Goal: Task Accomplishment & Management: Manage account settings

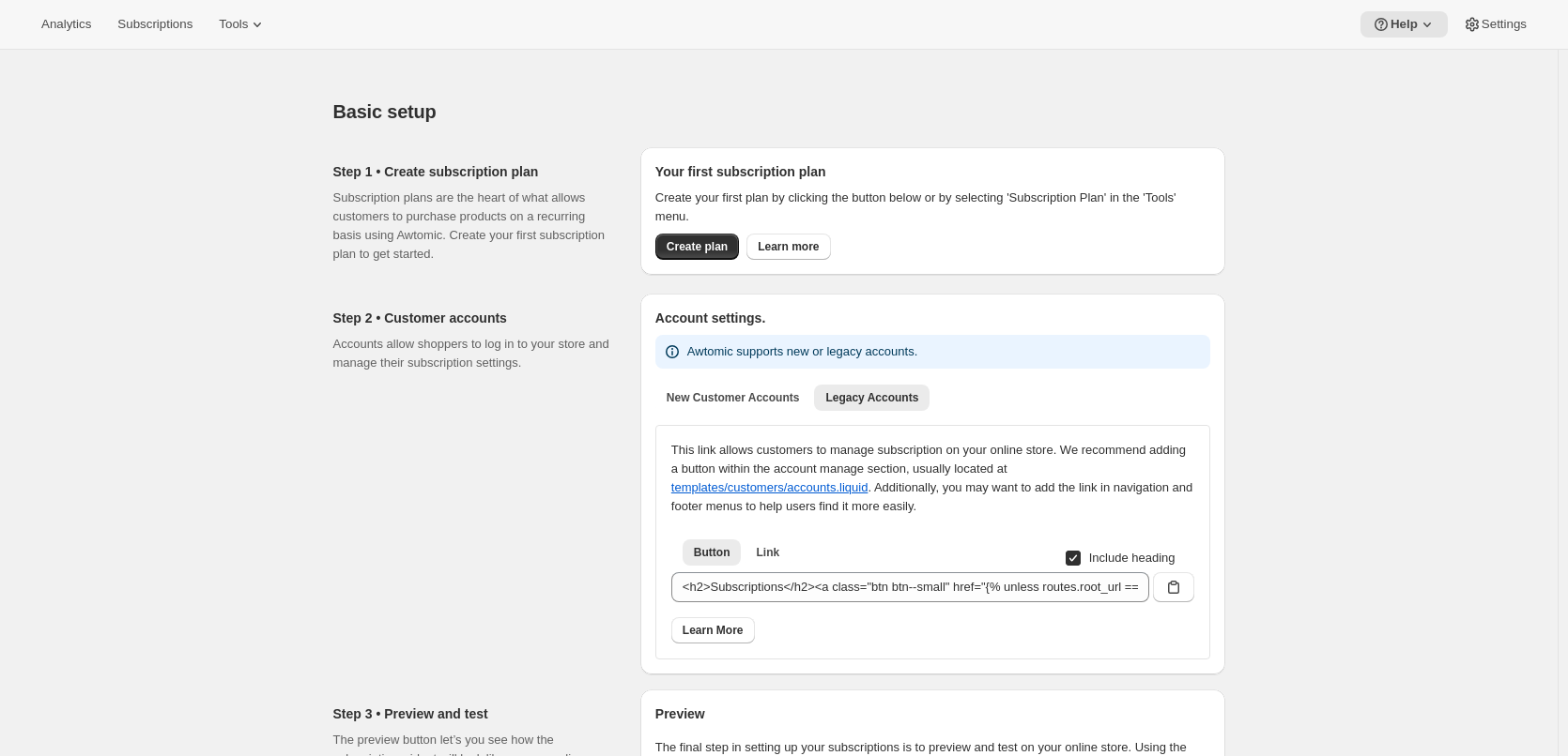
scroll to position [282, 0]
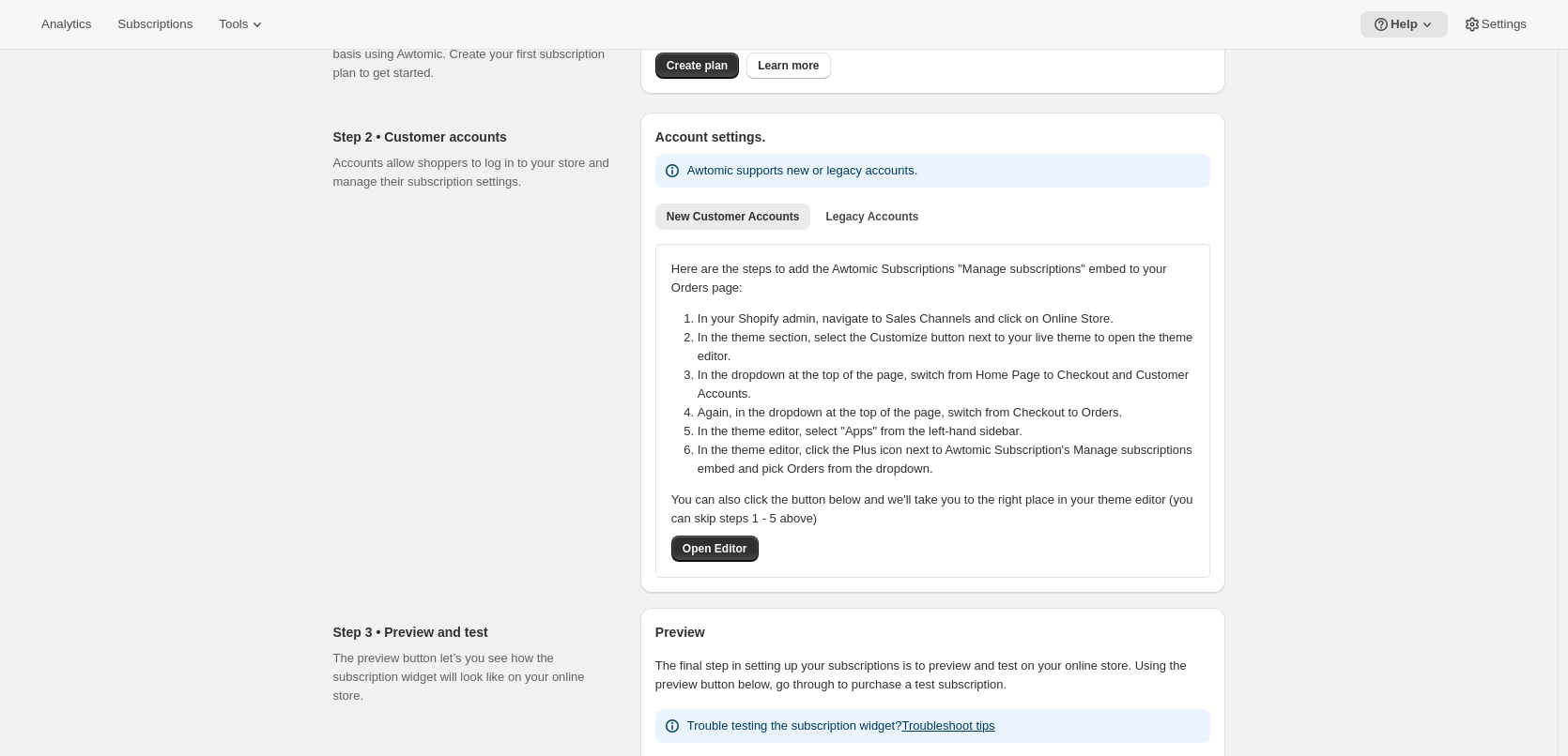
scroll to position [188, 0]
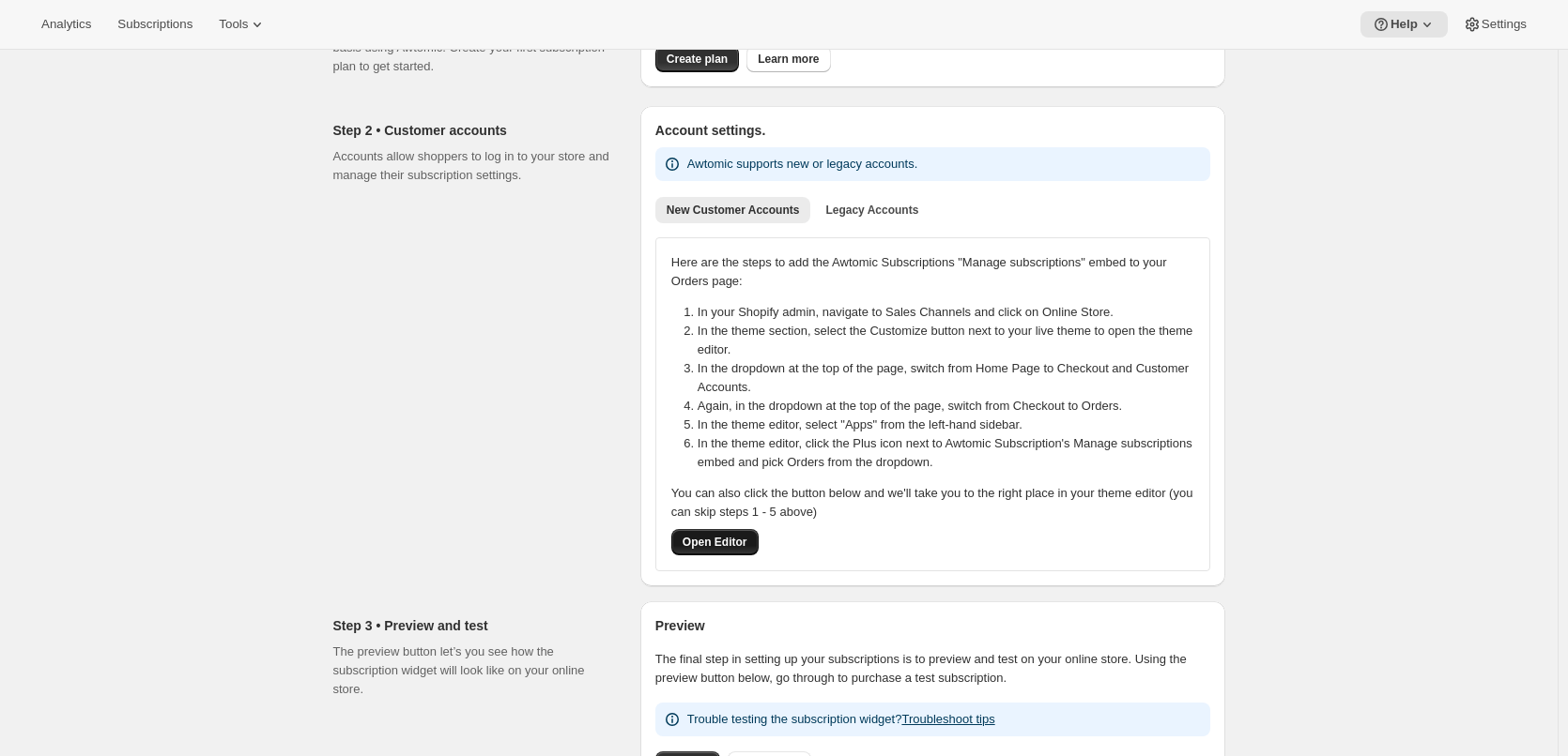
click at [735, 538] on span "Open Editor" at bounding box center [715, 541] width 65 height 15
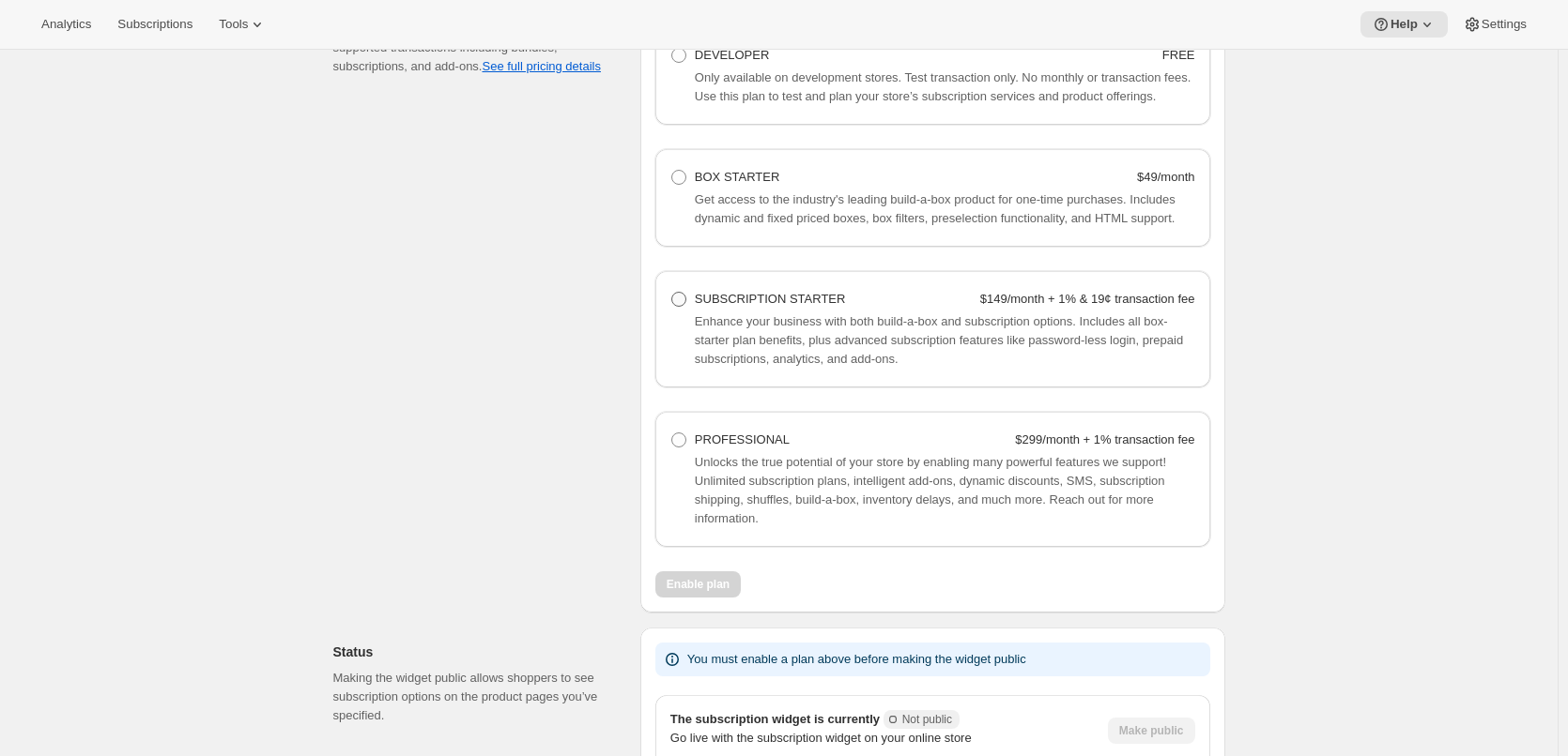
scroll to position [1220, 0]
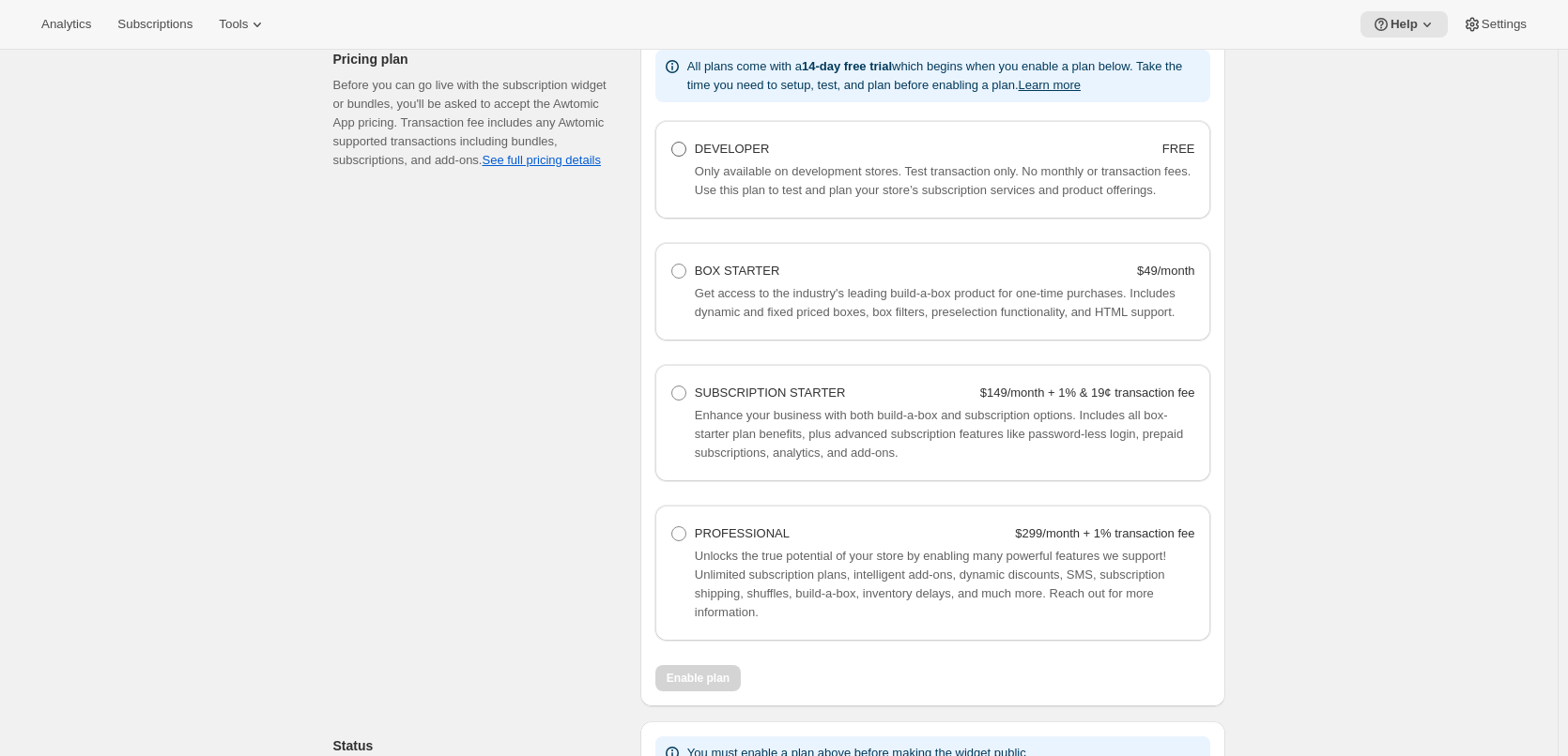
click at [681, 147] on span at bounding box center [678, 149] width 15 height 15
click at [672, 143] on Developer "DEVELOPER FREE" at bounding box center [671, 142] width 1 height 1
radio Developer "true"
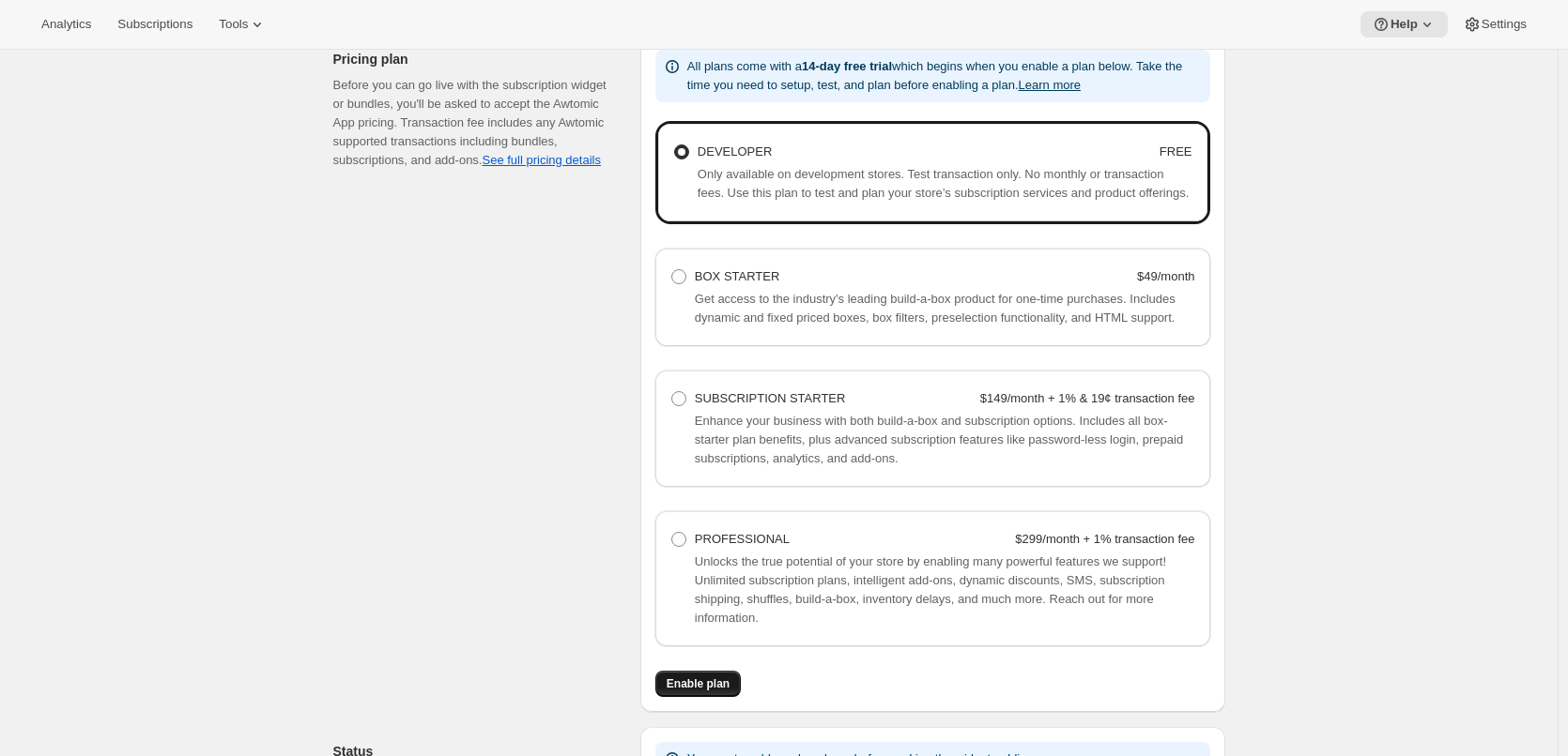
click at [707, 685] on span "Enable plan" at bounding box center [698, 683] width 63 height 15
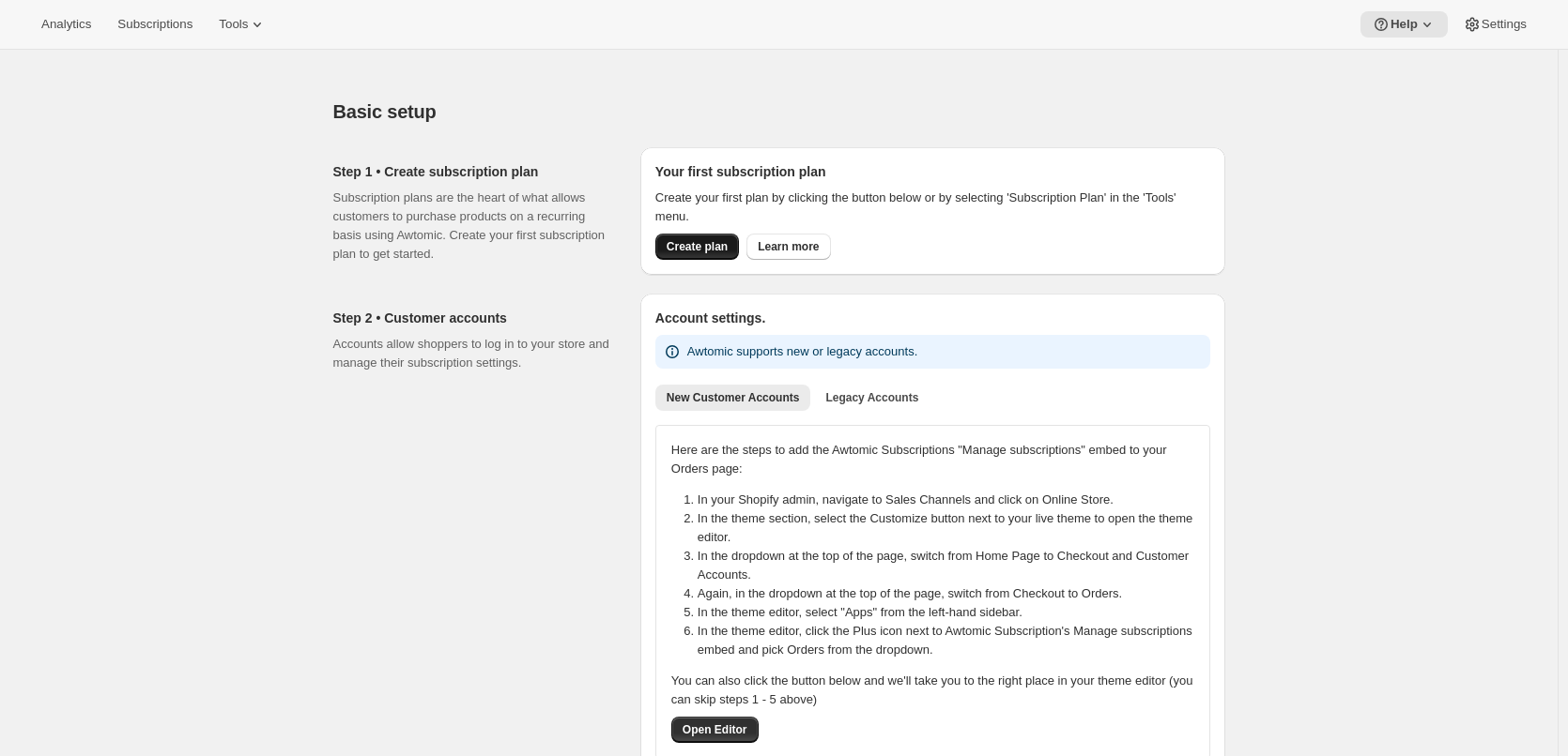
click at [677, 250] on span "Create plan" at bounding box center [697, 246] width 61 height 15
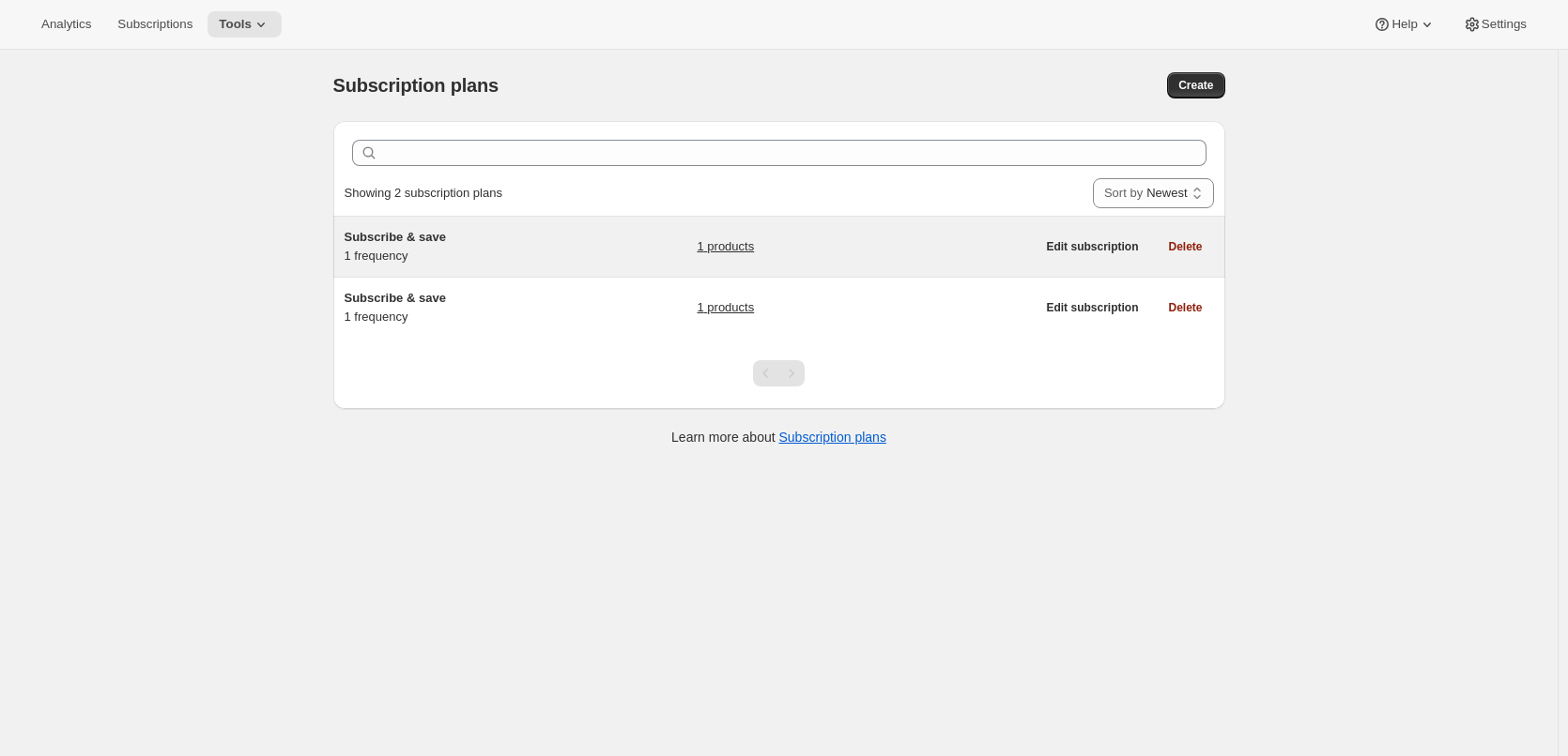
click at [732, 241] on link "1 products" at bounding box center [725, 246] width 57 height 19
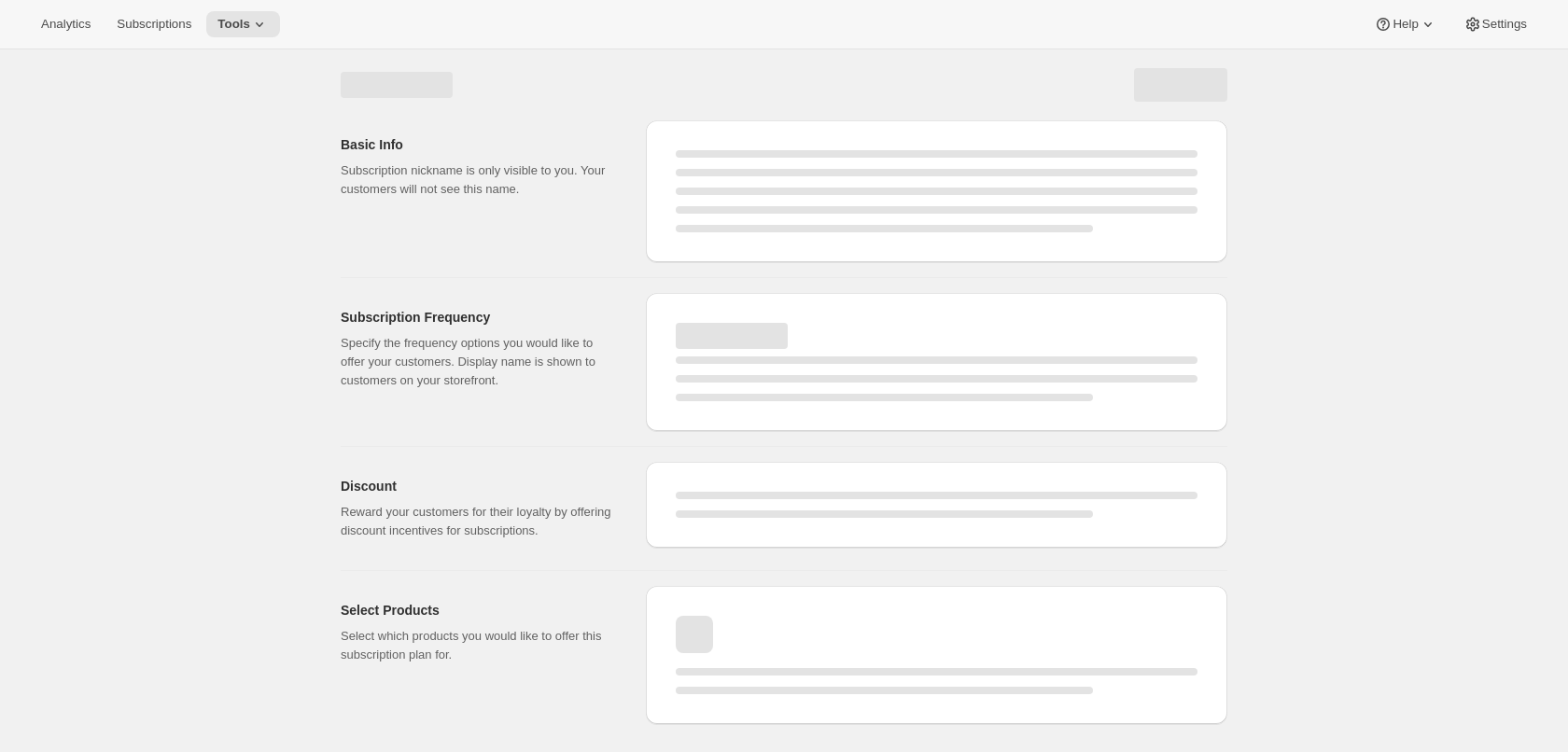
select select "WEEK"
select select "MONTH"
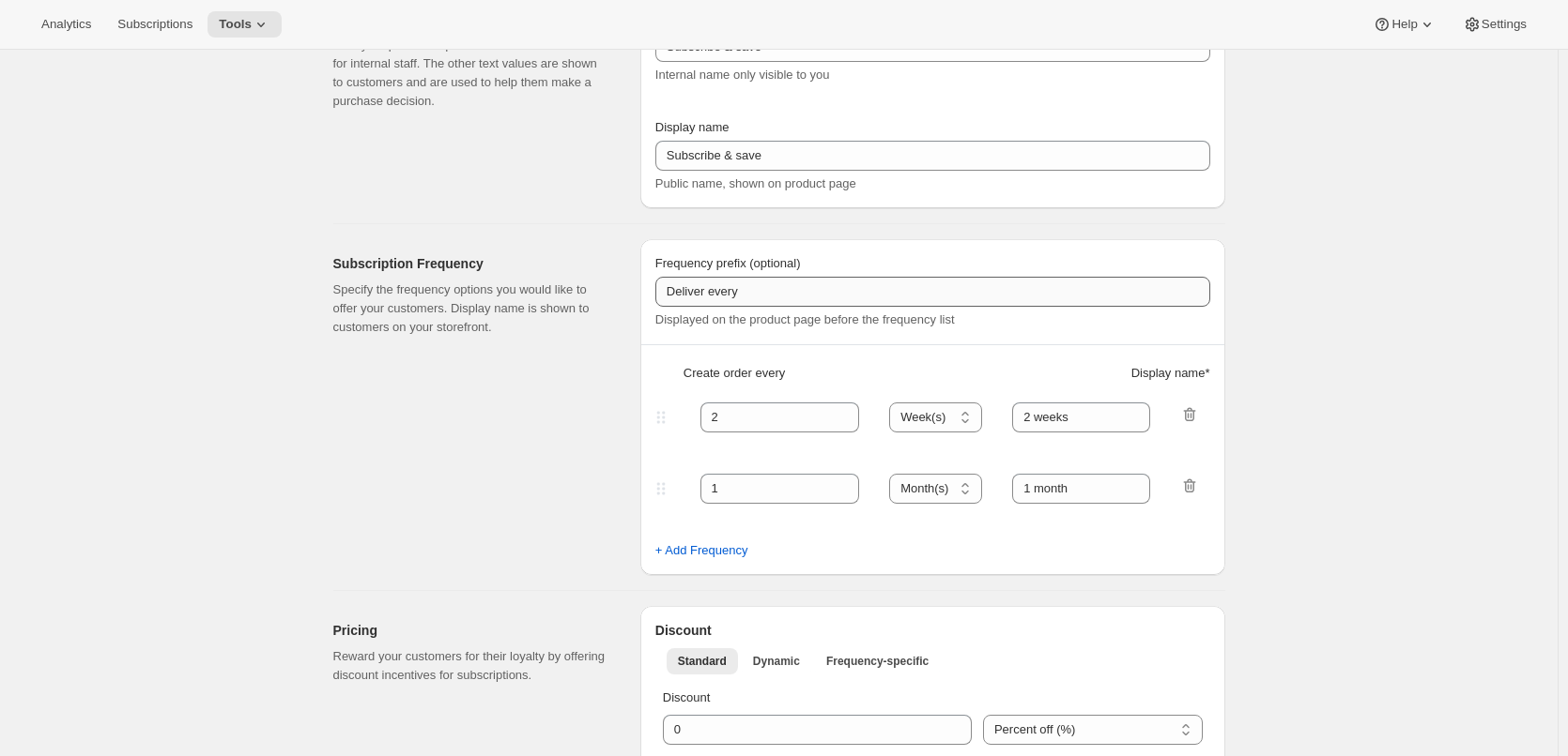
type input "1"
select select "DAY"
type input "1 day"
type input "5"
checkbox input "true"
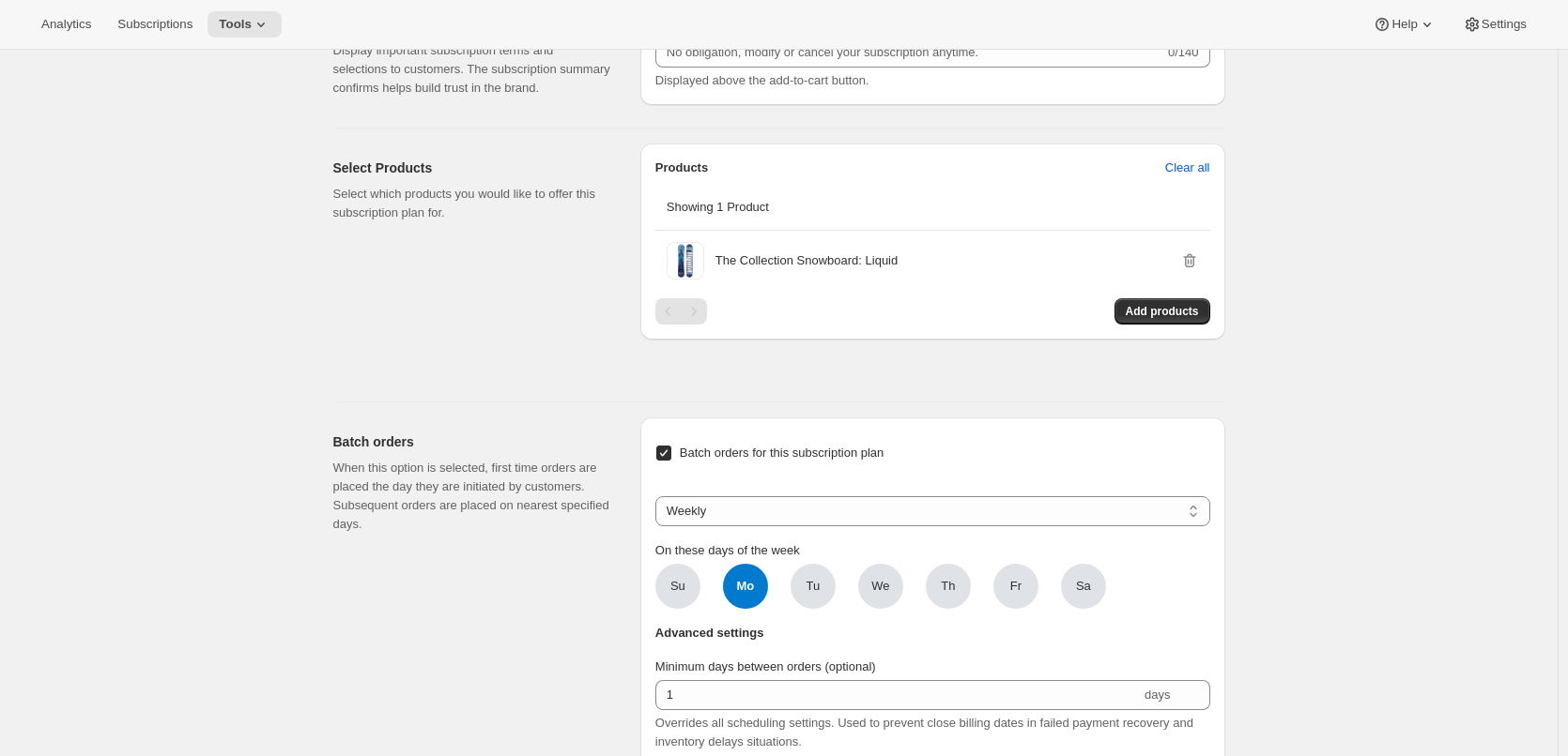
scroll to position [1032, 0]
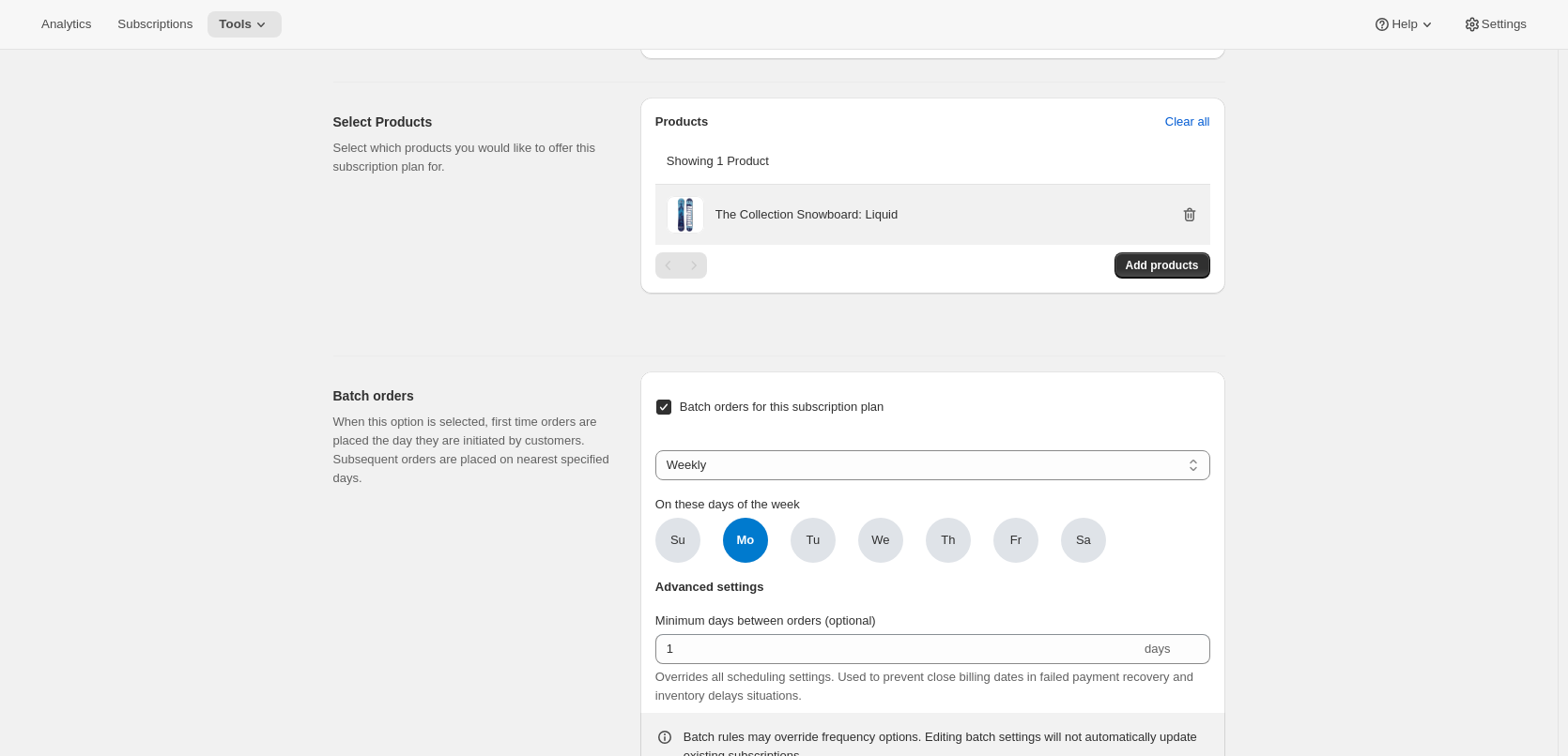
click at [1195, 218] on icon "button" at bounding box center [1189, 215] width 12 height 14
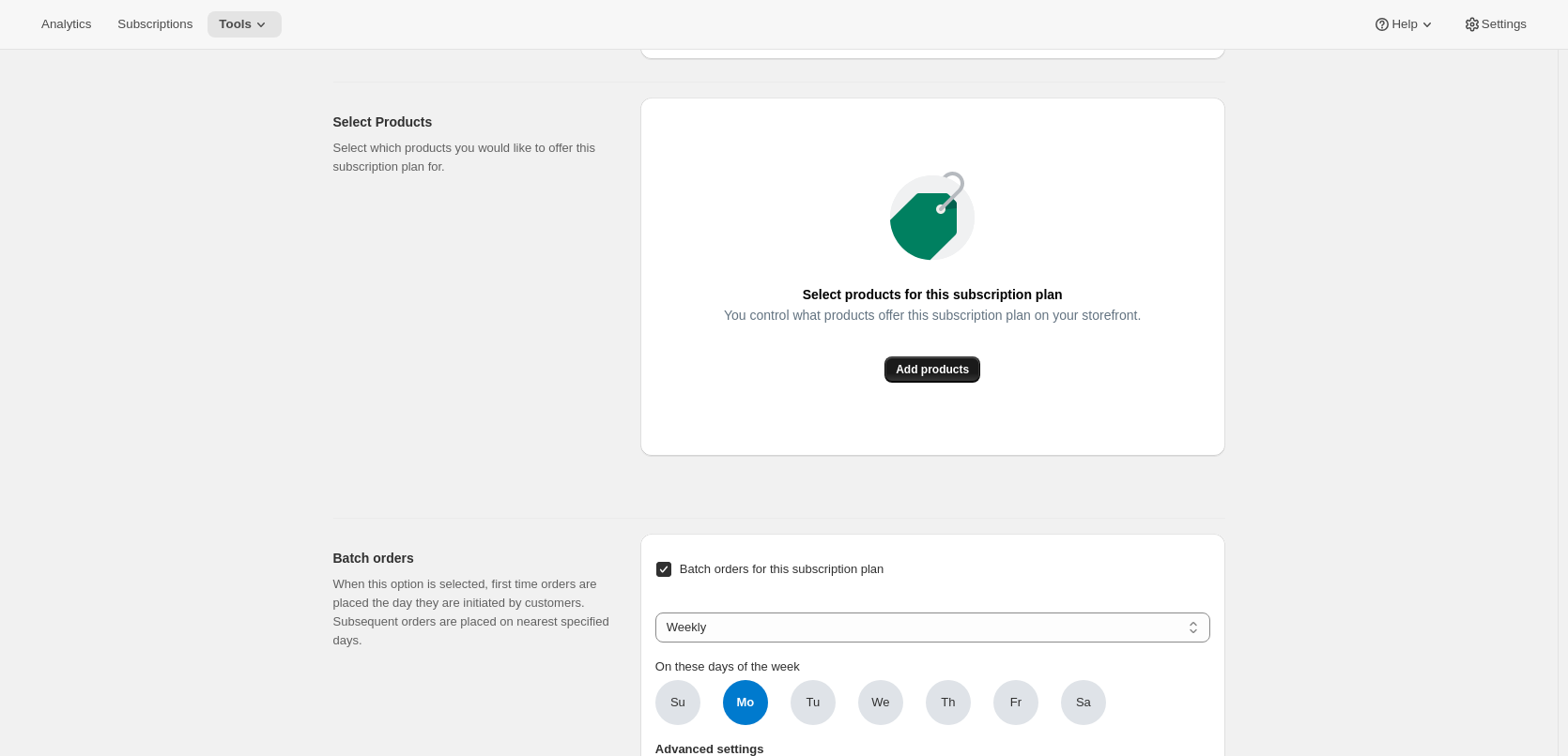
click at [944, 358] on button "Add products" at bounding box center [932, 369] width 96 height 27
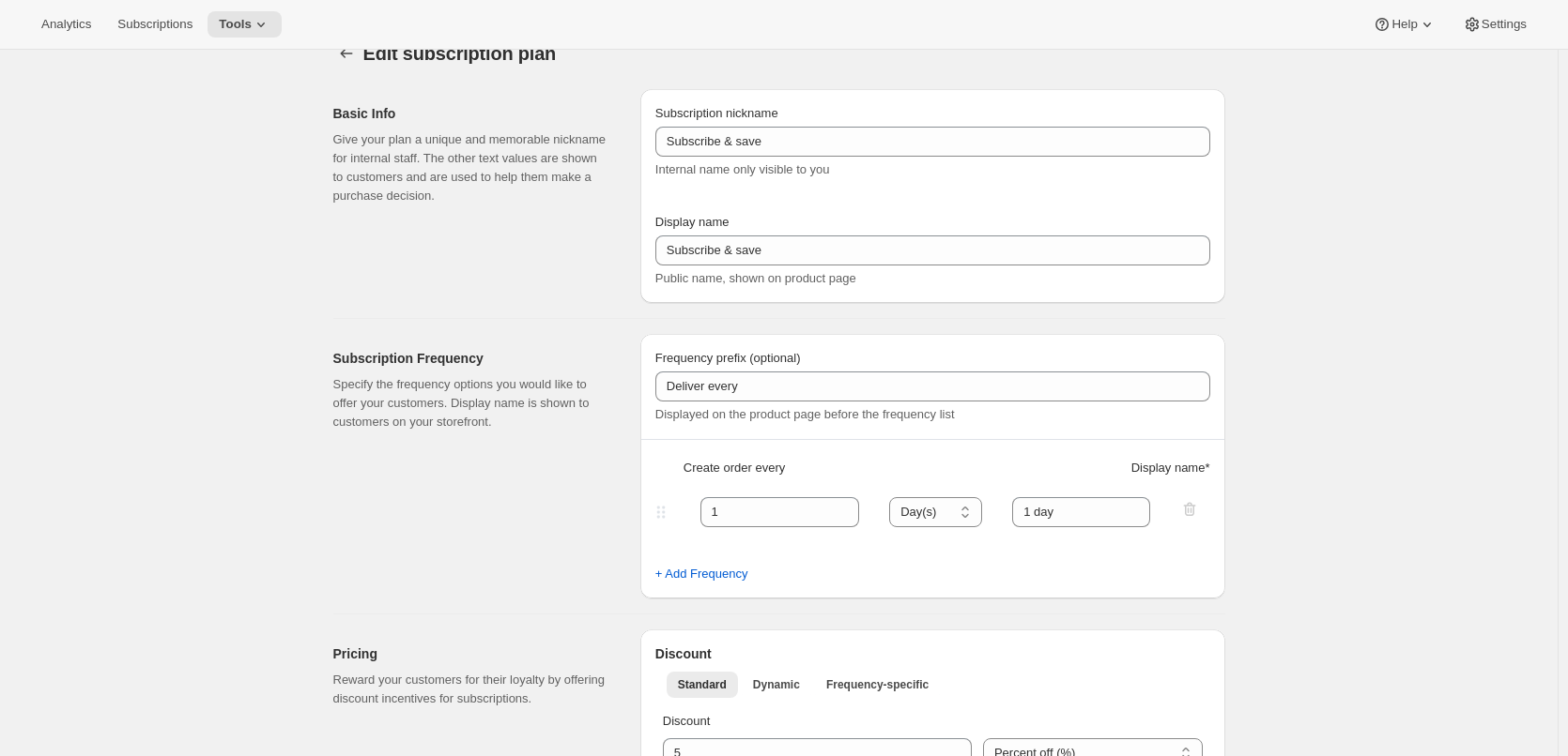
scroll to position [0, 0]
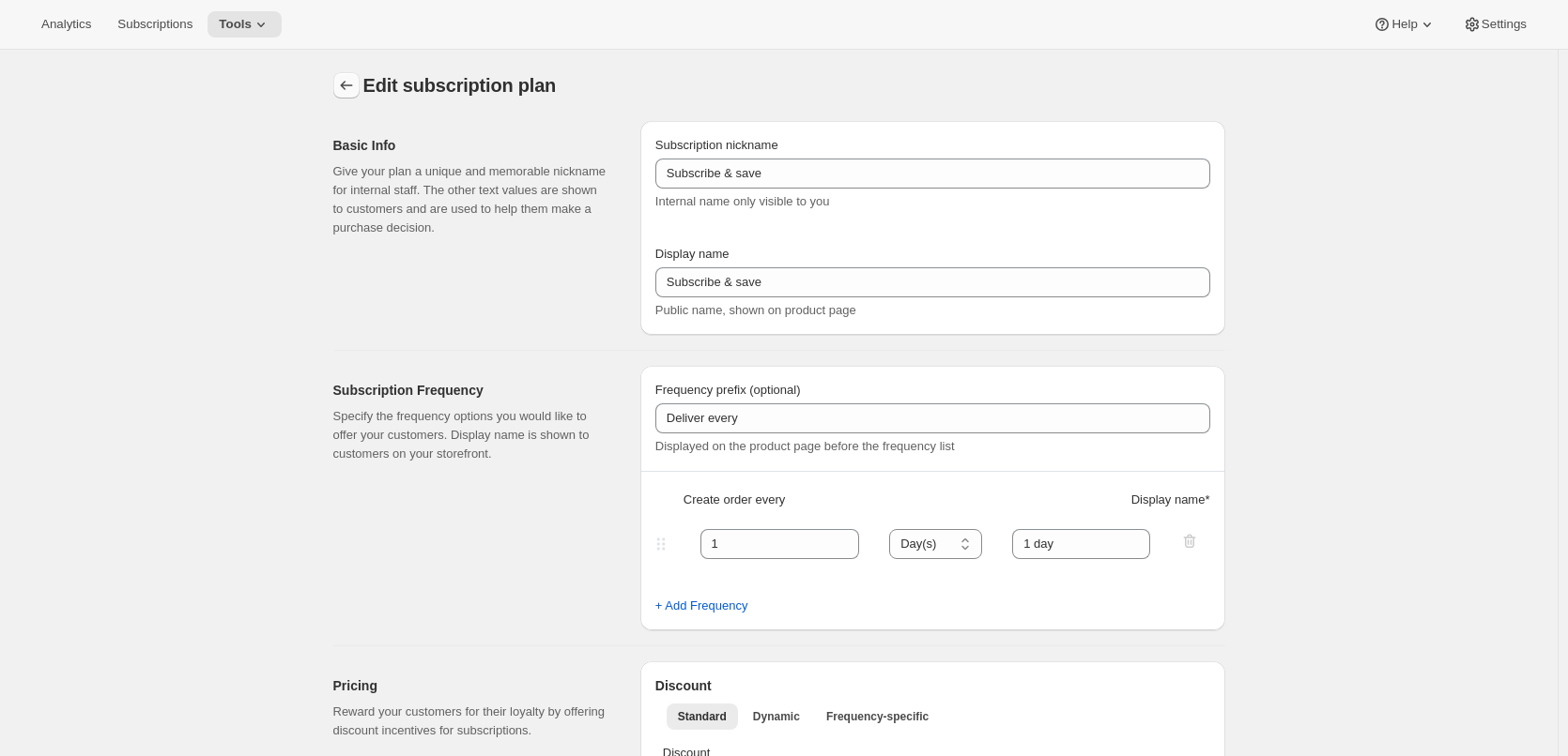
click at [346, 90] on icon "Subscription plans" at bounding box center [346, 85] width 19 height 19
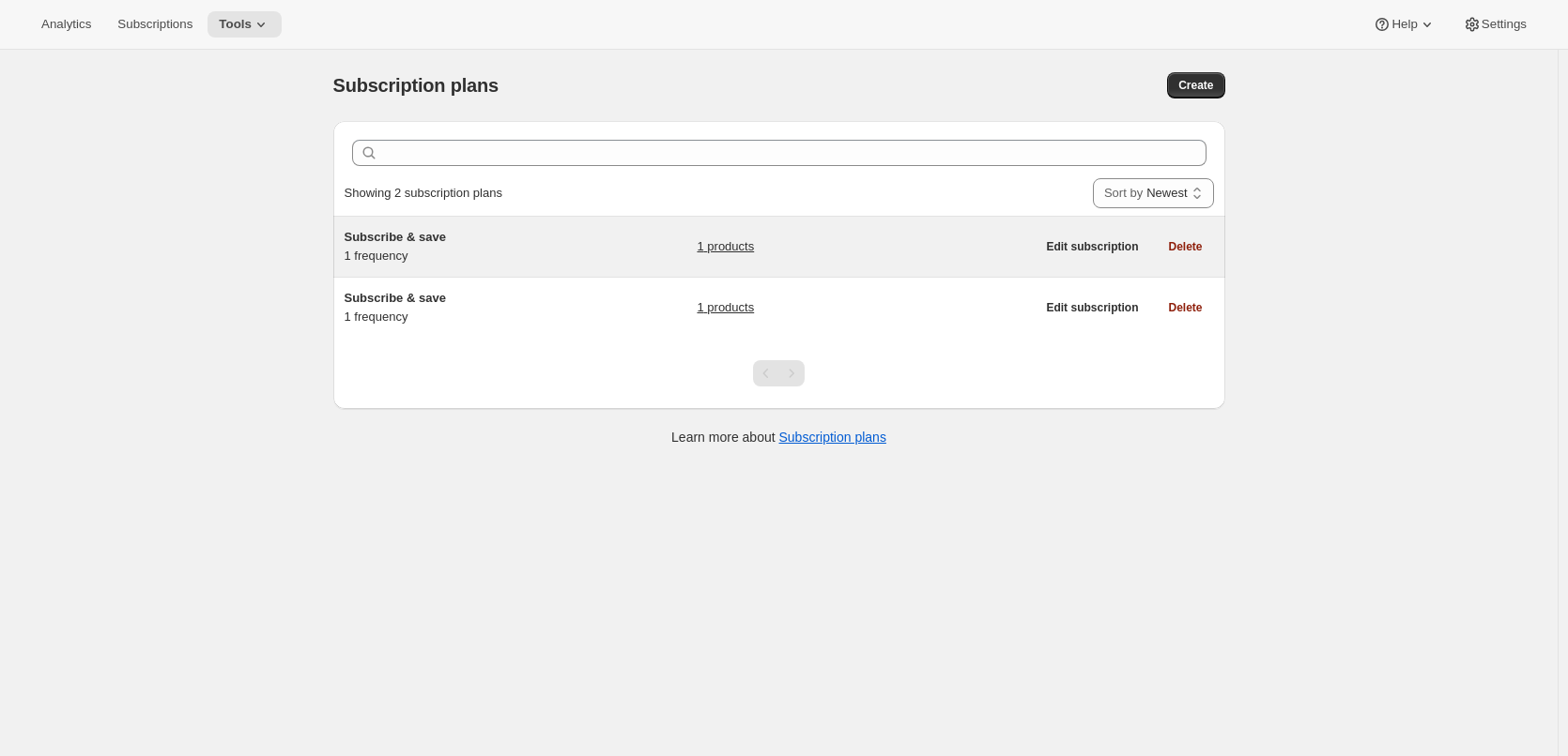
click at [737, 245] on link "1 products" at bounding box center [725, 246] width 57 height 19
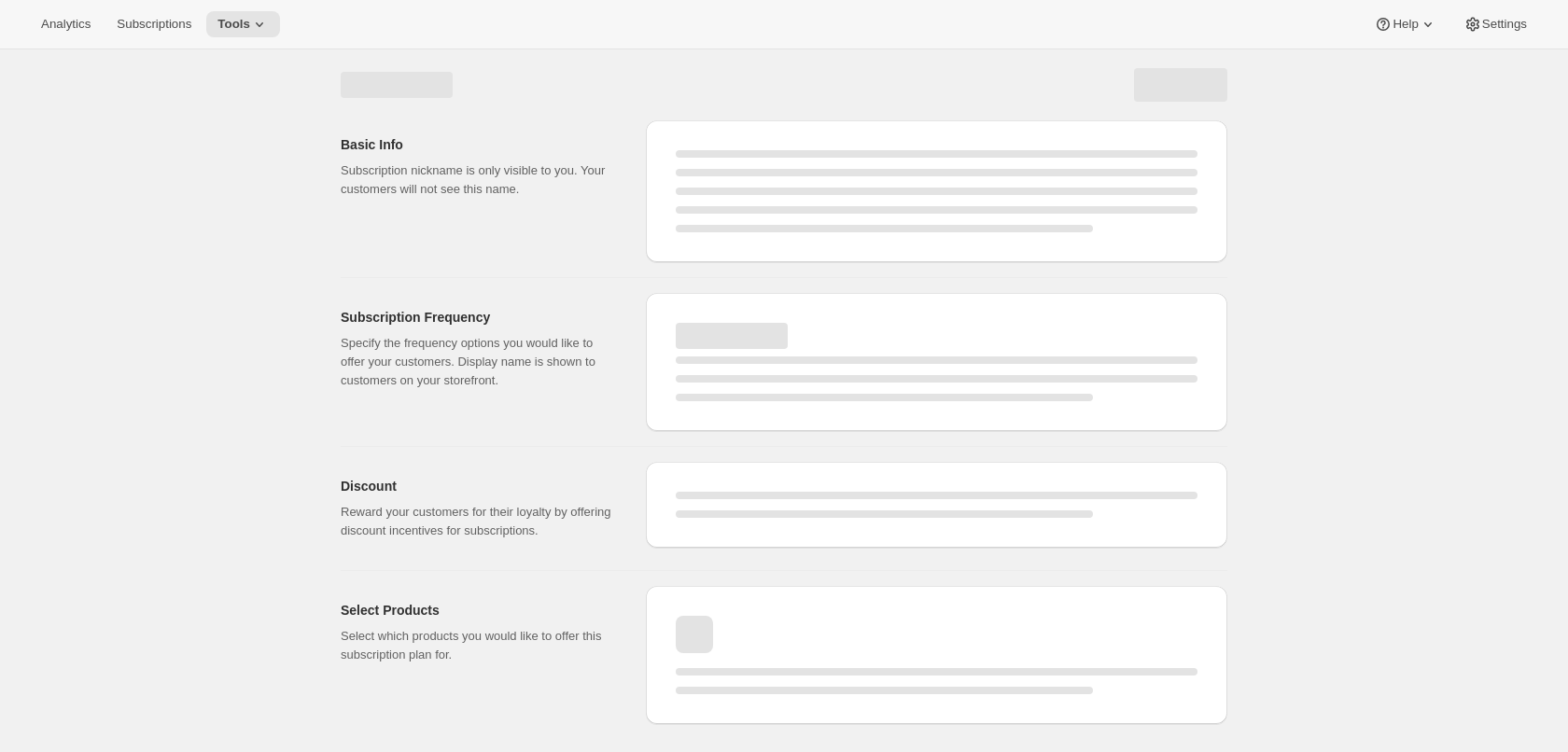
select select "WEEK"
select select "MONTH"
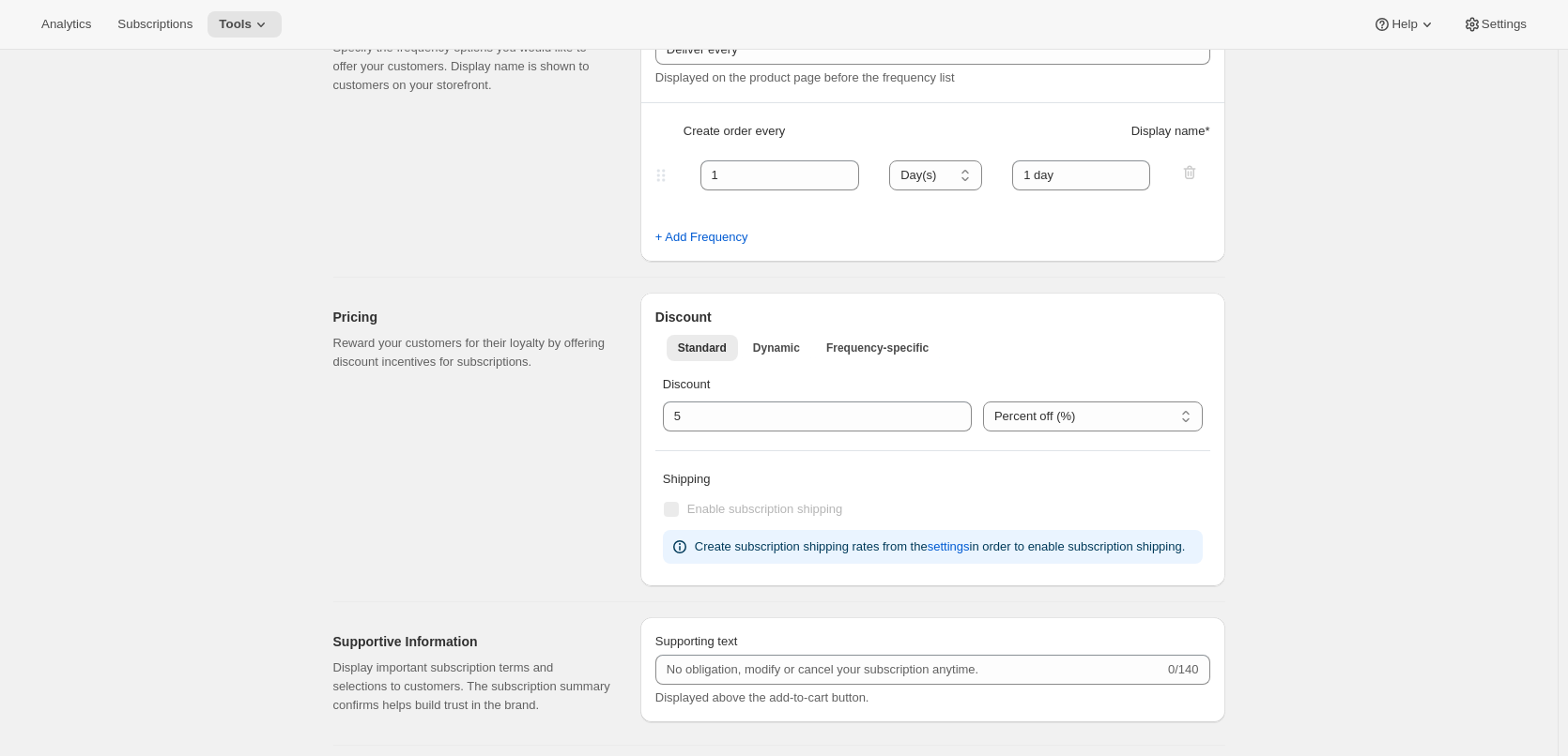
type input "1"
select select "DAY"
type input "1 day"
type input "5"
checkbox input "true"
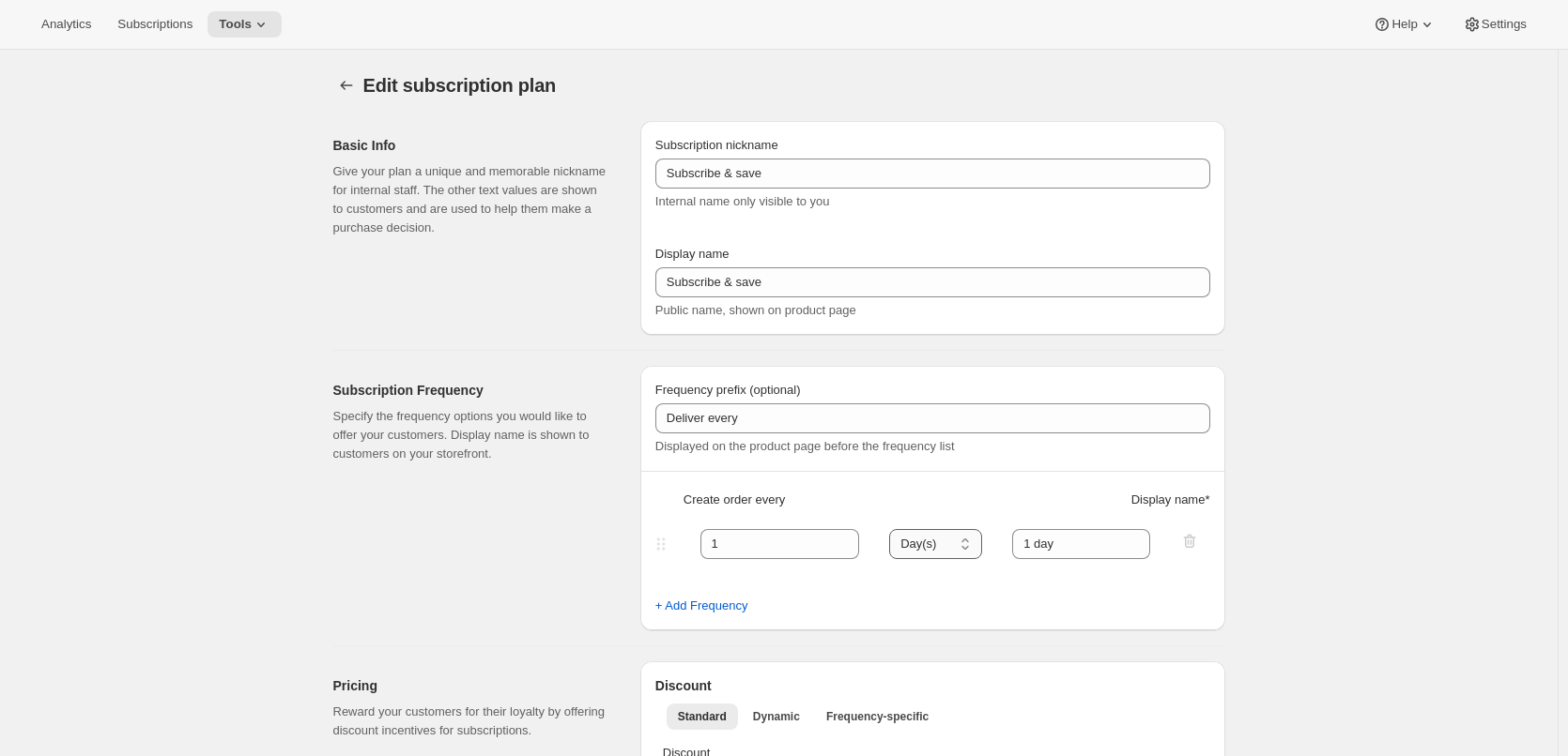
click at [935, 546] on select "Day(s) Week(s) Month(s) Year(s)" at bounding box center [936, 544] width 93 height 30
click at [348, 81] on icon "Subscription plans" at bounding box center [346, 85] width 19 height 19
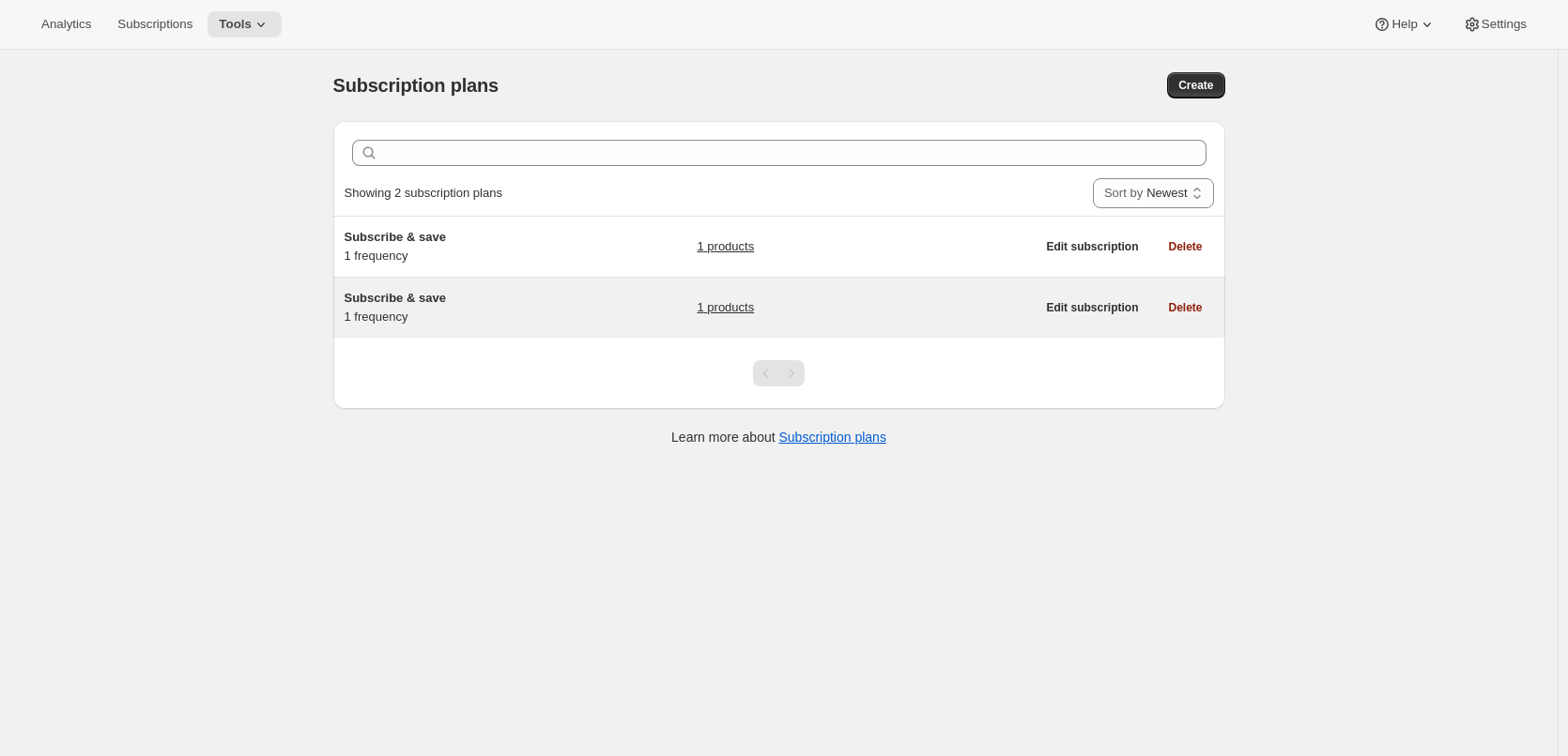
click at [713, 310] on link "1 products" at bounding box center [725, 307] width 57 height 19
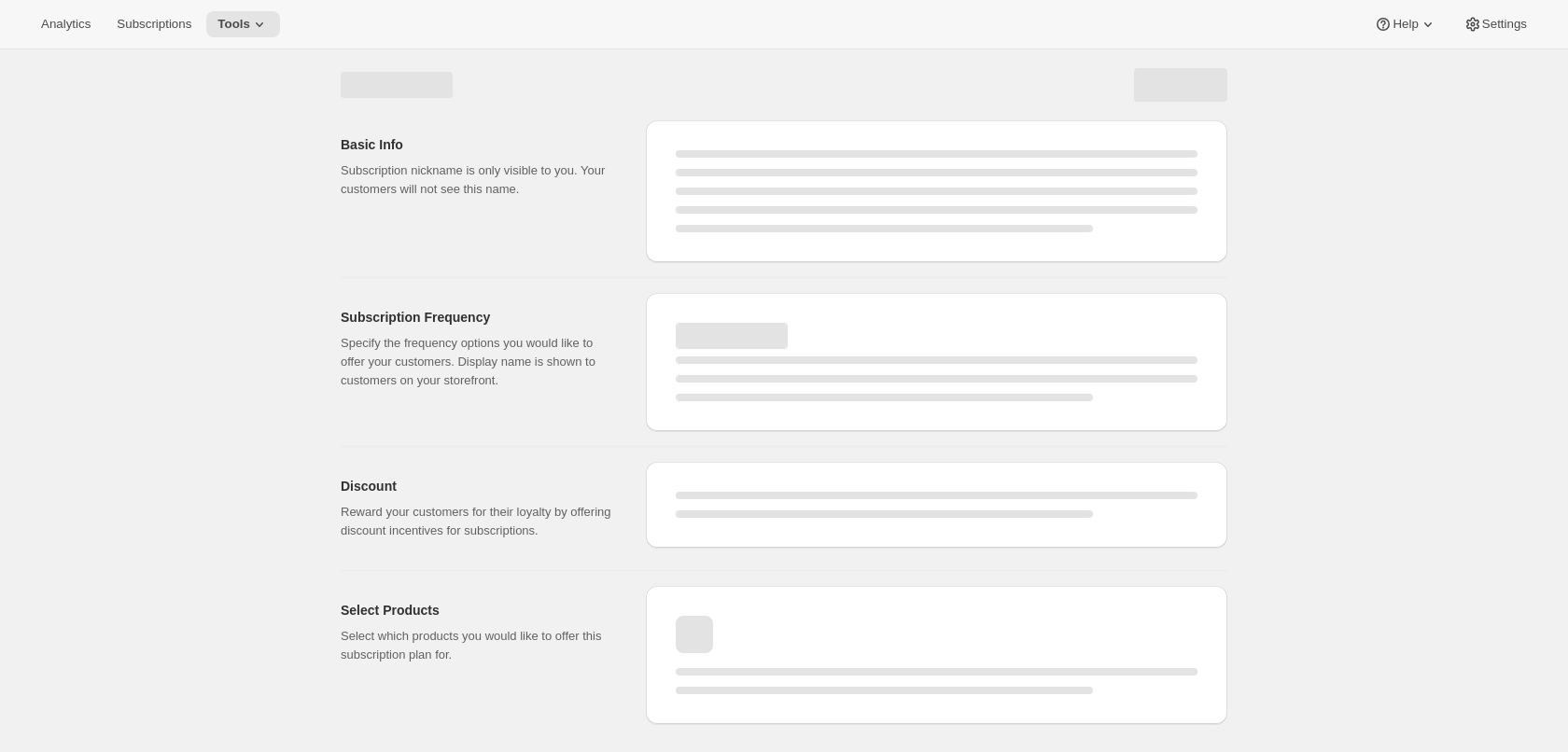
select select "WEEK"
select select "MONTH"
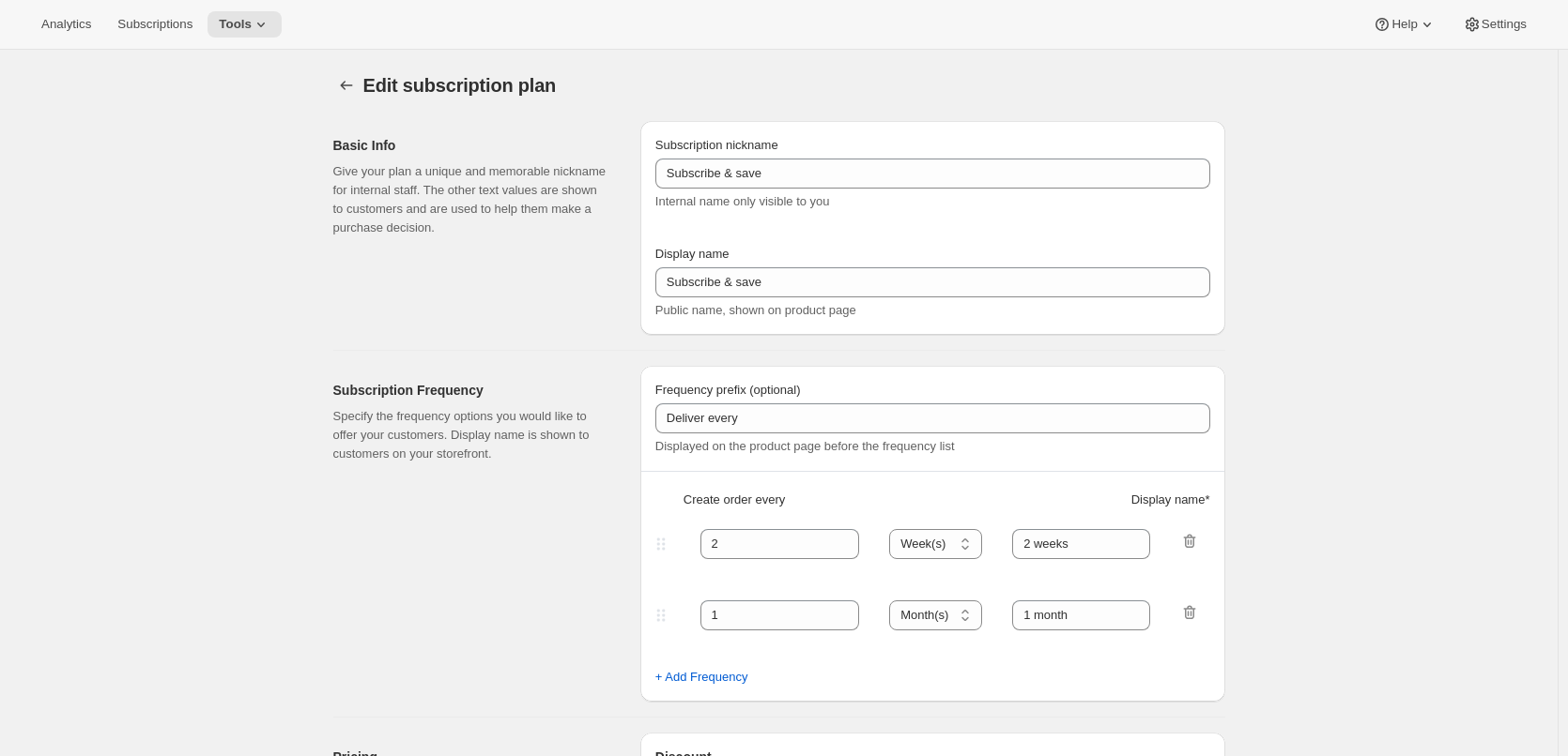
type input "1"
select select "DAY"
type input "1 day"
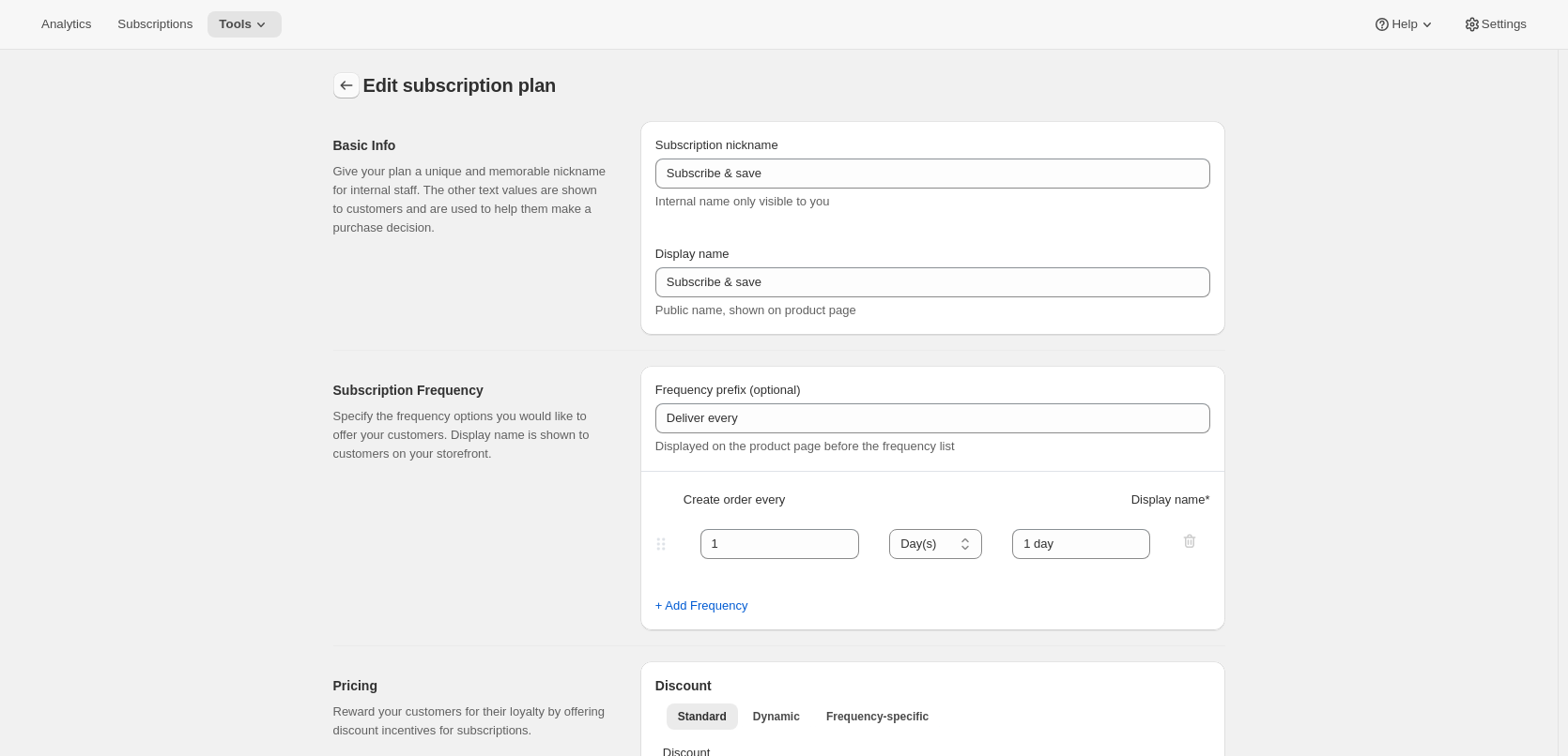
click at [351, 90] on icon "Subscription plans" at bounding box center [346, 85] width 19 height 19
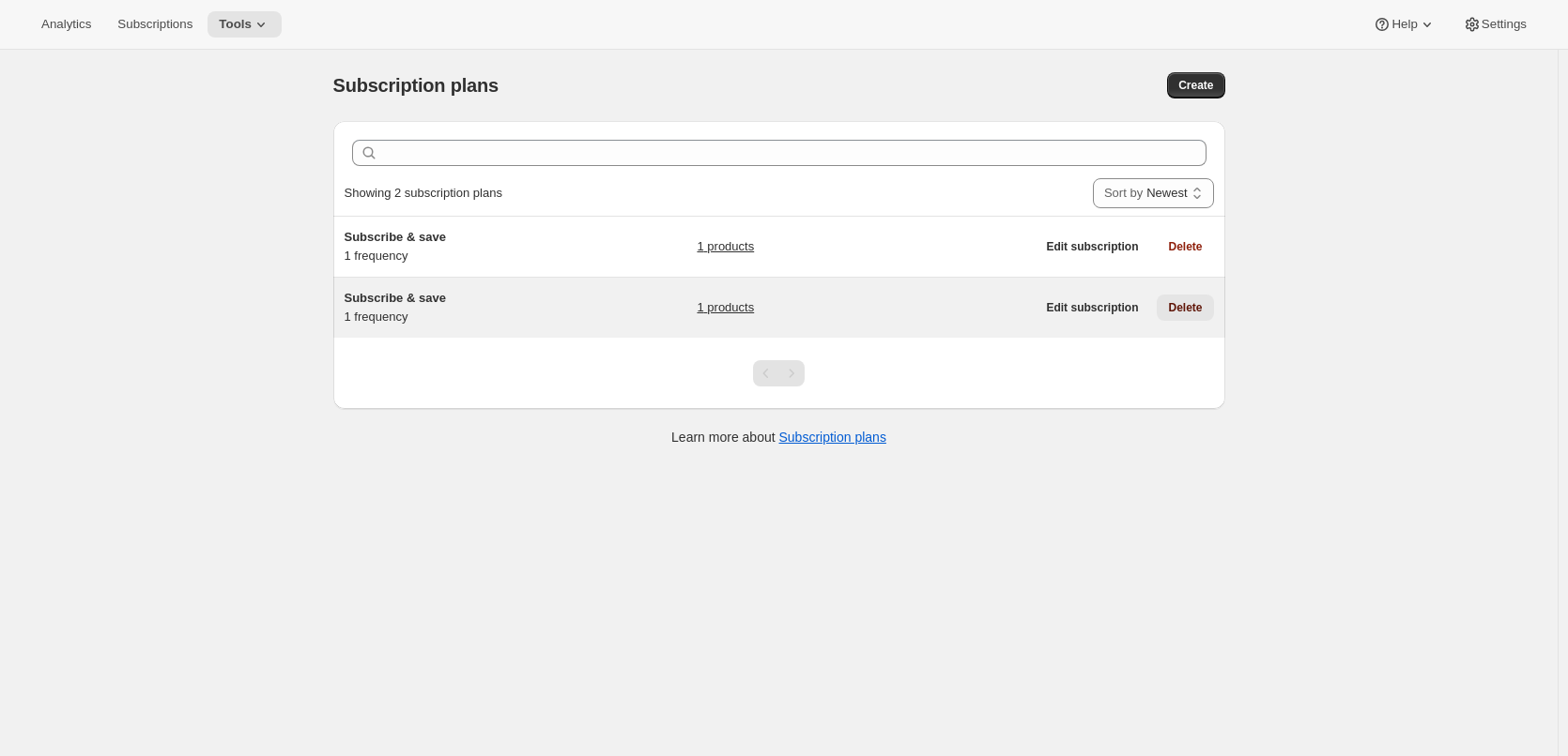
click at [1177, 307] on span "Delete" at bounding box center [1185, 307] width 33 height 15
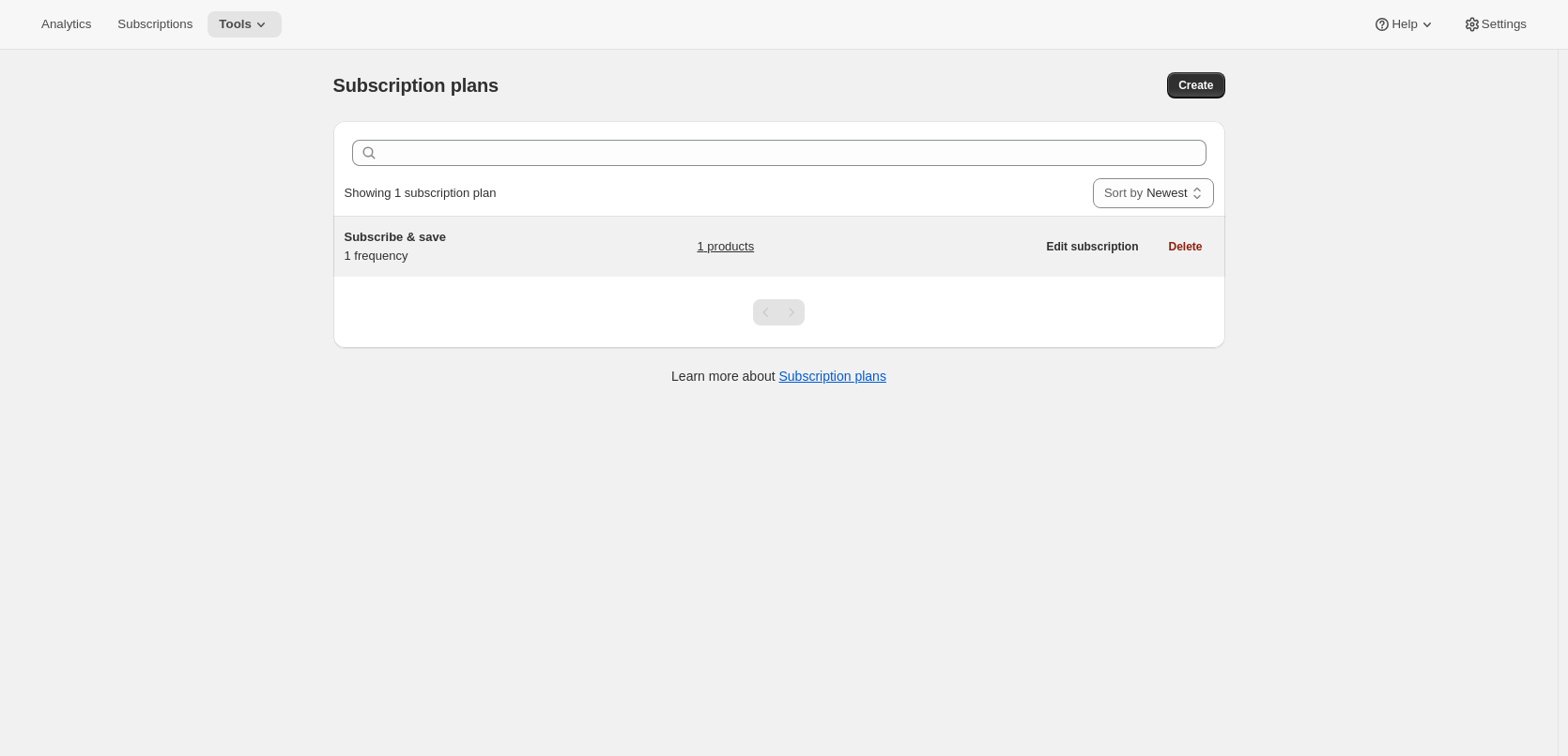
click at [411, 237] on span "Subscribe & save" at bounding box center [395, 237] width 101 height 14
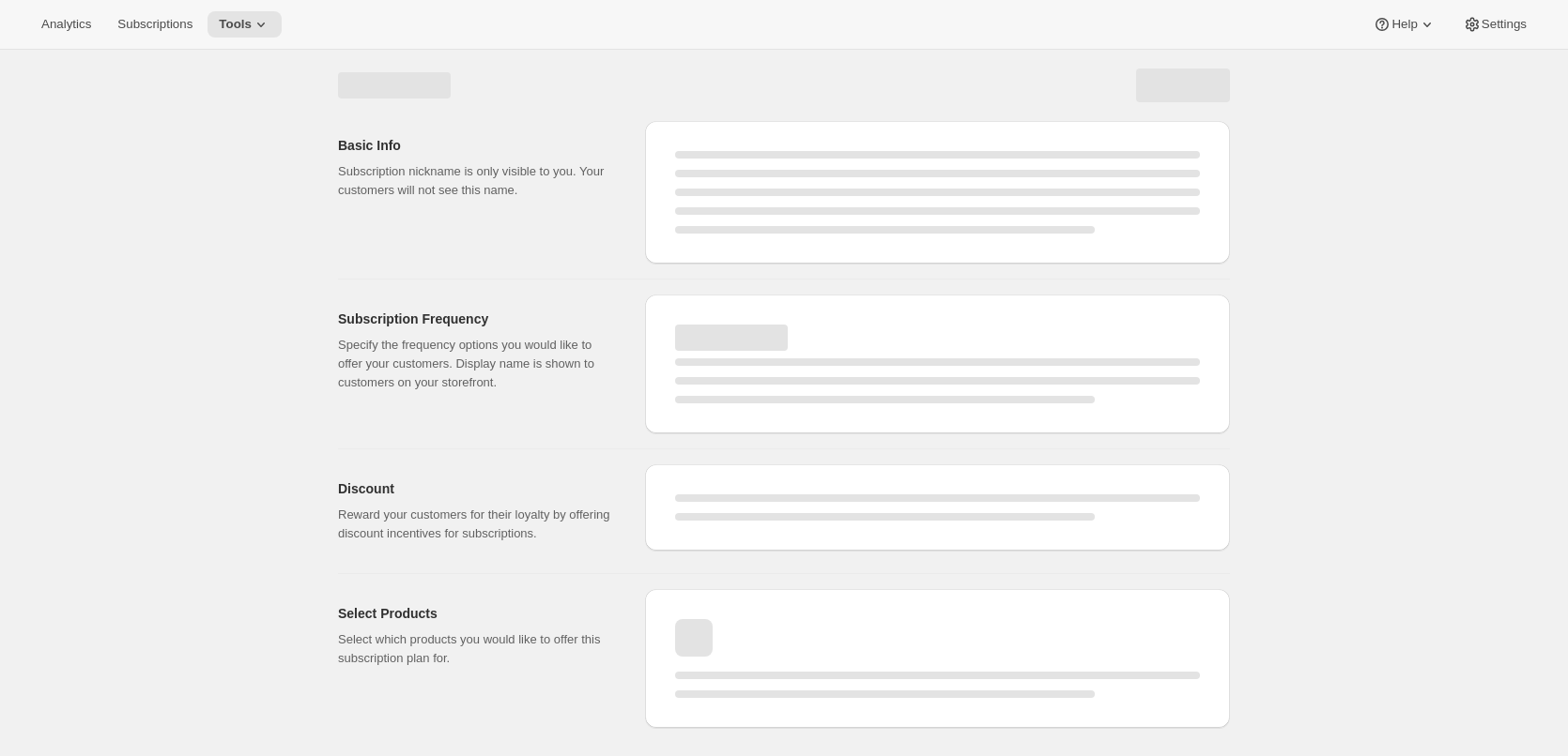
select select "WEEK"
select select "MONTH"
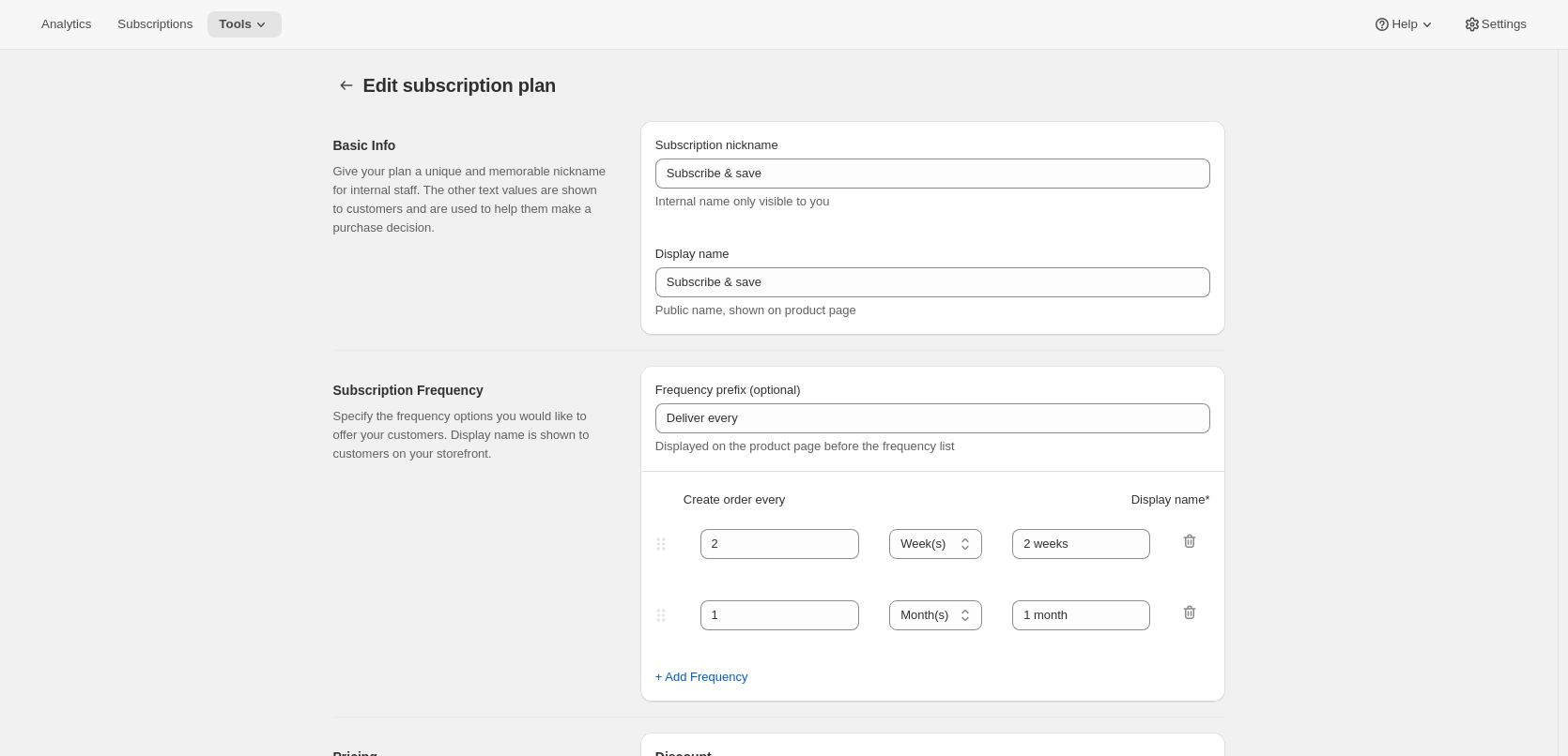
type input "1"
select select "DAY"
type input "1 day"
type input "5"
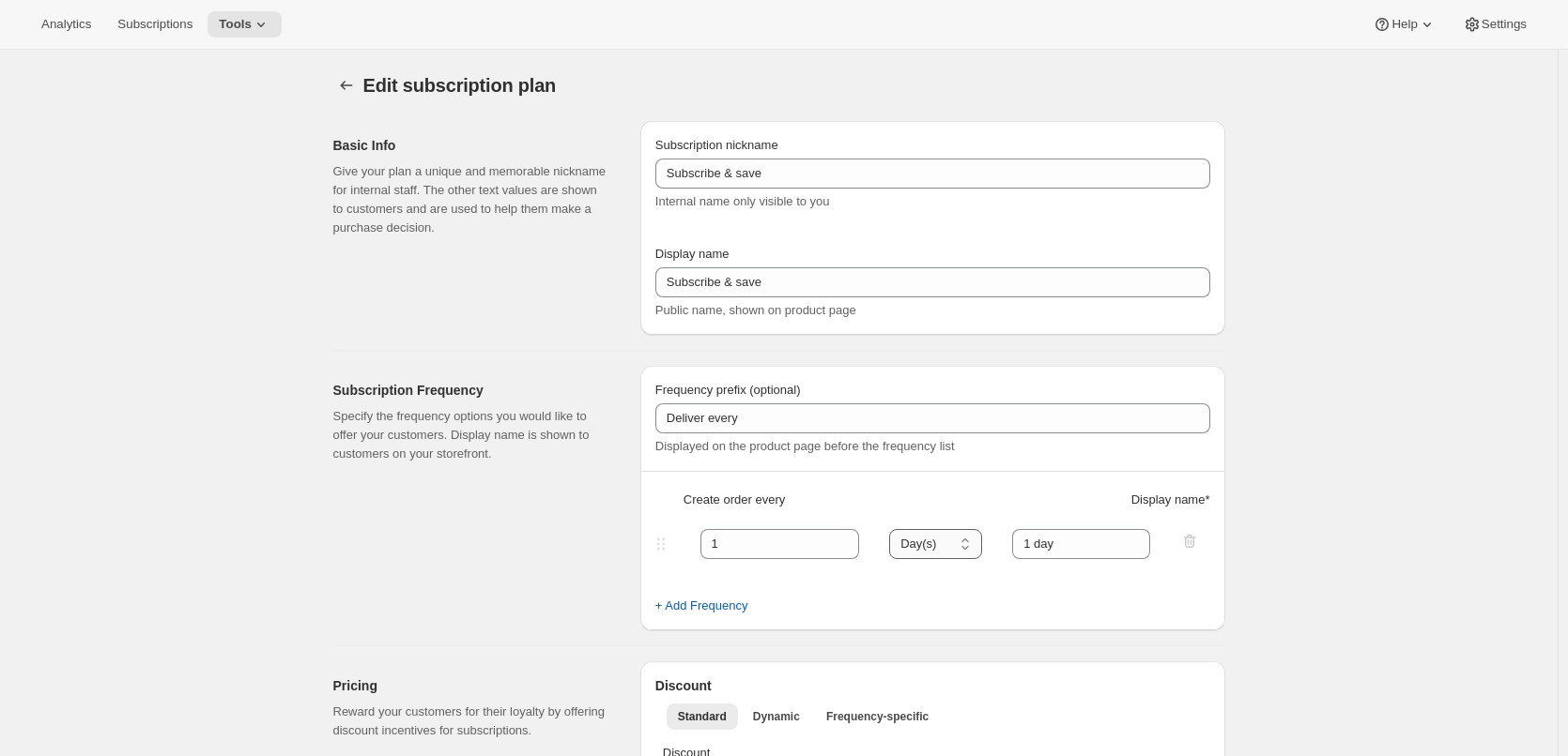
click at [968, 541] on select "Day(s) Week(s) Month(s) Year(s)" at bounding box center [936, 544] width 93 height 30
click at [1085, 499] on div "Create order every Display name *" at bounding box center [932, 507] width 555 height 33
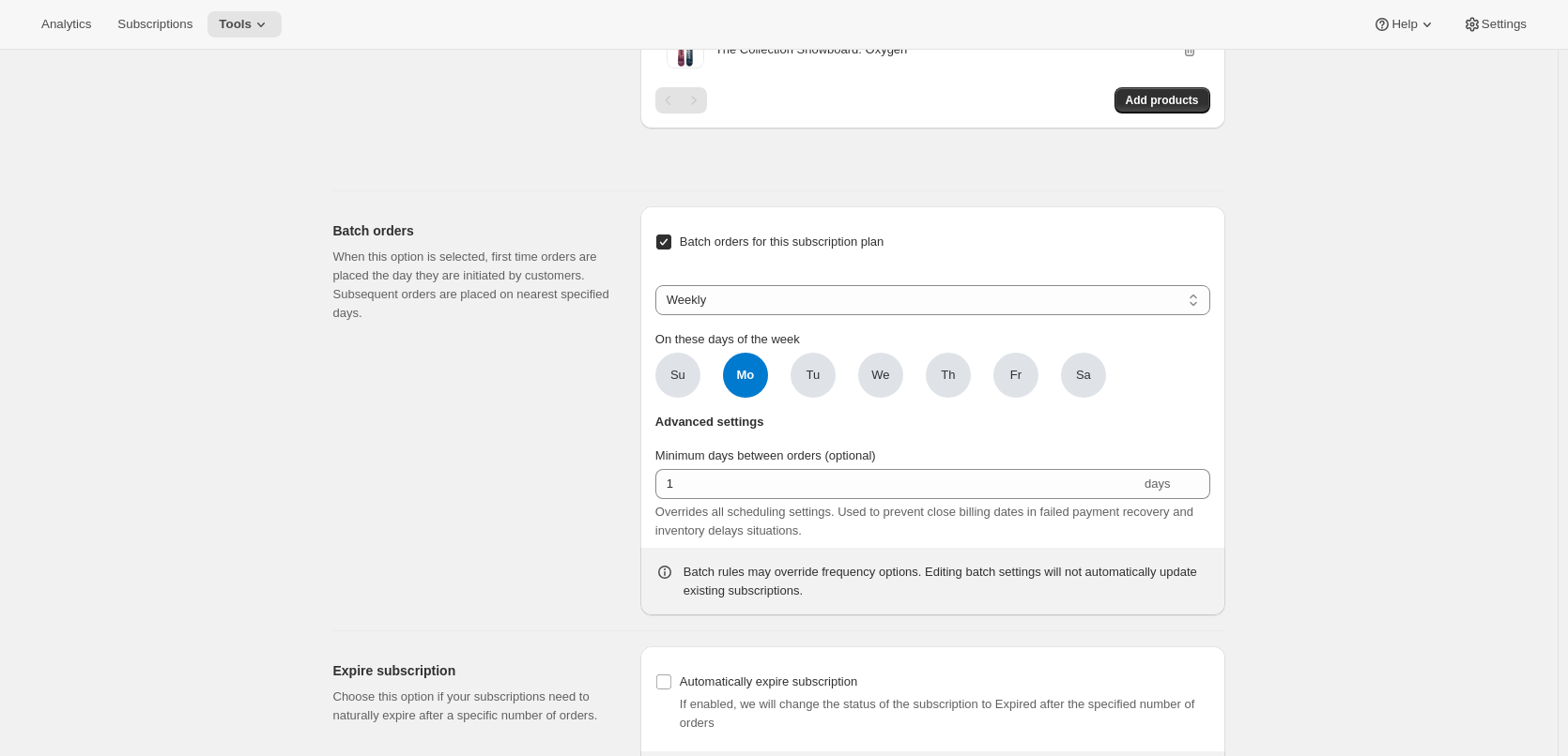
scroll to position [1335, 0]
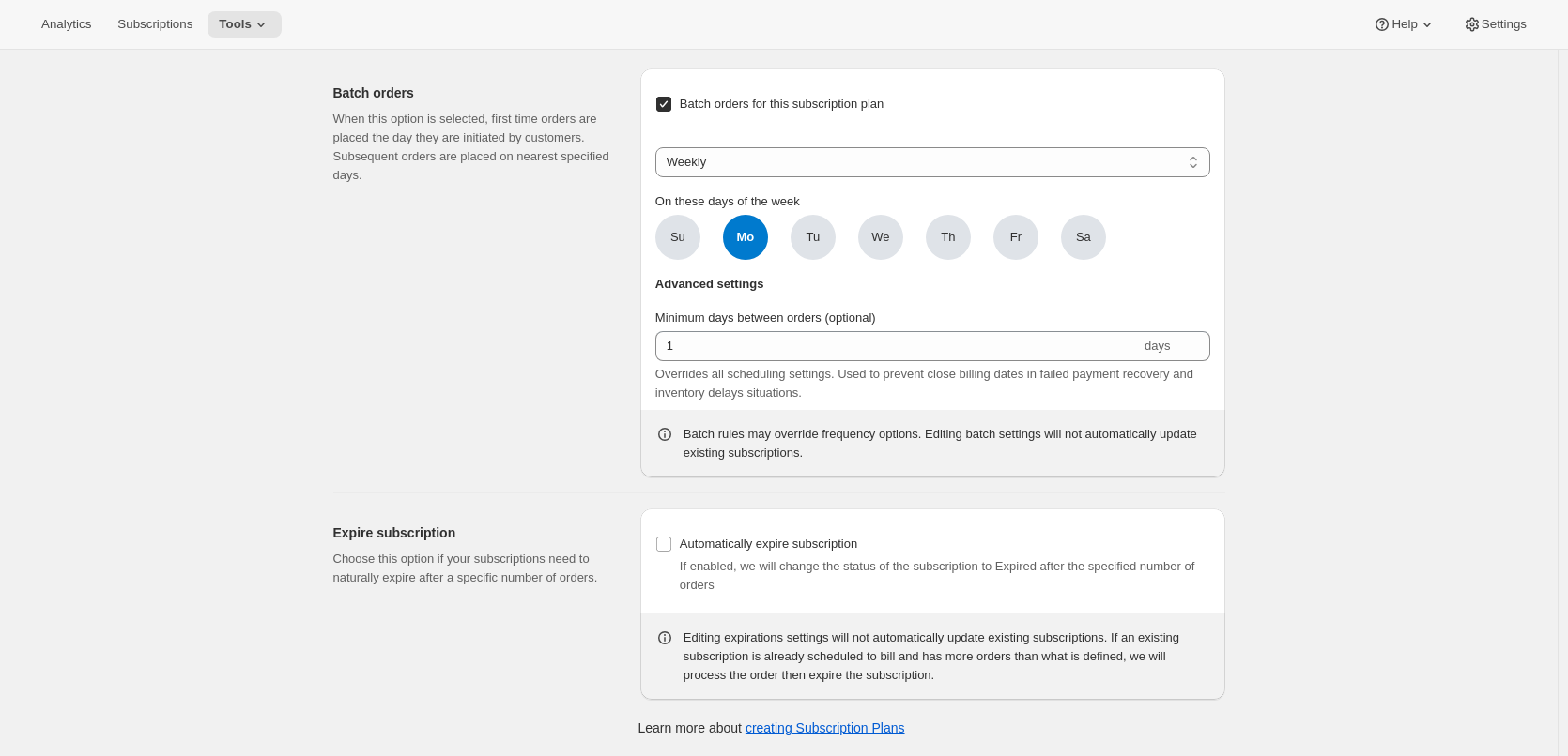
click at [671, 92] on label "Batch orders for this subscription plan" at bounding box center [769, 103] width 229 height 27
click at [671, 96] on input "Batch orders for this subscription plan" at bounding box center [663, 103] width 15 height 15
checkbox input "false"
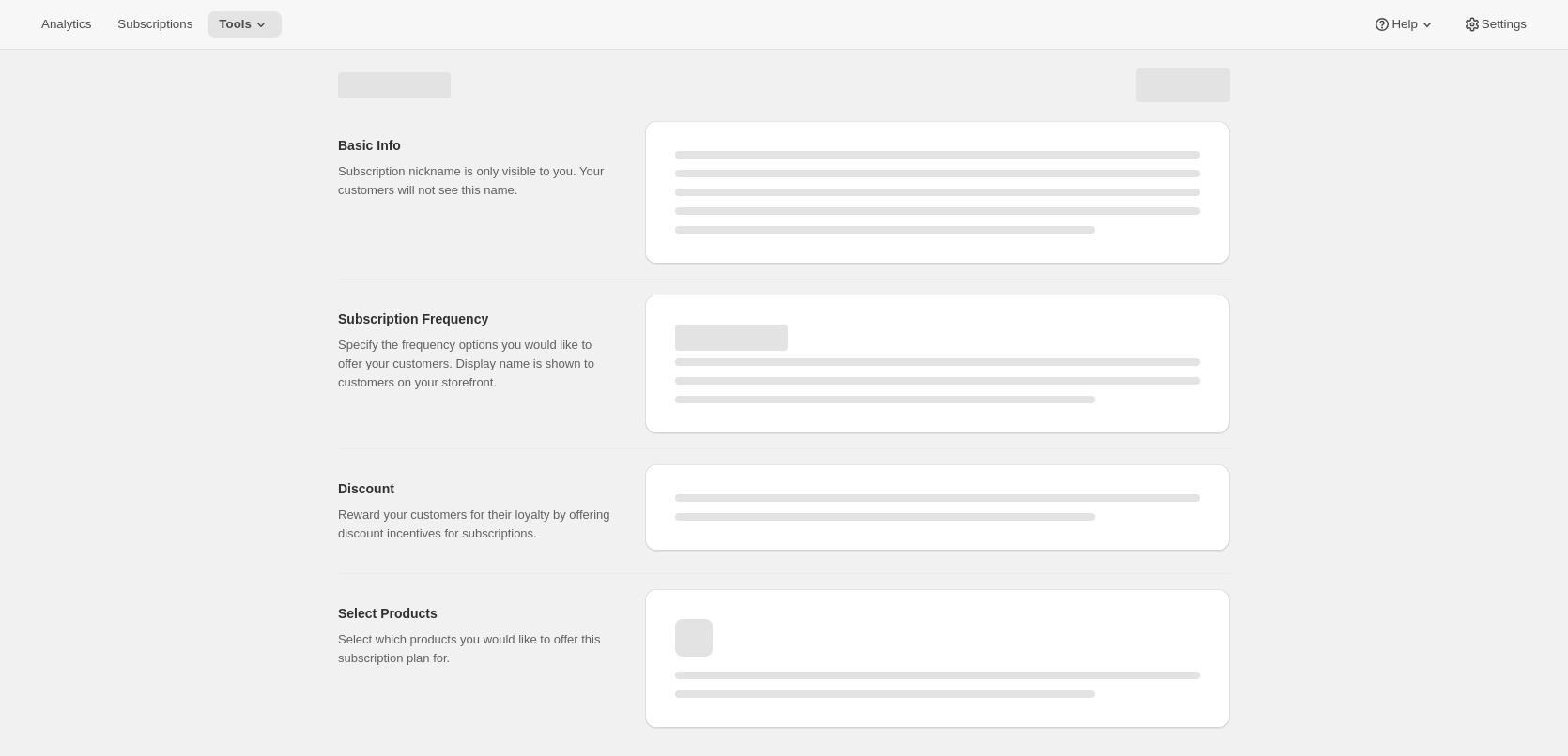
scroll to position [0, 0]
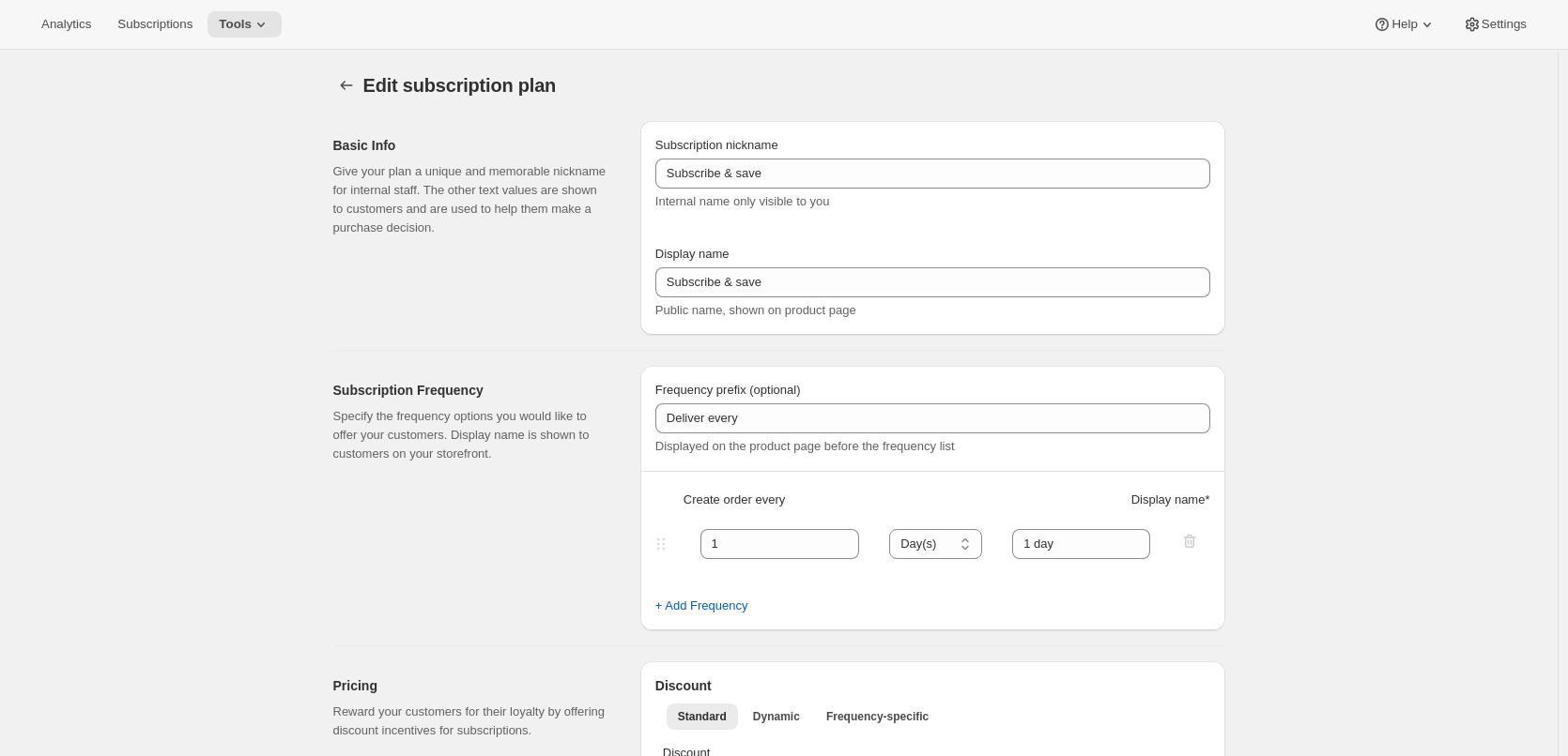
checkbox input "false"
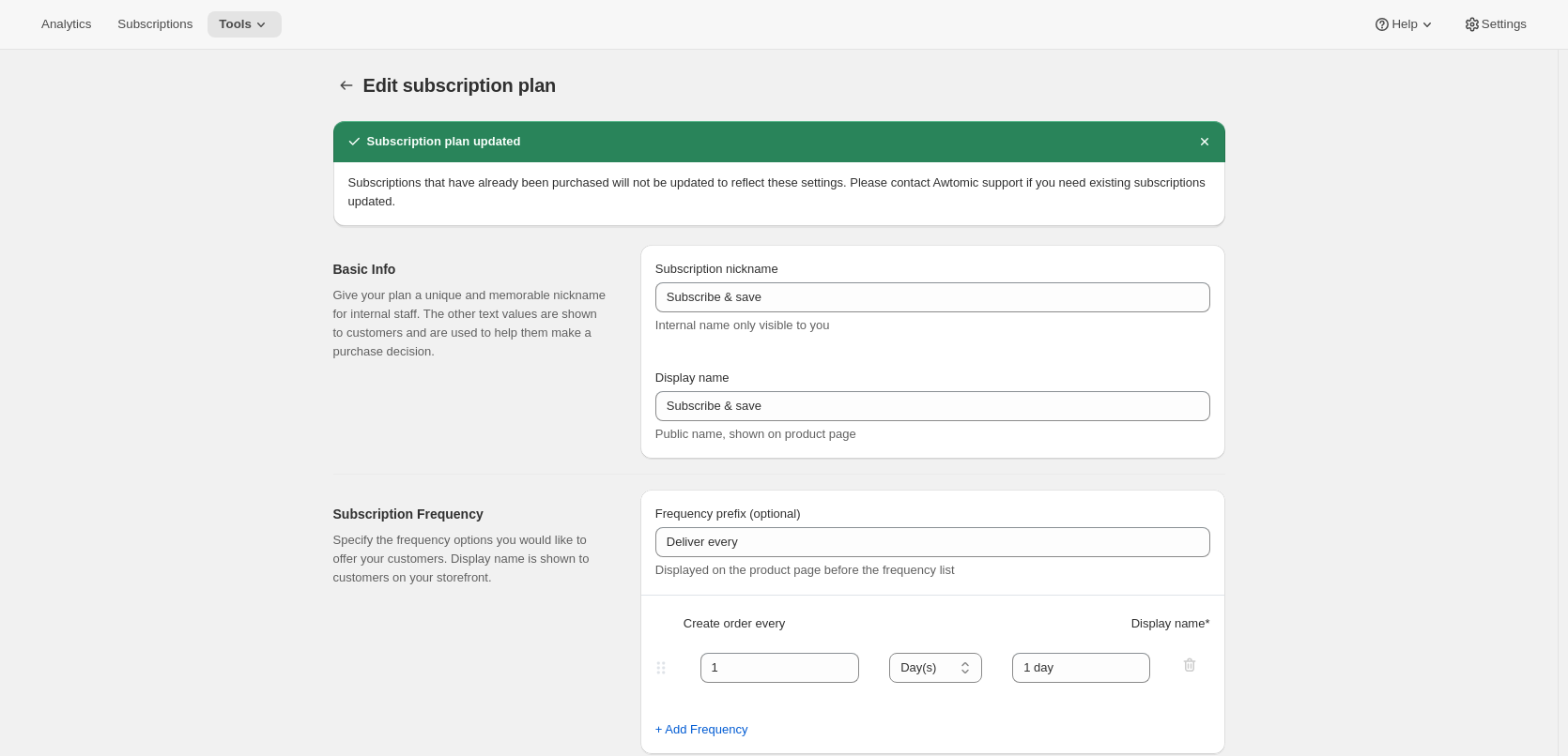
click at [340, 69] on div "Edit subscription plan. This page is ready Edit subscription plan" at bounding box center [778, 86] width 891 height 71
click at [347, 80] on icon "Subscription plans" at bounding box center [346, 85] width 19 height 19
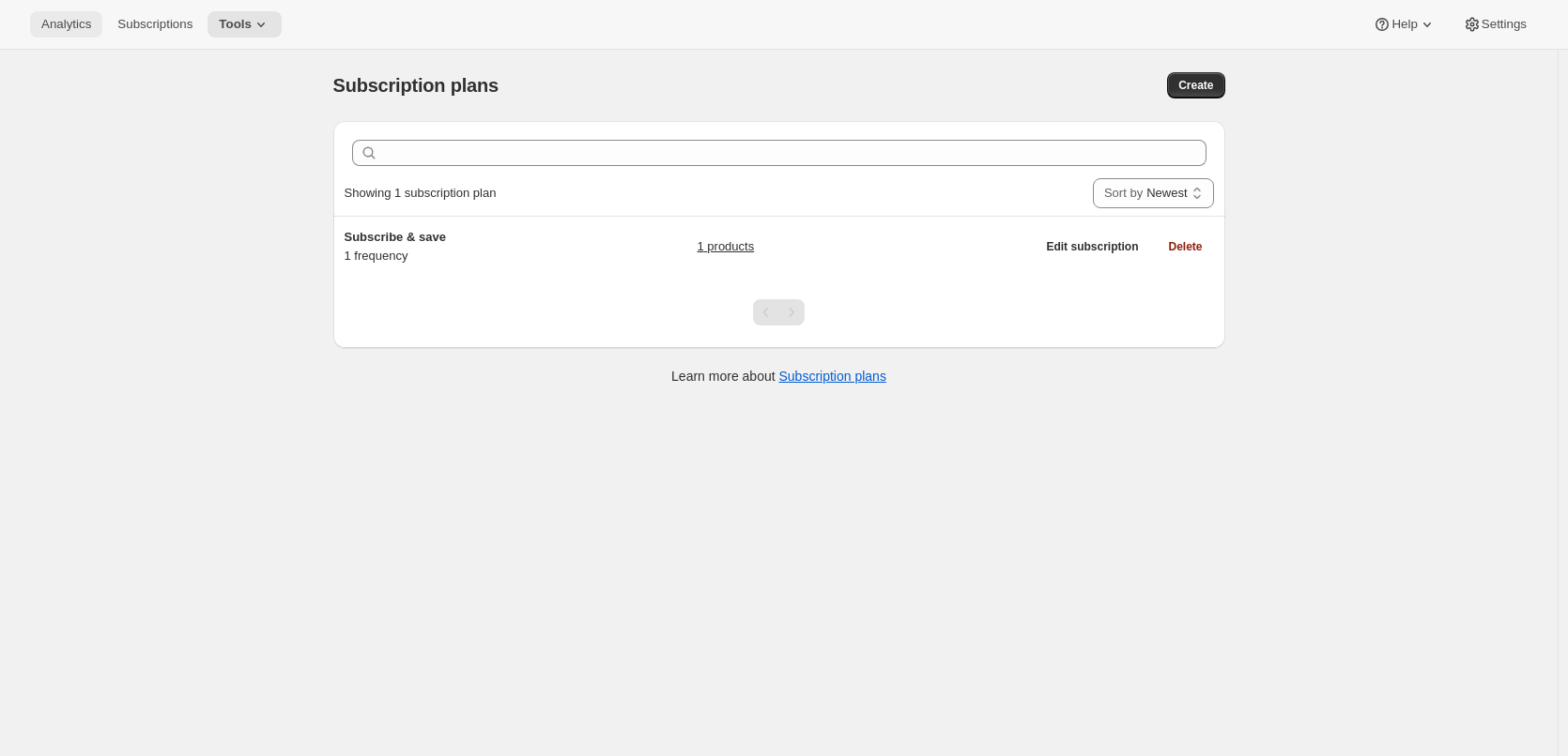
click at [51, 17] on span "Analytics" at bounding box center [66, 24] width 50 height 15
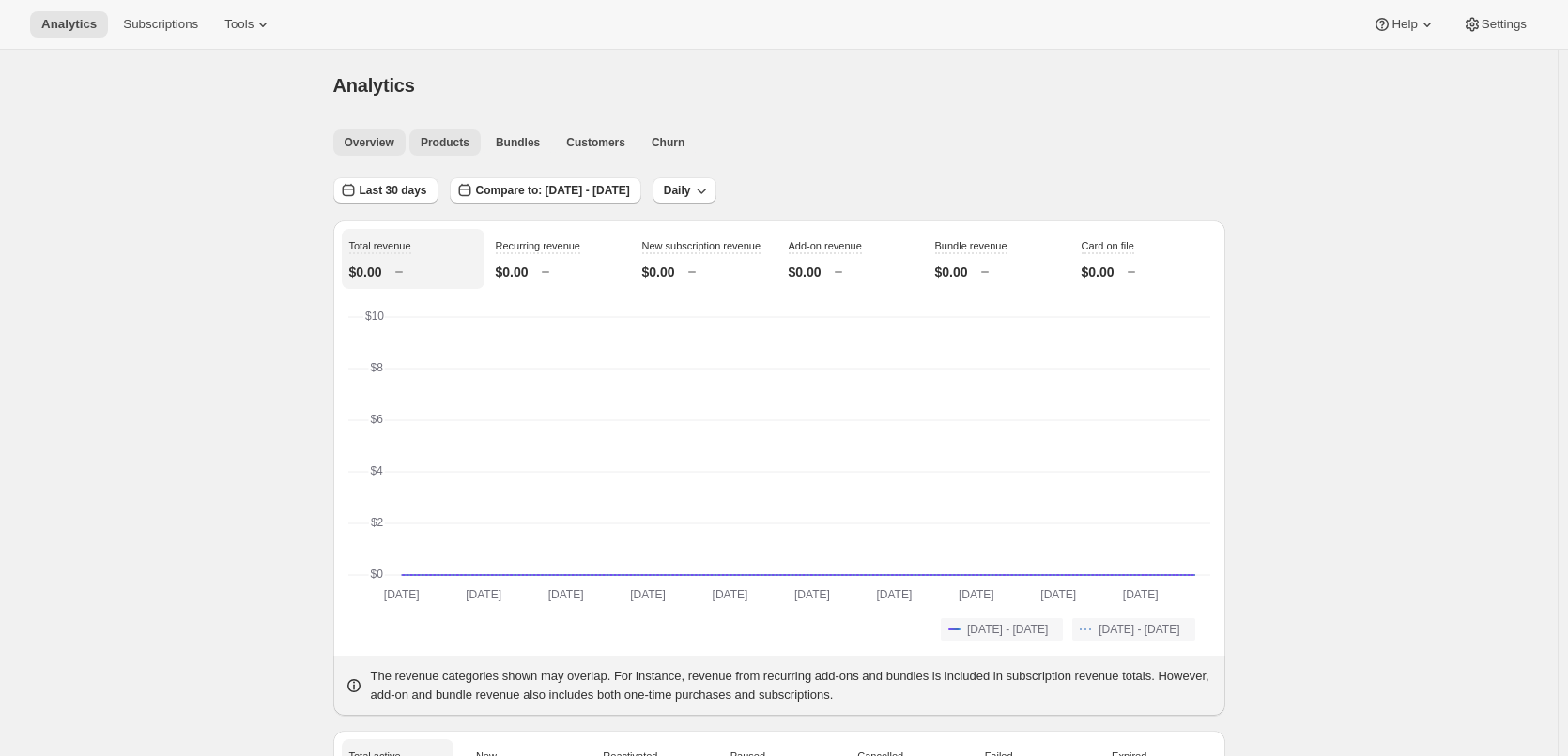
click at [437, 144] on span "Products" at bounding box center [445, 142] width 49 height 15
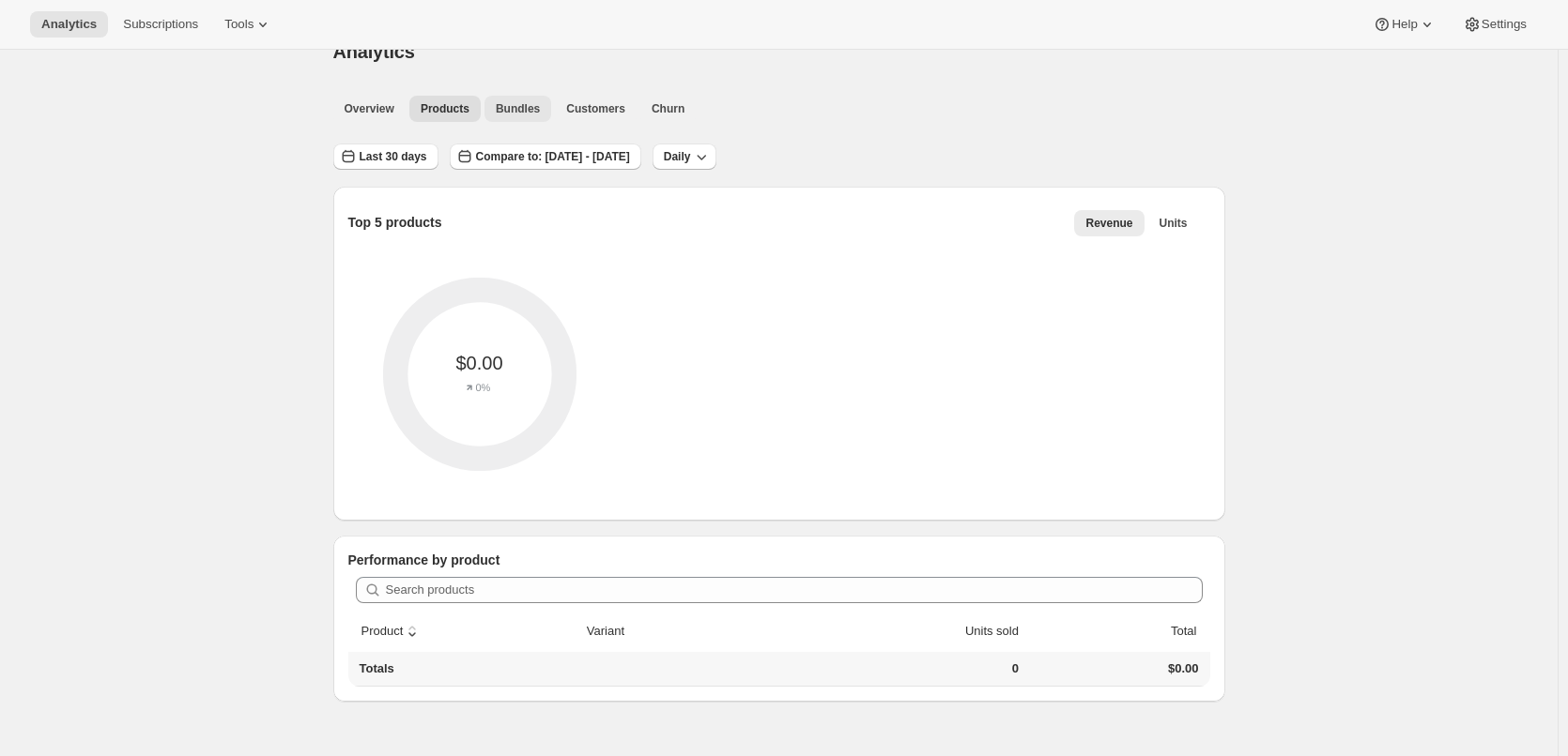
scroll to position [50, 0]
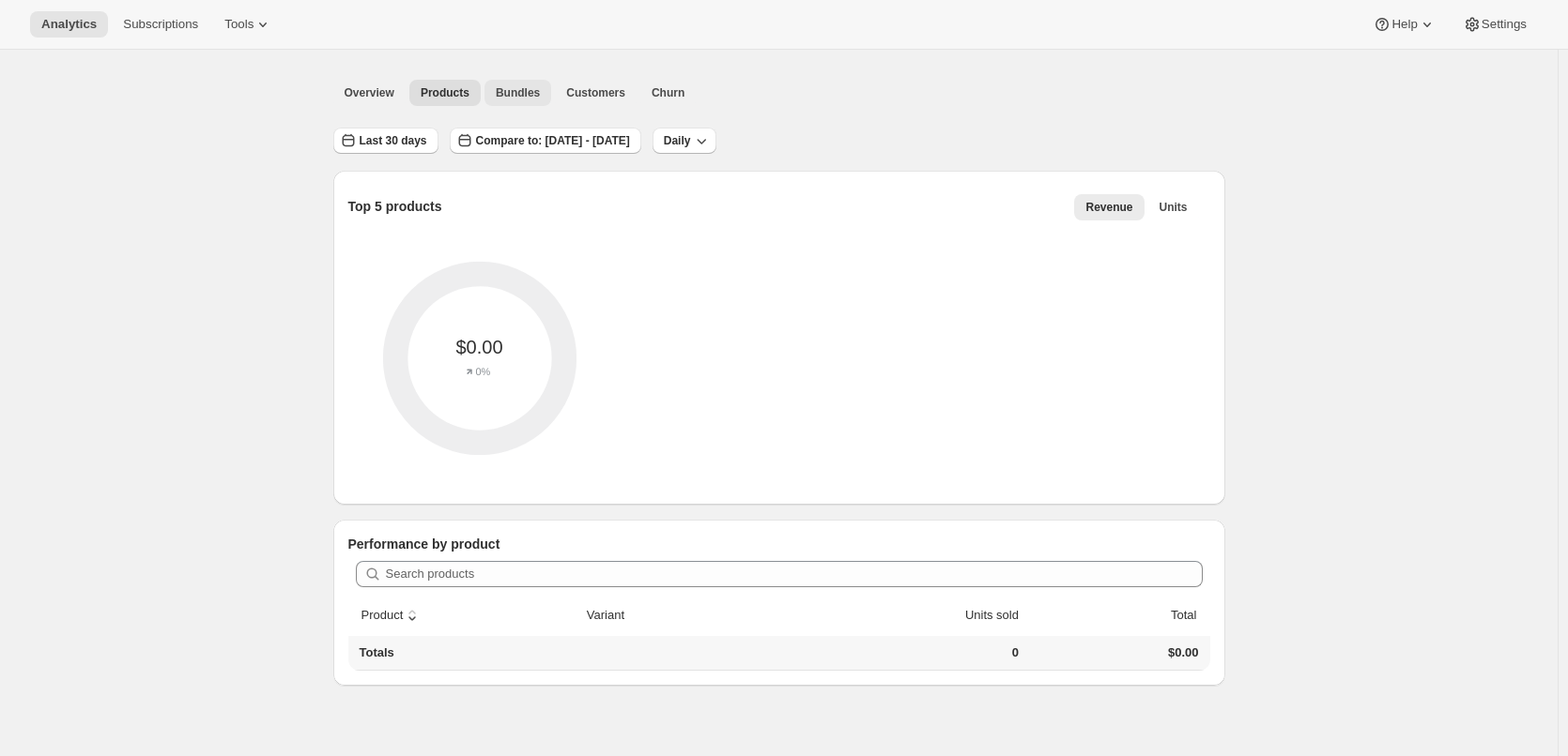
click at [507, 144] on span "Compare to: Jul 24, 2025 - Aug 22, 2025" at bounding box center [553, 140] width 154 height 15
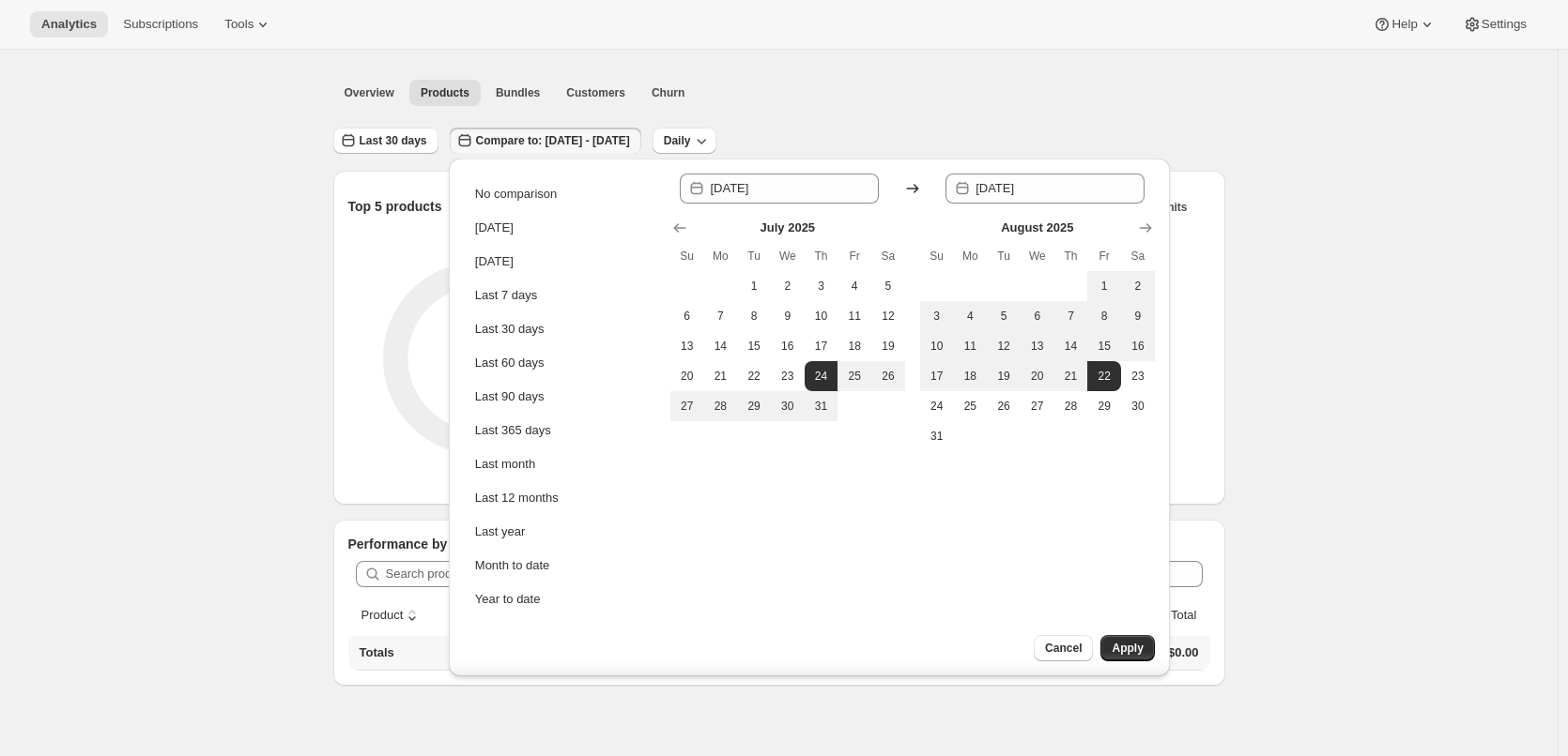
click at [798, 70] on div "Analytics. This page is ready Analytics" at bounding box center [778, 35] width 891 height 71
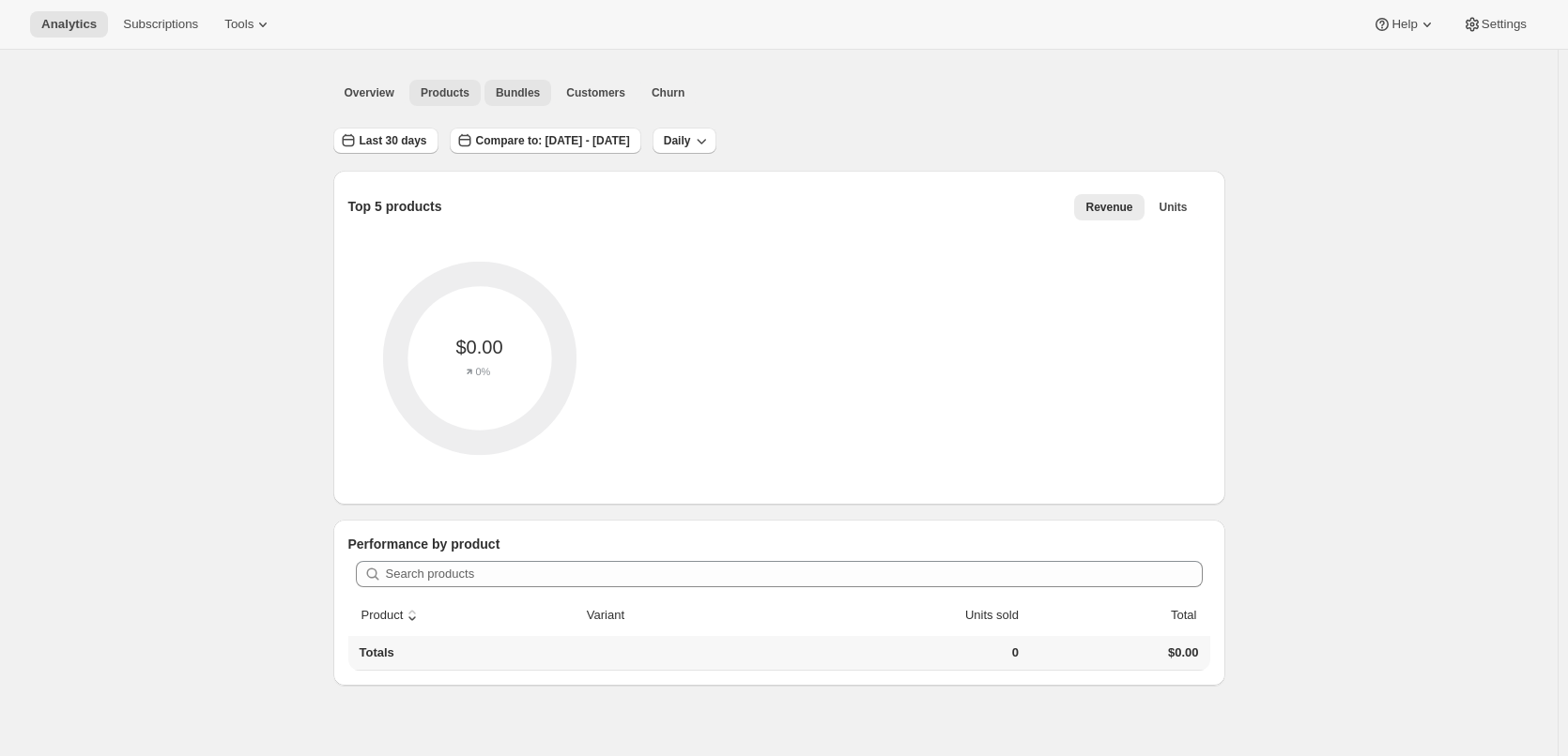
click at [502, 87] on span "Bundles" at bounding box center [517, 93] width 44 height 15
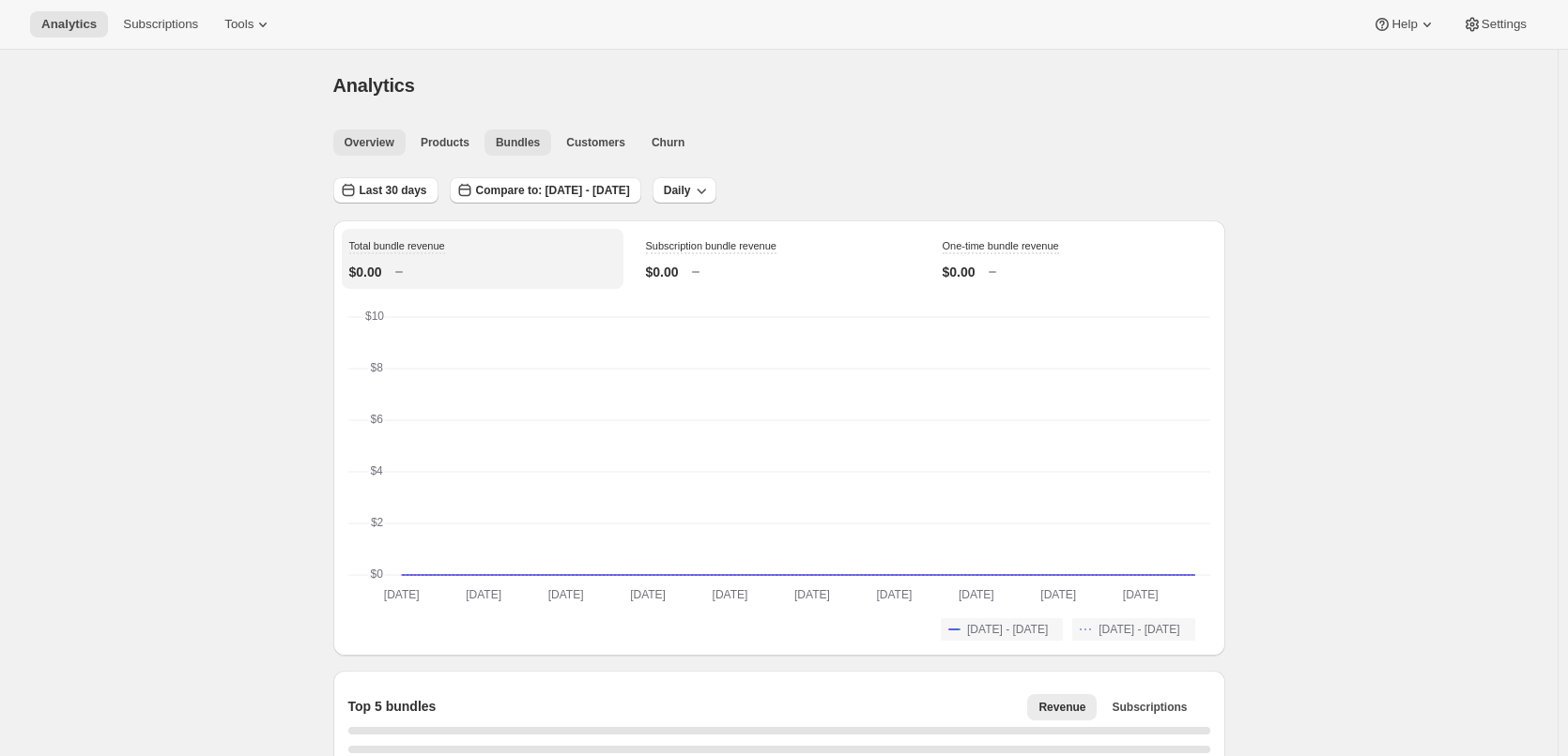
click at [371, 140] on span "Overview" at bounding box center [369, 142] width 50 height 15
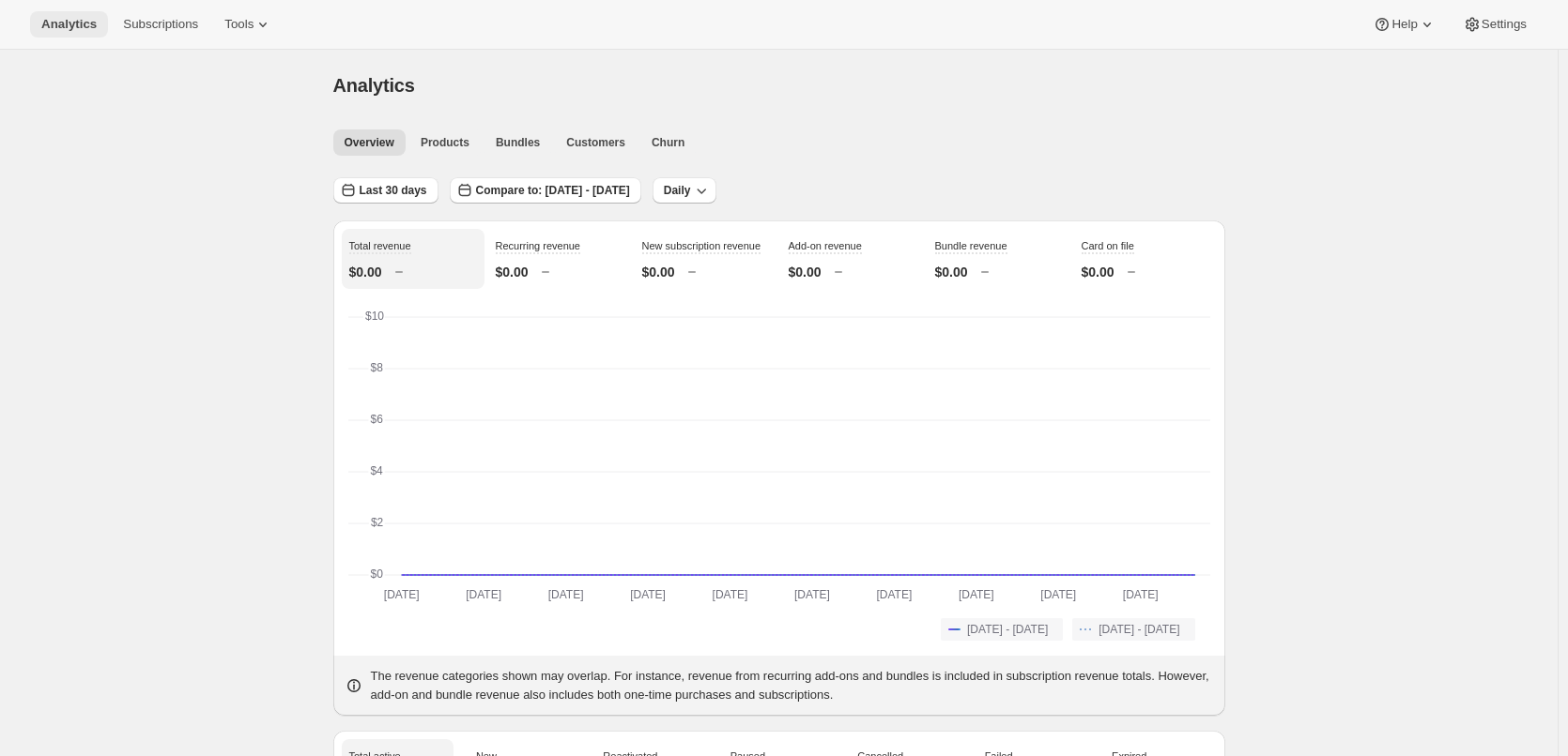
click at [39, 13] on button "Analytics" at bounding box center [68, 24] width 78 height 27
click at [225, 19] on span "Tools" at bounding box center [239, 24] width 30 height 15
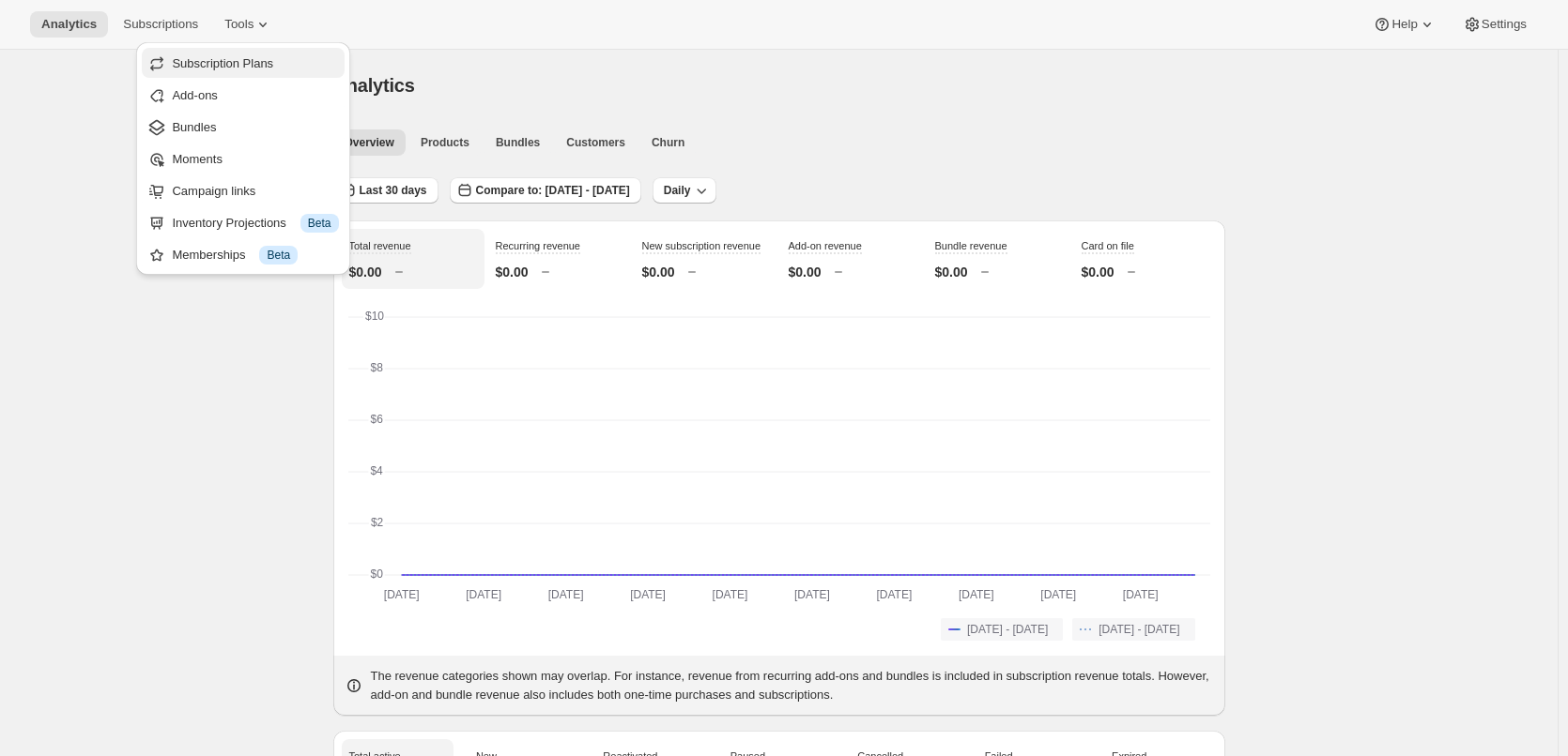
click at [207, 54] on span "Subscription Plans" at bounding box center [254, 63] width 166 height 19
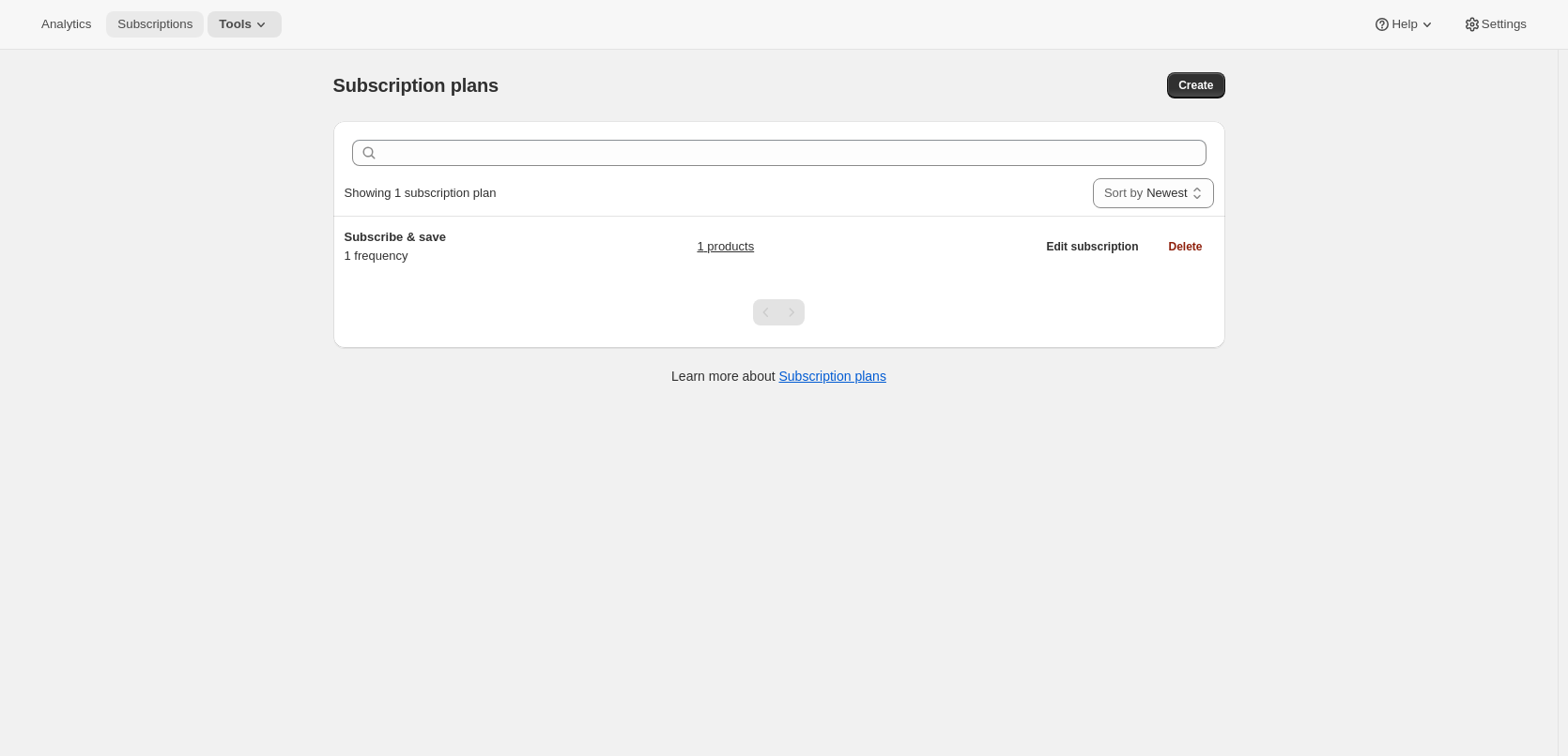
click at [157, 18] on span "Subscriptions" at bounding box center [155, 24] width 75 height 15
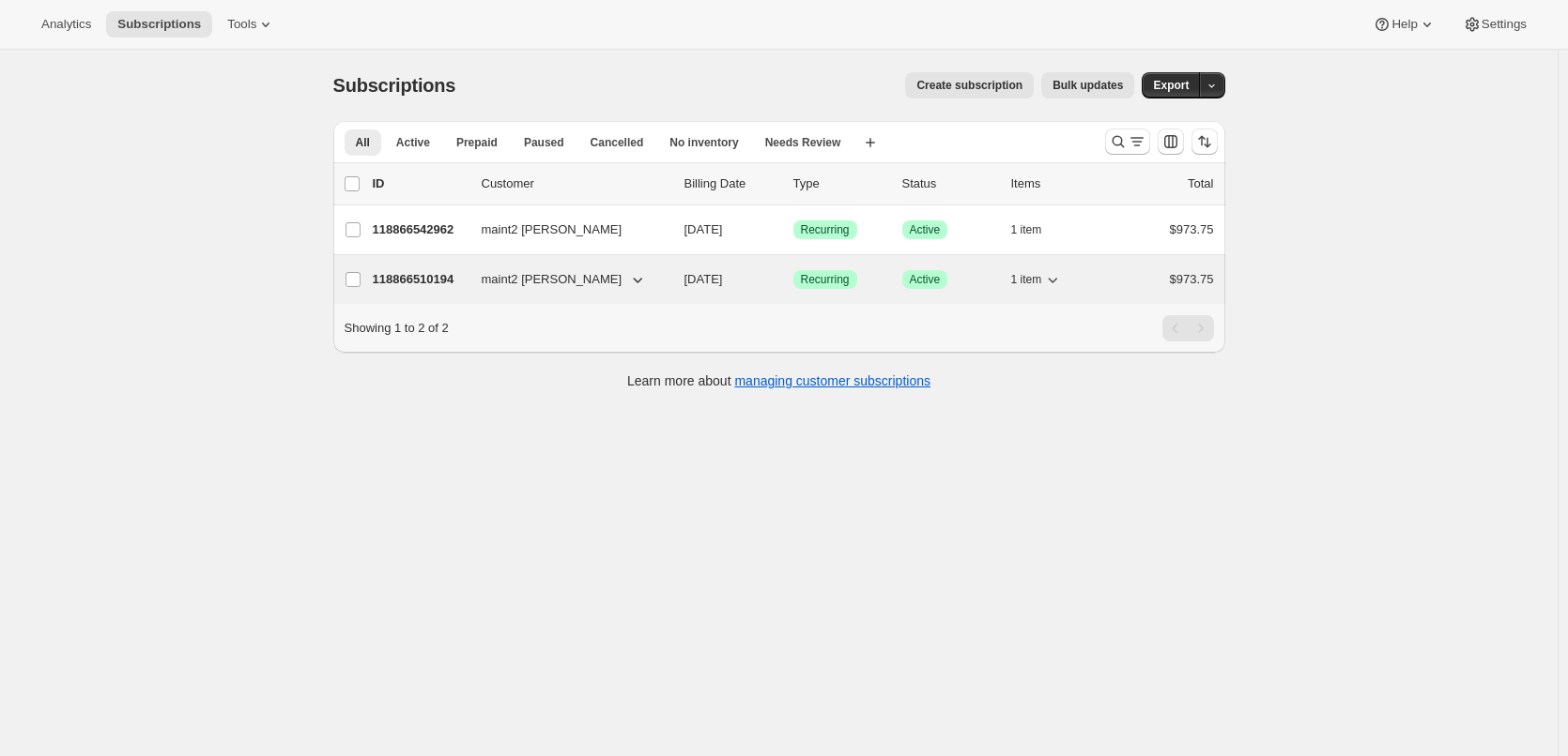
click at [557, 278] on span "maint2 [PERSON_NAME]" at bounding box center [552, 279] width 141 height 19
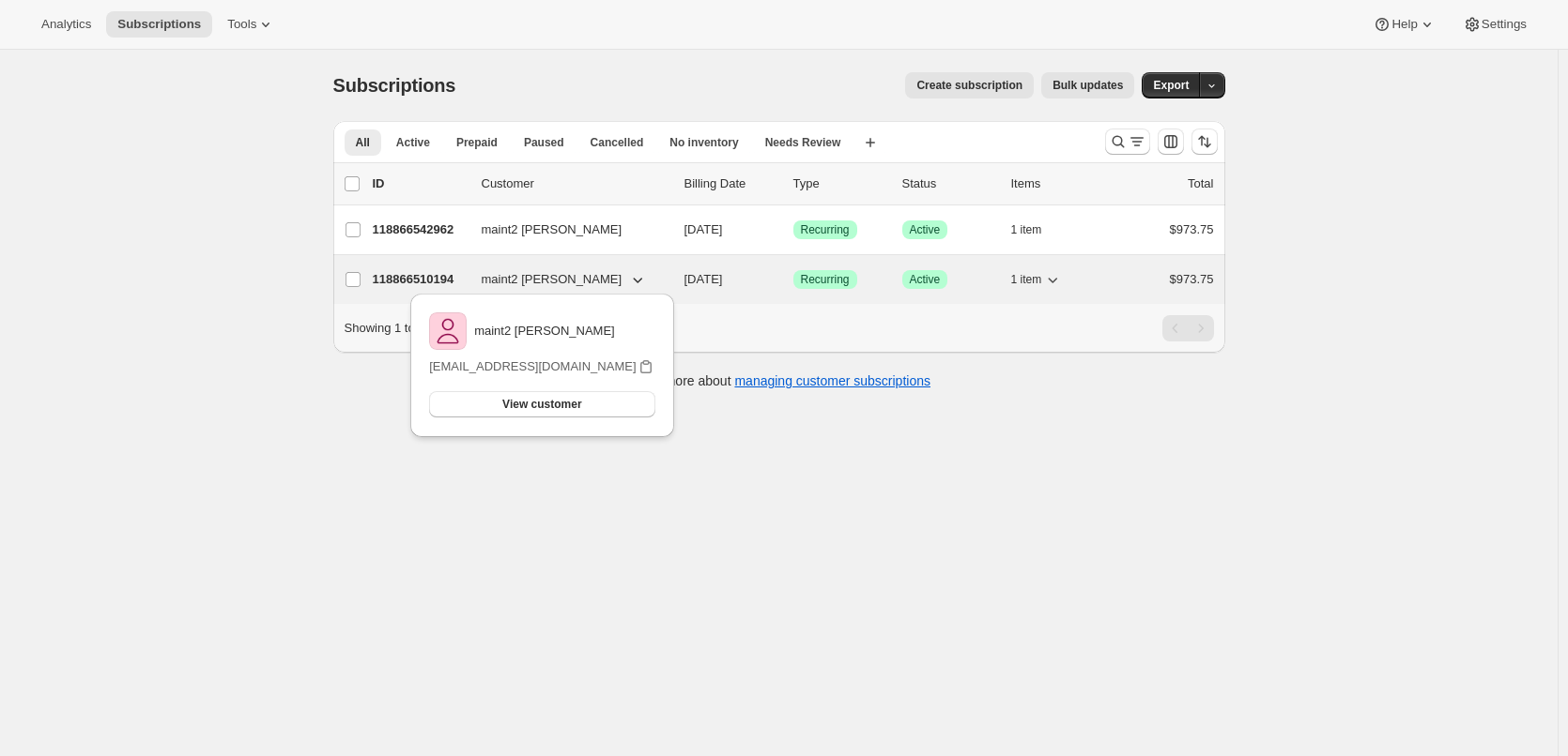
click at [422, 269] on div "118866510194 maint2 nguyen 09/29/2025 Success Recurring Success Active 1 item $…" at bounding box center [793, 280] width 841 height 27
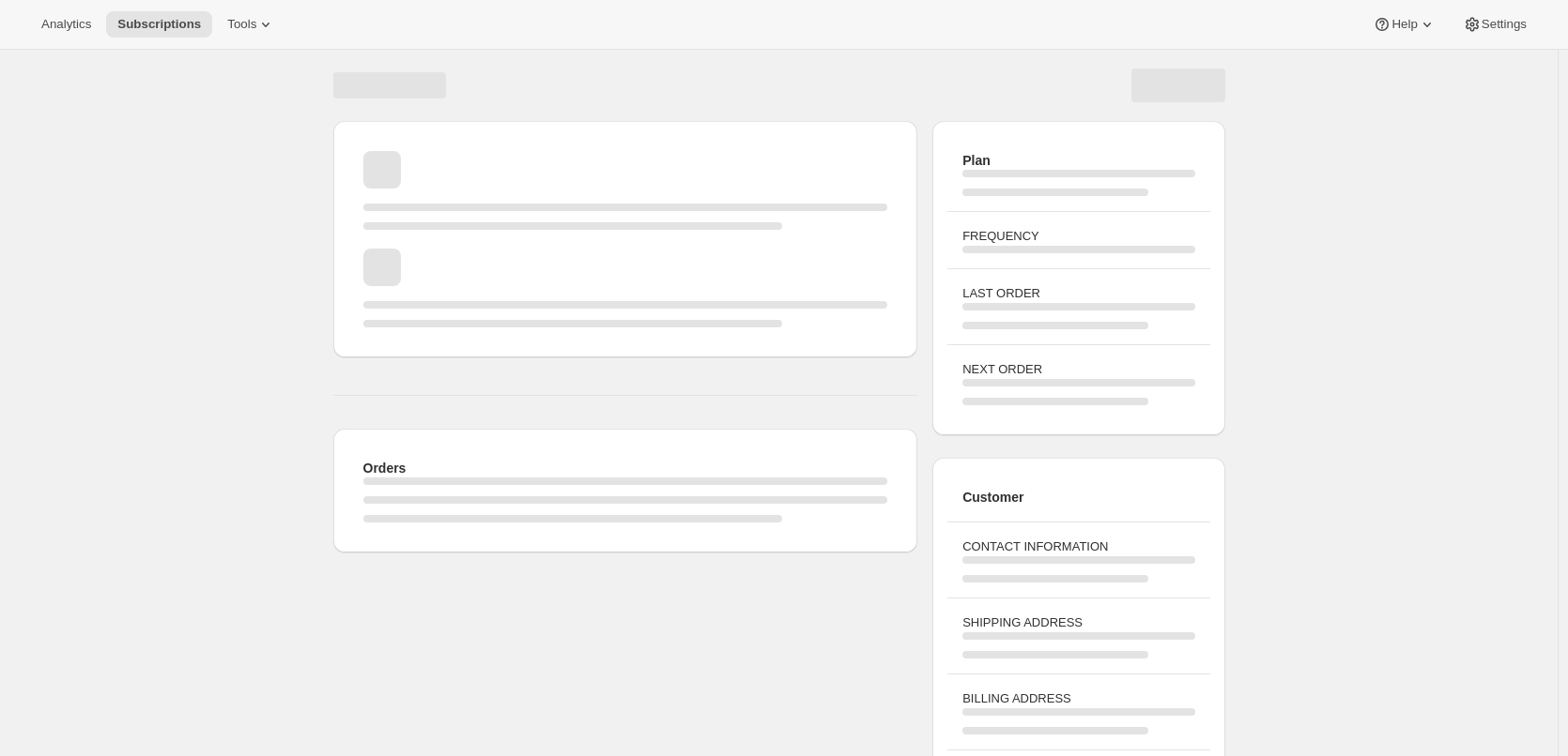
click at [421, 271] on div "Page loading" at bounding box center [625, 288] width 525 height 79
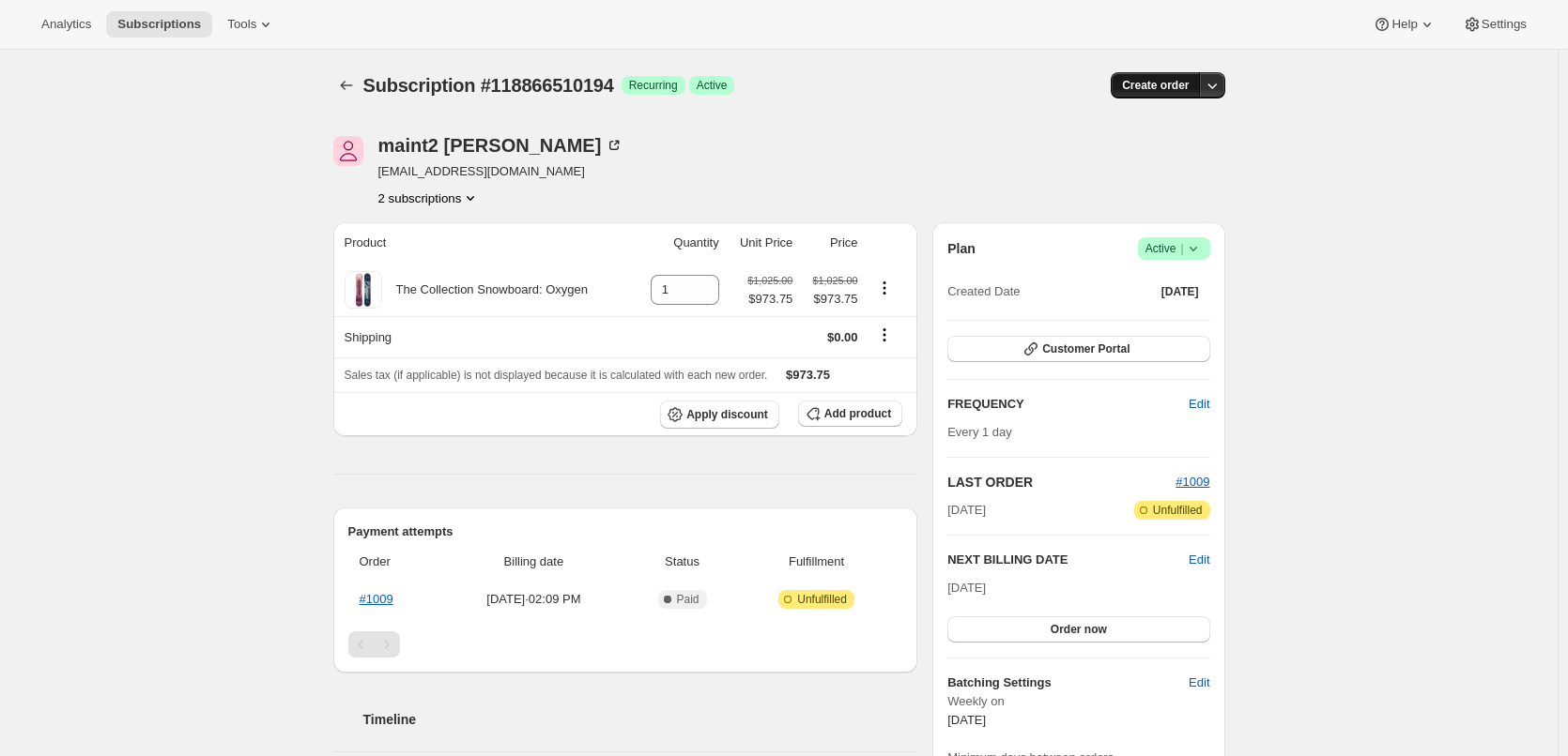
click at [1168, 83] on span "Create order" at bounding box center [1155, 85] width 67 height 15
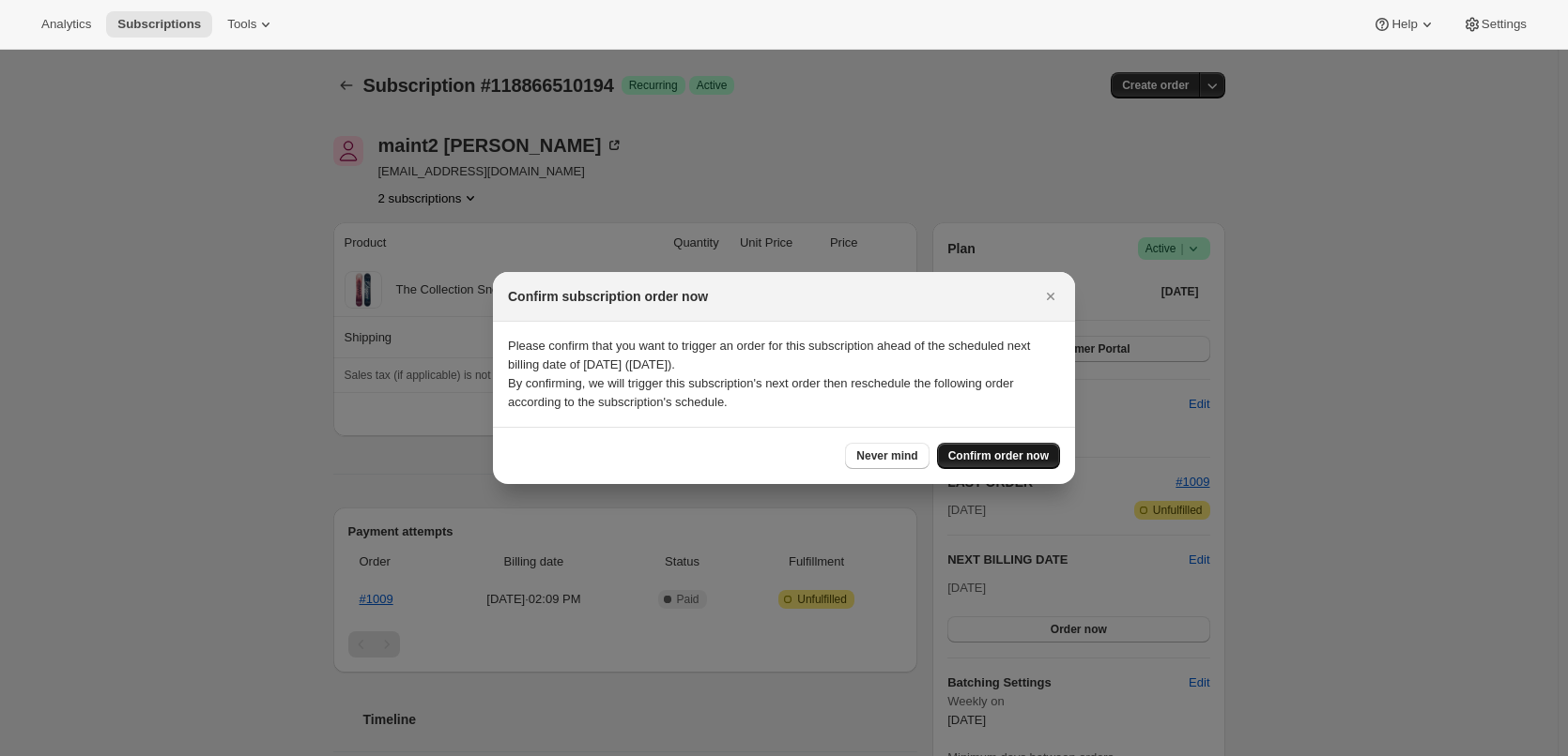
click at [990, 456] on span "Confirm order now" at bounding box center [999, 456] width 100 height 15
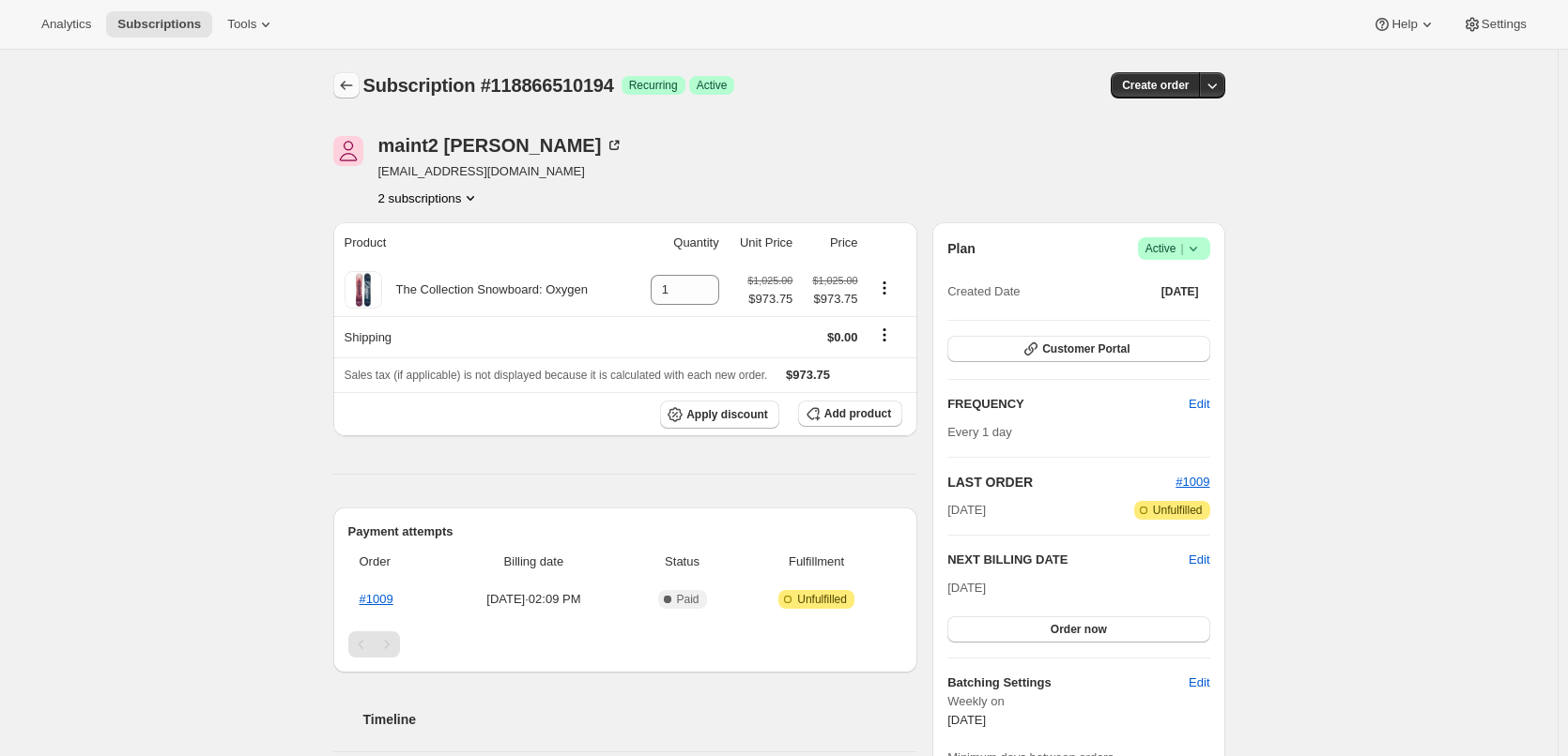
click at [351, 94] on icon "Subscriptions" at bounding box center [346, 85] width 19 height 19
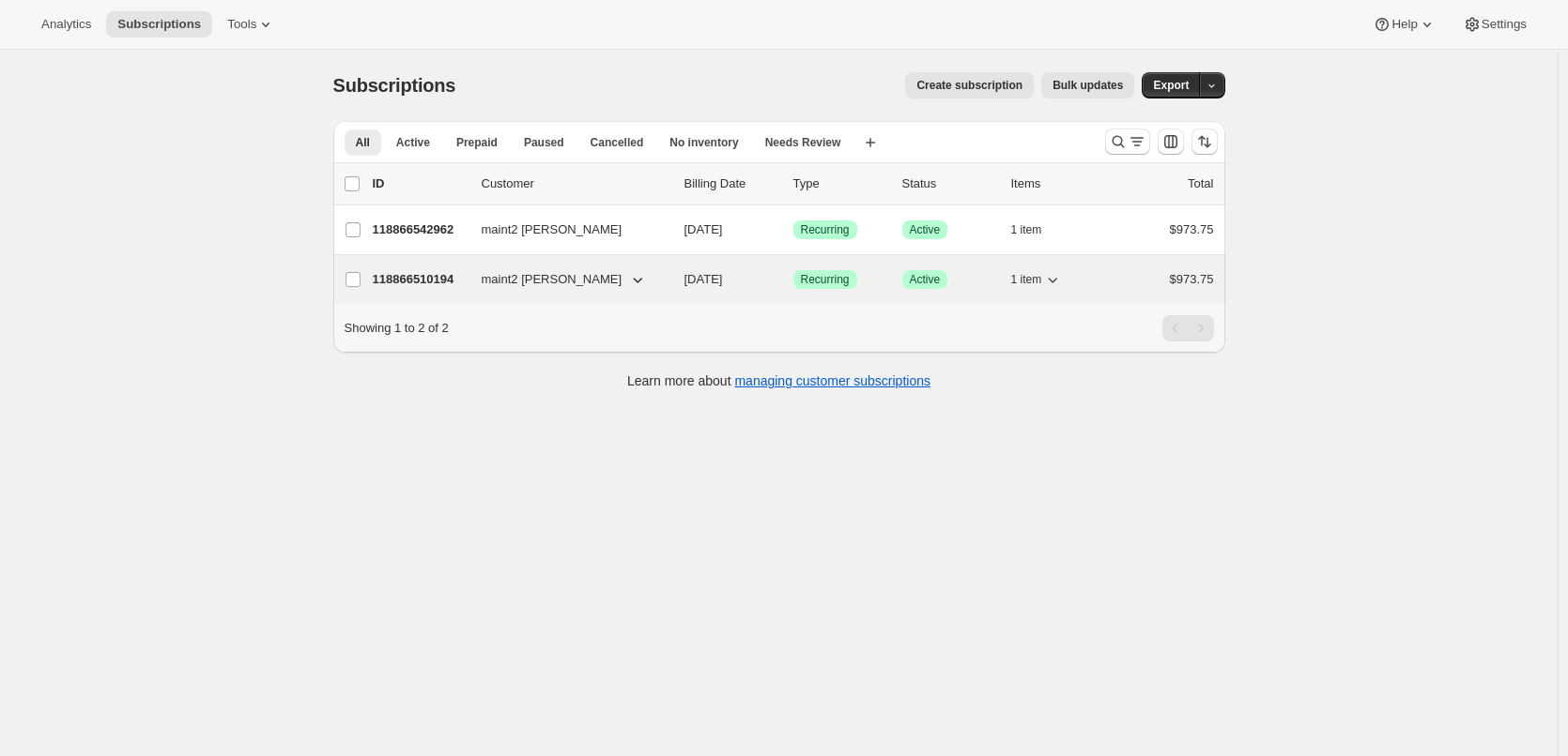
click at [421, 274] on p "118866510194" at bounding box center [419, 279] width 94 height 19
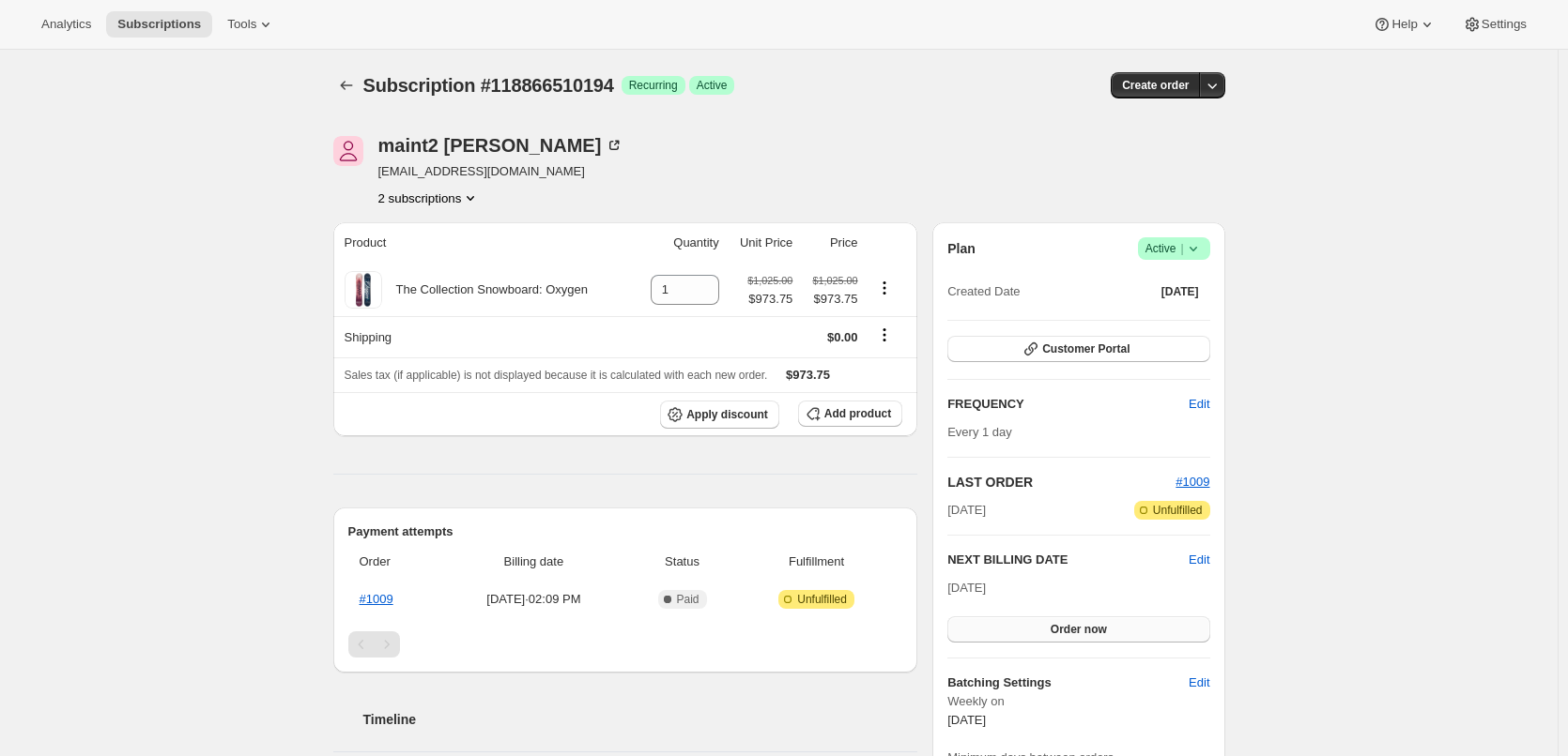
click at [1107, 621] on button "Order now" at bounding box center [1078, 629] width 262 height 27
click at [1071, 630] on span "Click to confirm" at bounding box center [1078, 629] width 86 height 15
click at [356, 89] on icon "Subscriptions" at bounding box center [346, 85] width 19 height 19
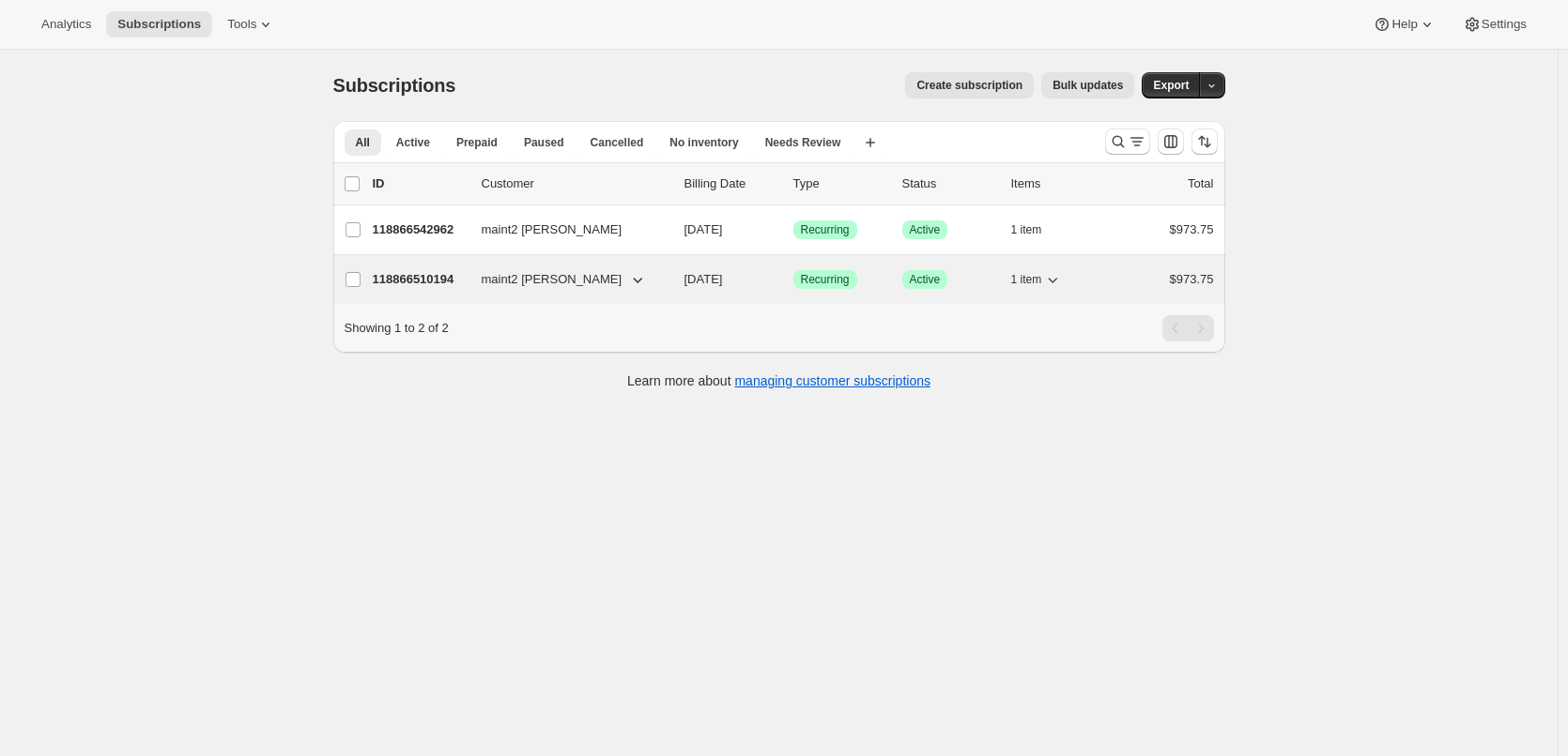
click at [441, 276] on p "118866510194" at bounding box center [419, 279] width 94 height 19
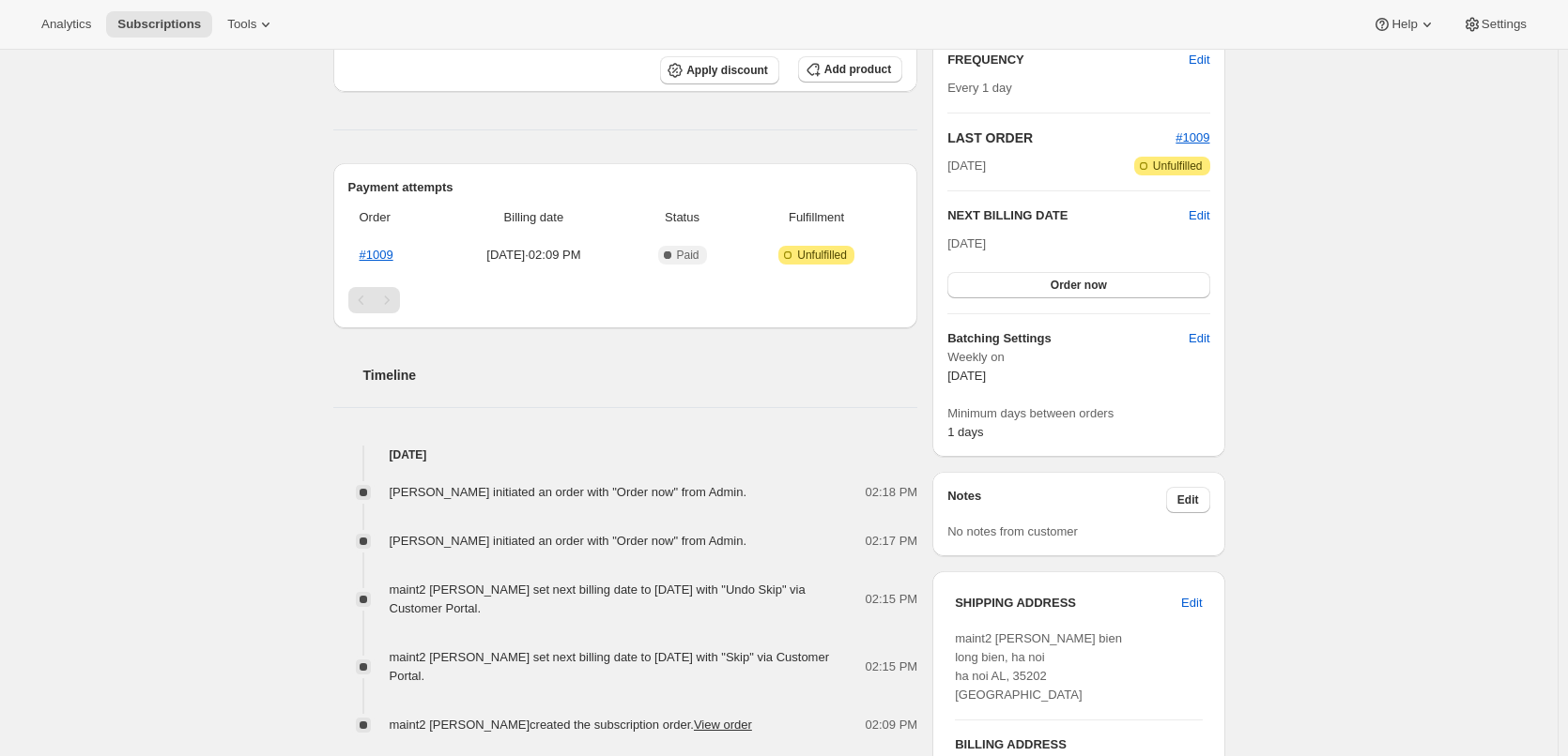
scroll to position [262, 0]
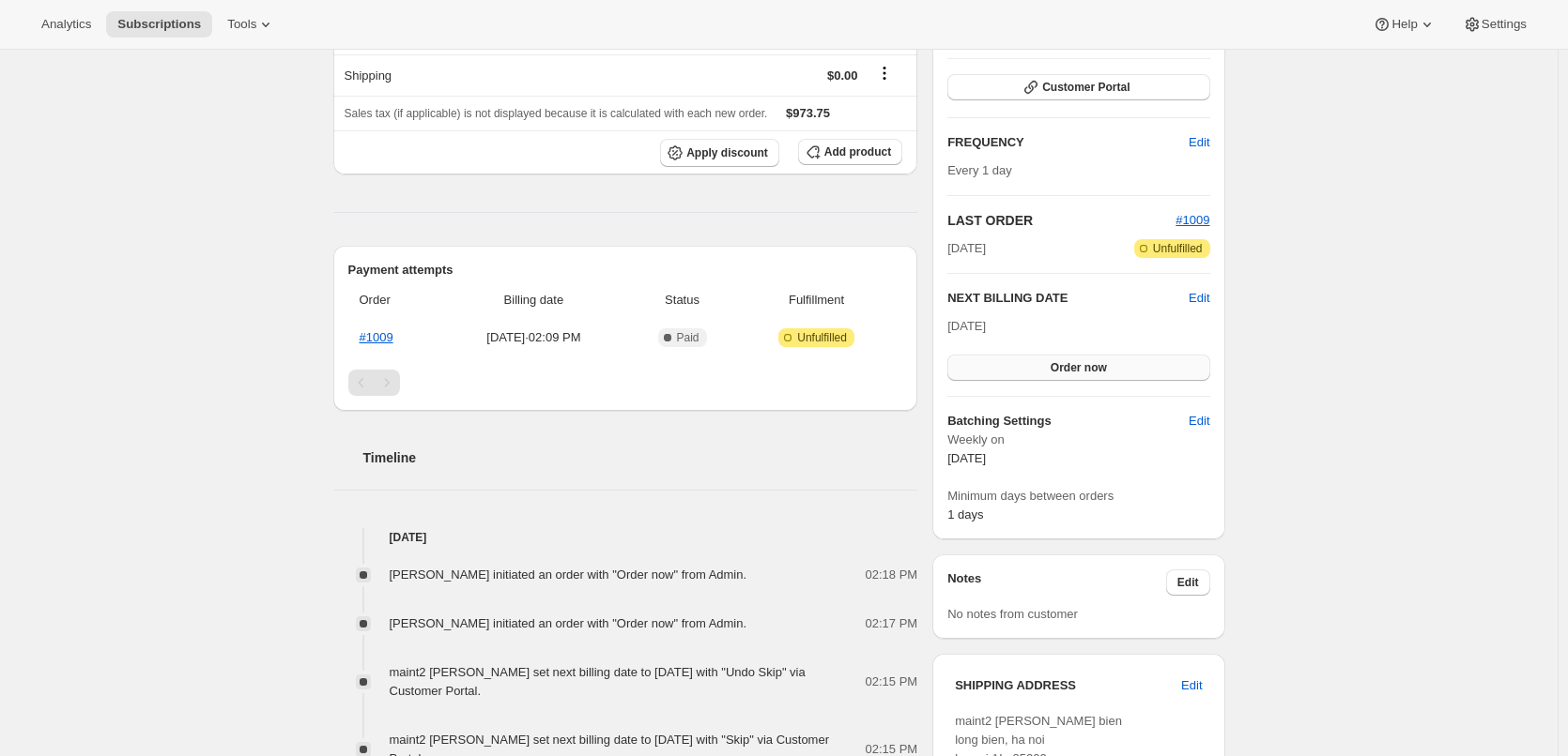
click at [1106, 370] on span "Order now" at bounding box center [1078, 367] width 56 height 15
click at [1098, 374] on button "Click to confirm" at bounding box center [1078, 367] width 262 height 27
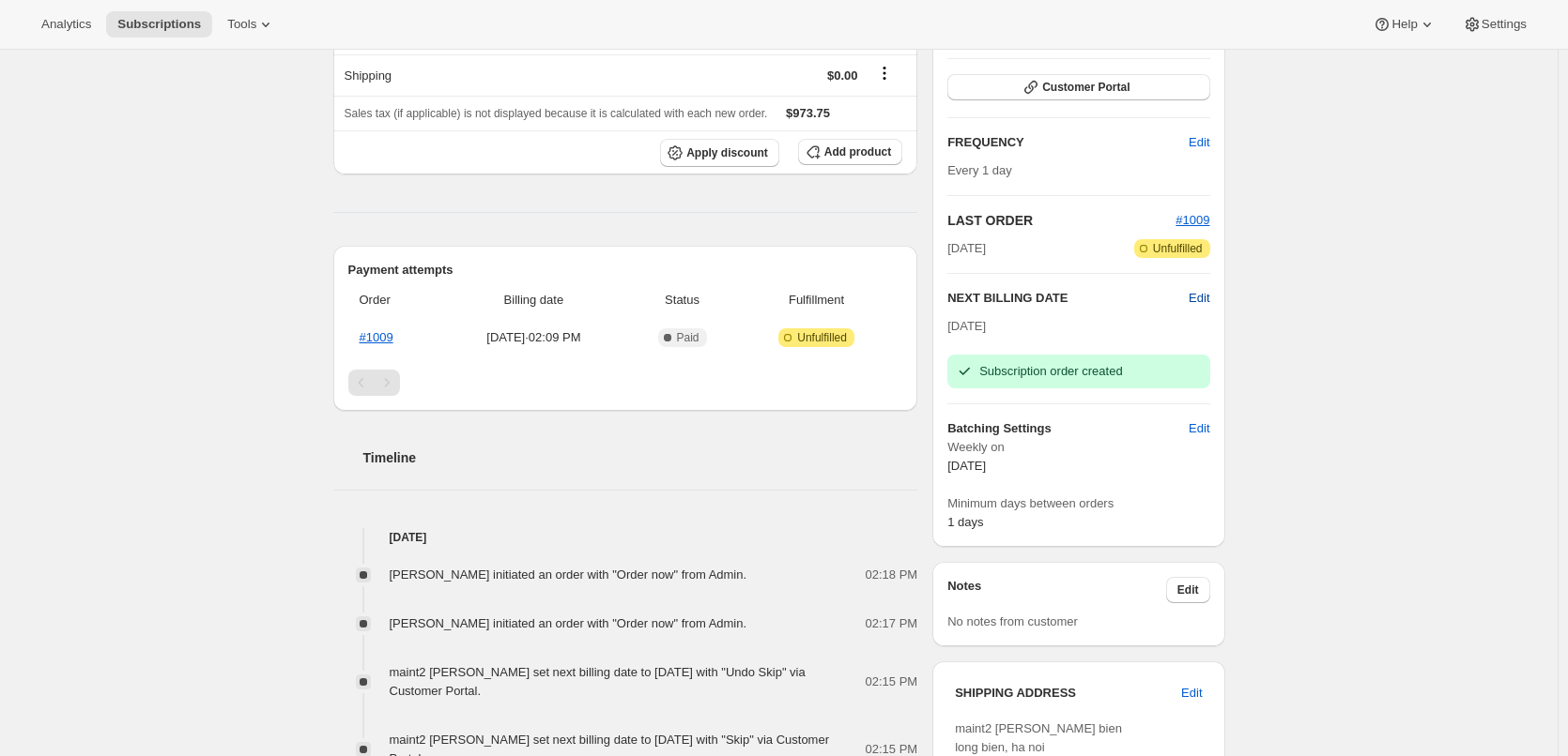
click at [1201, 298] on span "Edit" at bounding box center [1199, 298] width 21 height 19
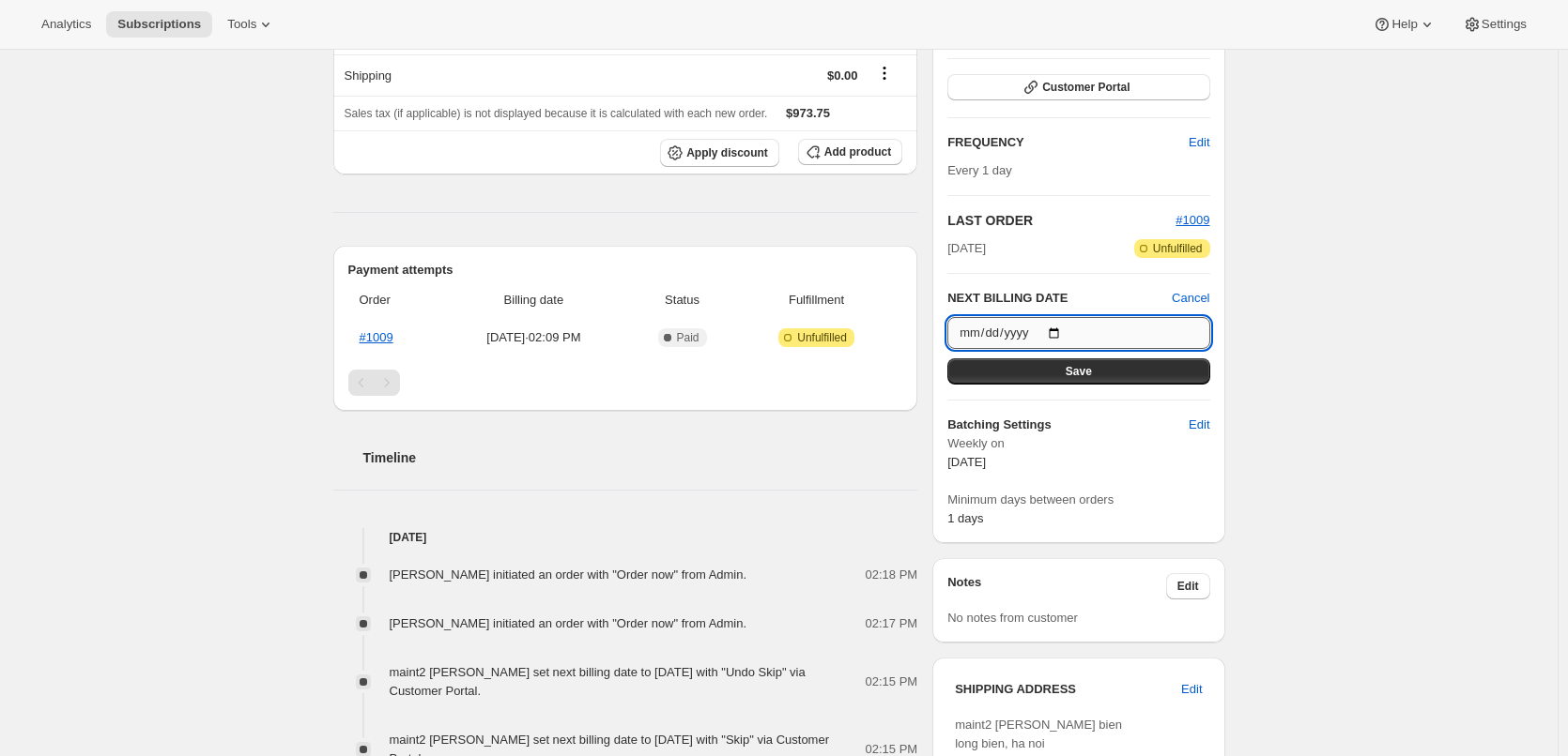
click at [988, 333] on input "2025-09-29" at bounding box center [1078, 333] width 262 height 32
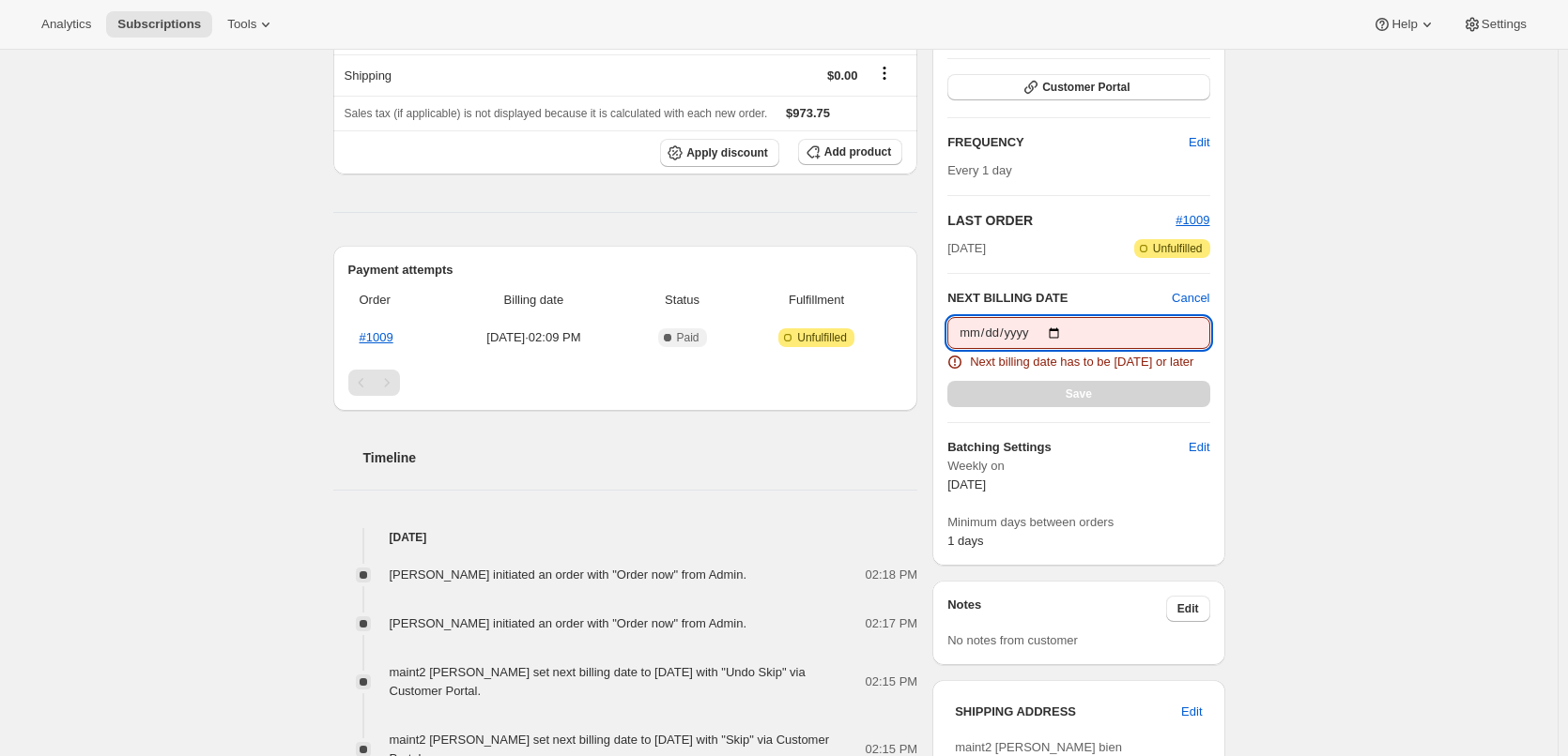
click at [990, 330] on input "2025-09-22" at bounding box center [1078, 333] width 262 height 32
type input "2025-09-23"
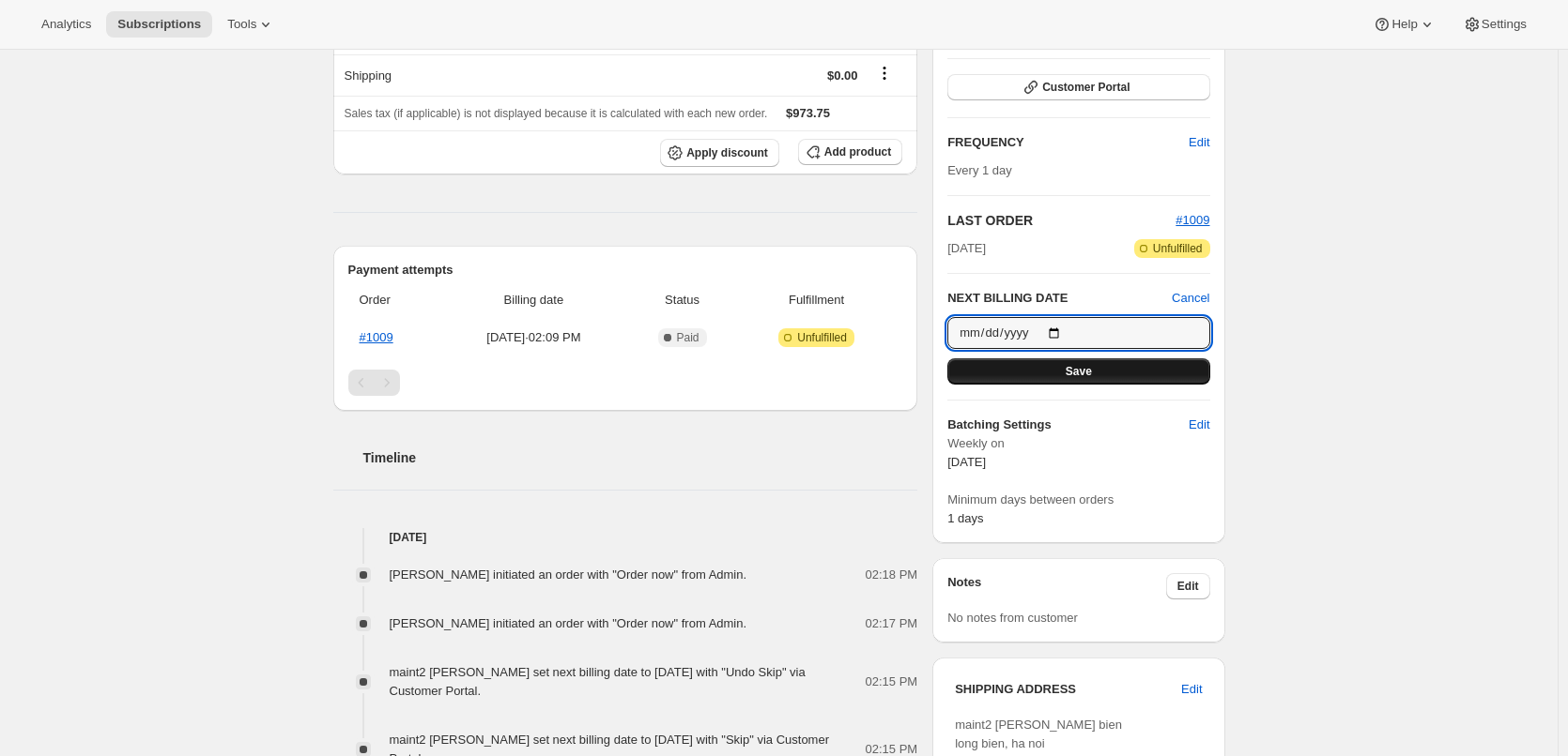
click at [1068, 367] on button "Save" at bounding box center [1078, 371] width 262 height 27
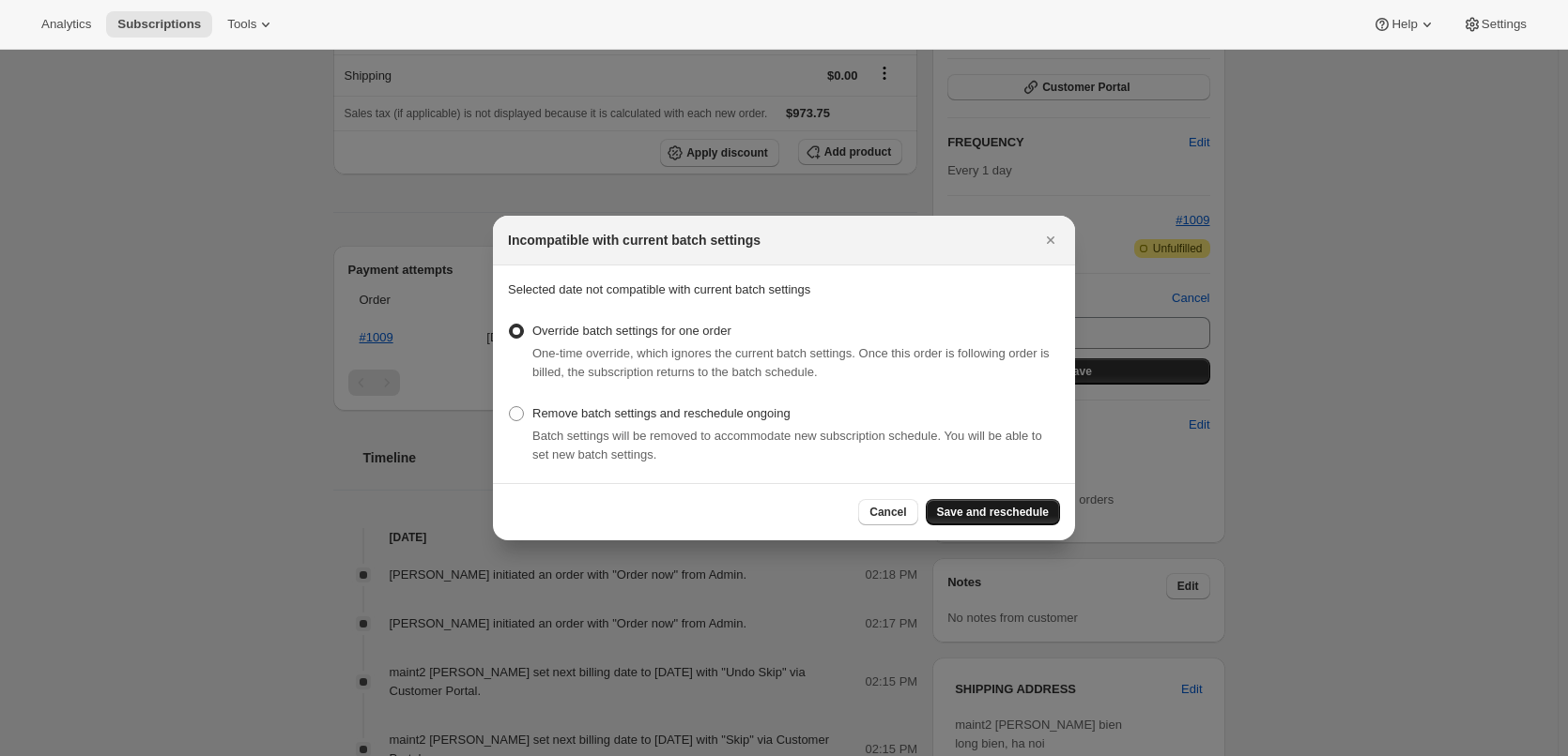
click at [1056, 513] on button "Save and reschedule" at bounding box center [993, 512] width 134 height 27
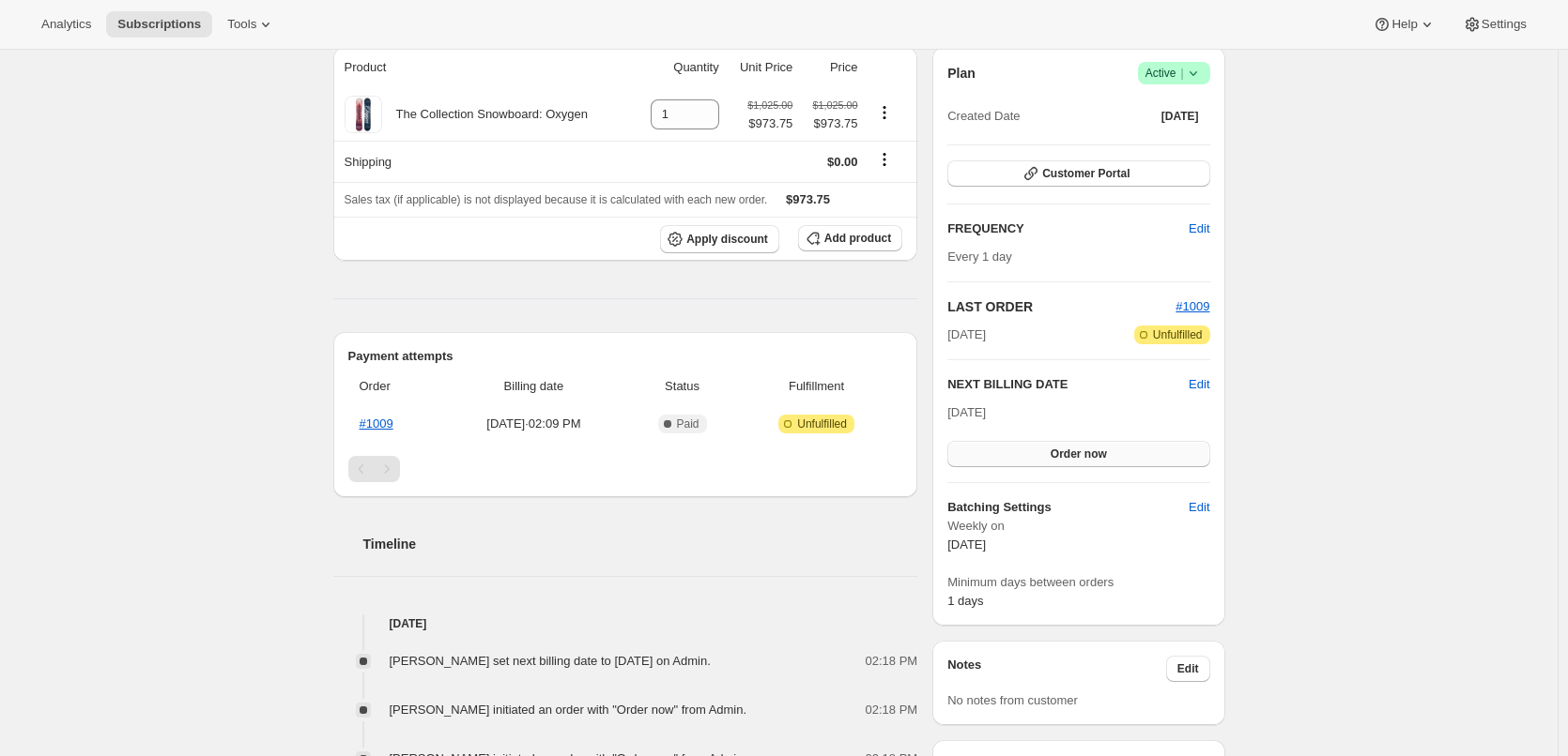
click at [1088, 460] on span "Order now" at bounding box center [1078, 454] width 56 height 15
click at [1091, 454] on span "Click to confirm" at bounding box center [1078, 454] width 86 height 15
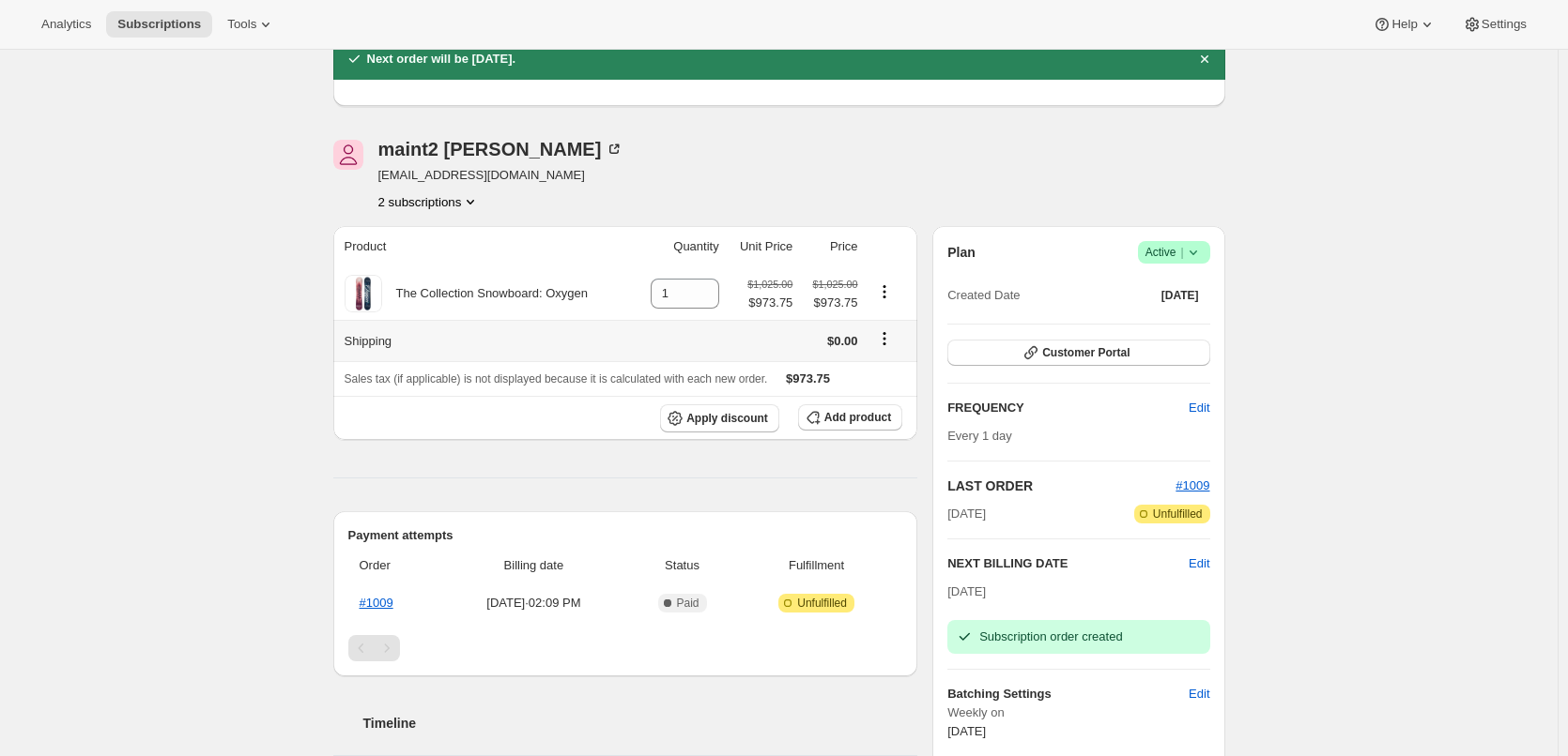
scroll to position [0, 0]
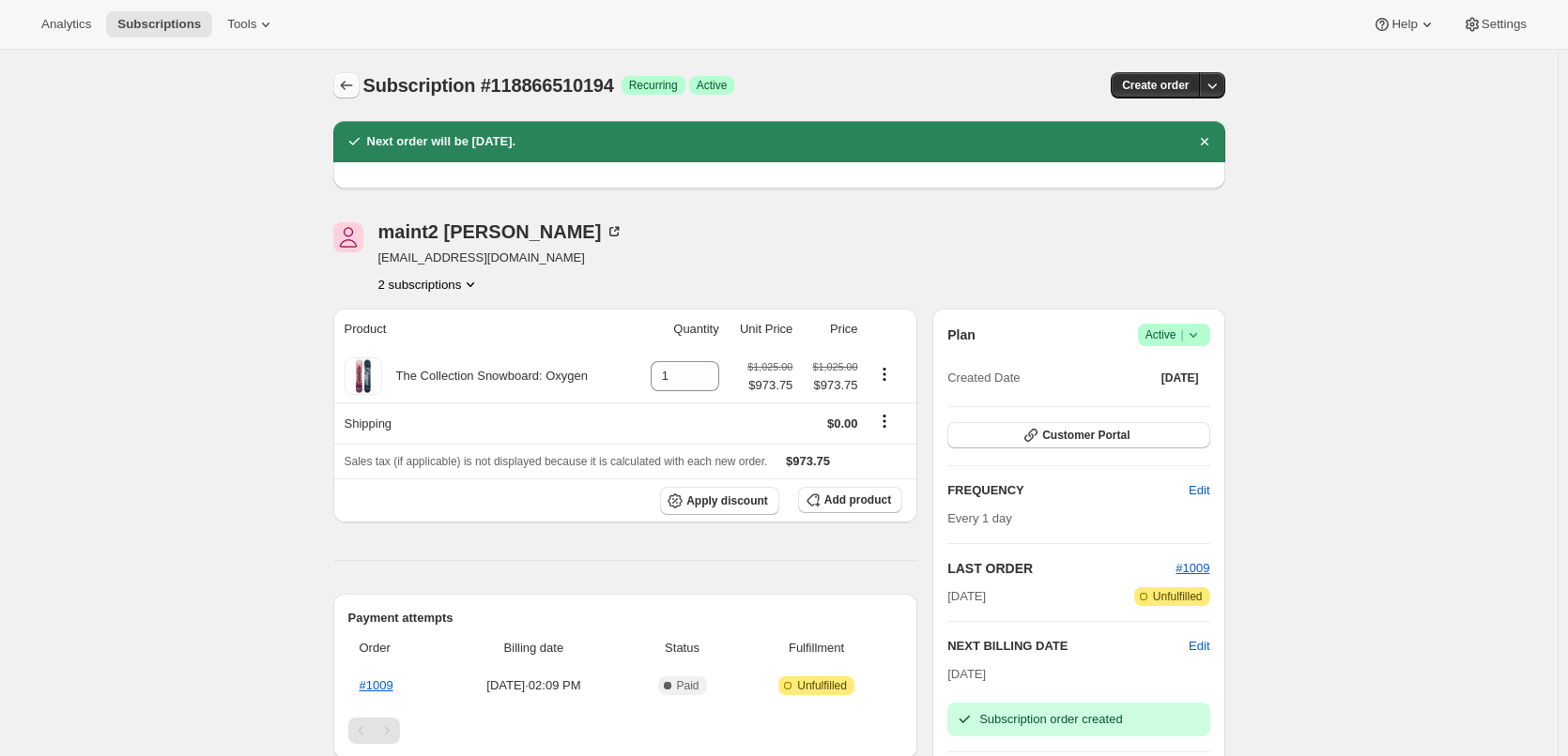
click at [348, 90] on icon "Subscriptions" at bounding box center [346, 85] width 19 height 19
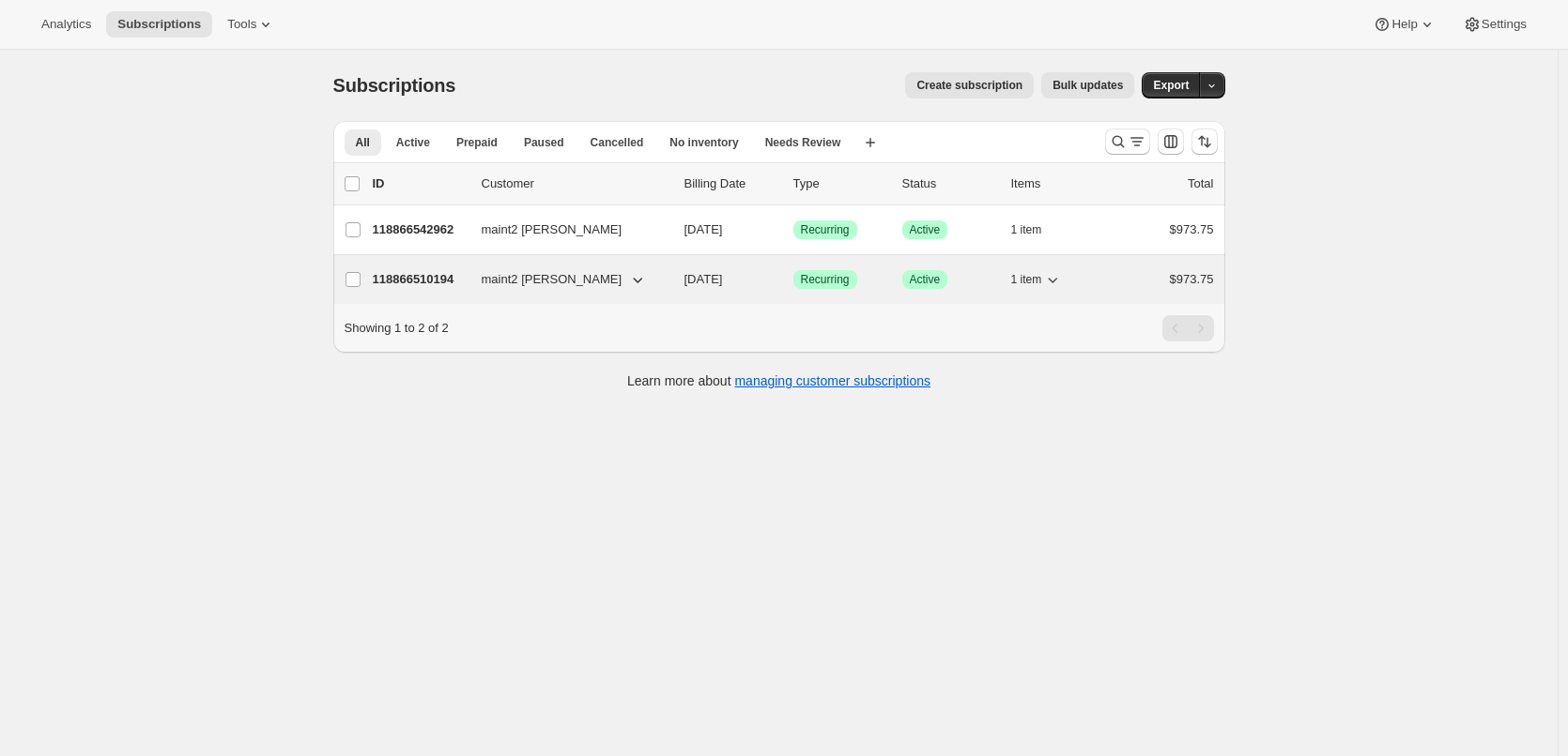
click at [507, 274] on span "maint2 [PERSON_NAME]" at bounding box center [552, 279] width 141 height 19
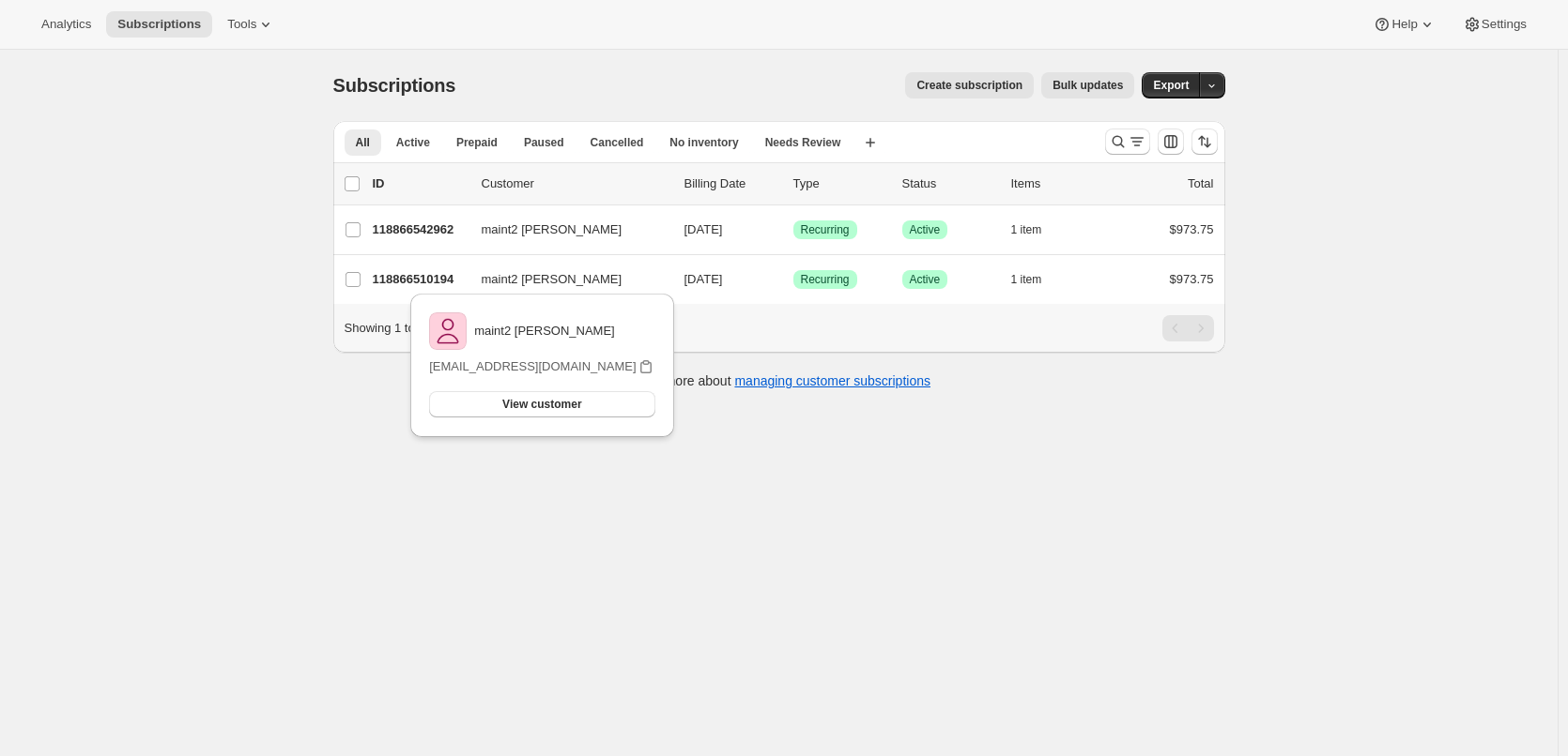
click at [744, 441] on div "Subscriptions. This page is ready Subscriptions Create subscription Bulk update…" at bounding box center [778, 428] width 1557 height 756
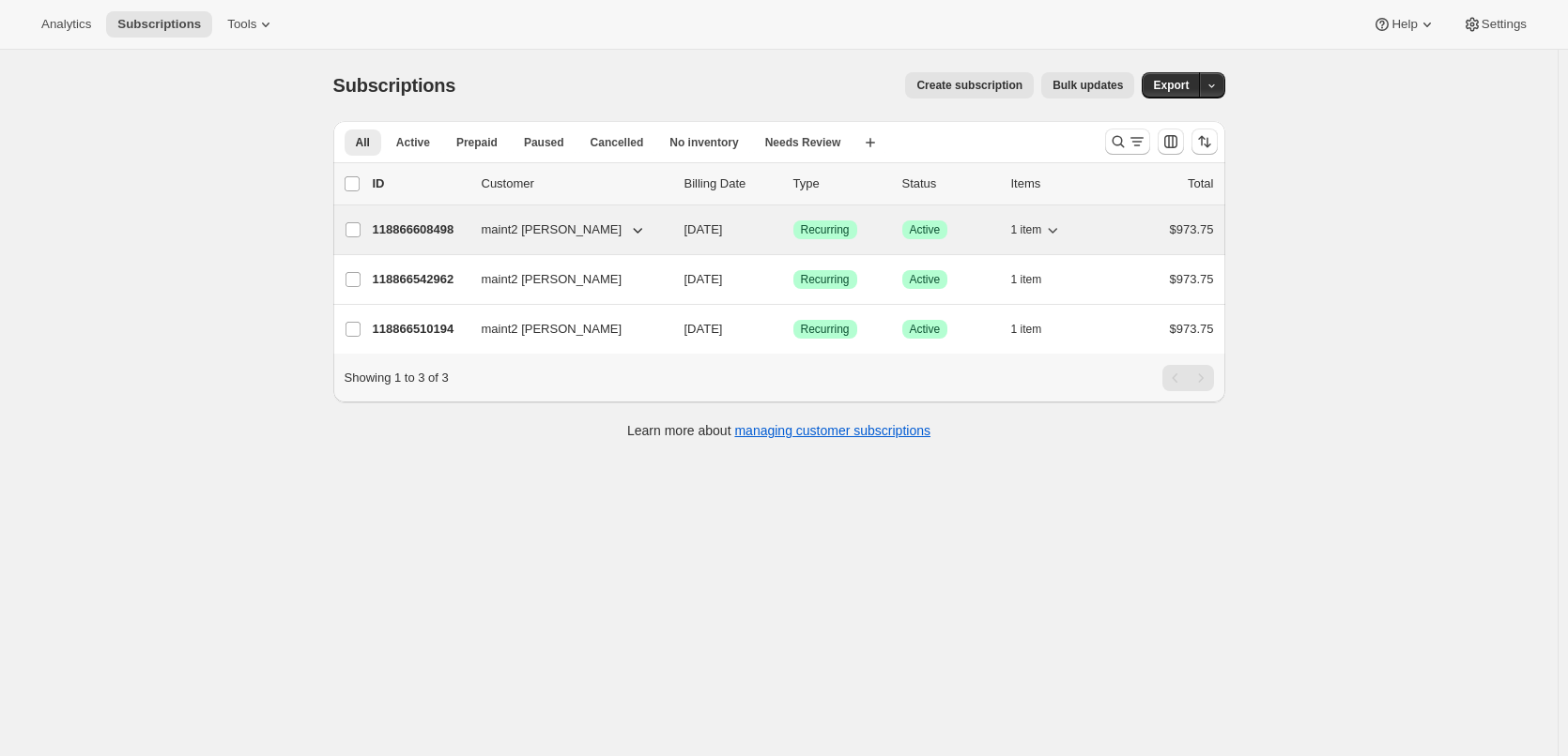
click at [412, 227] on p "118866608498" at bounding box center [419, 229] width 94 height 19
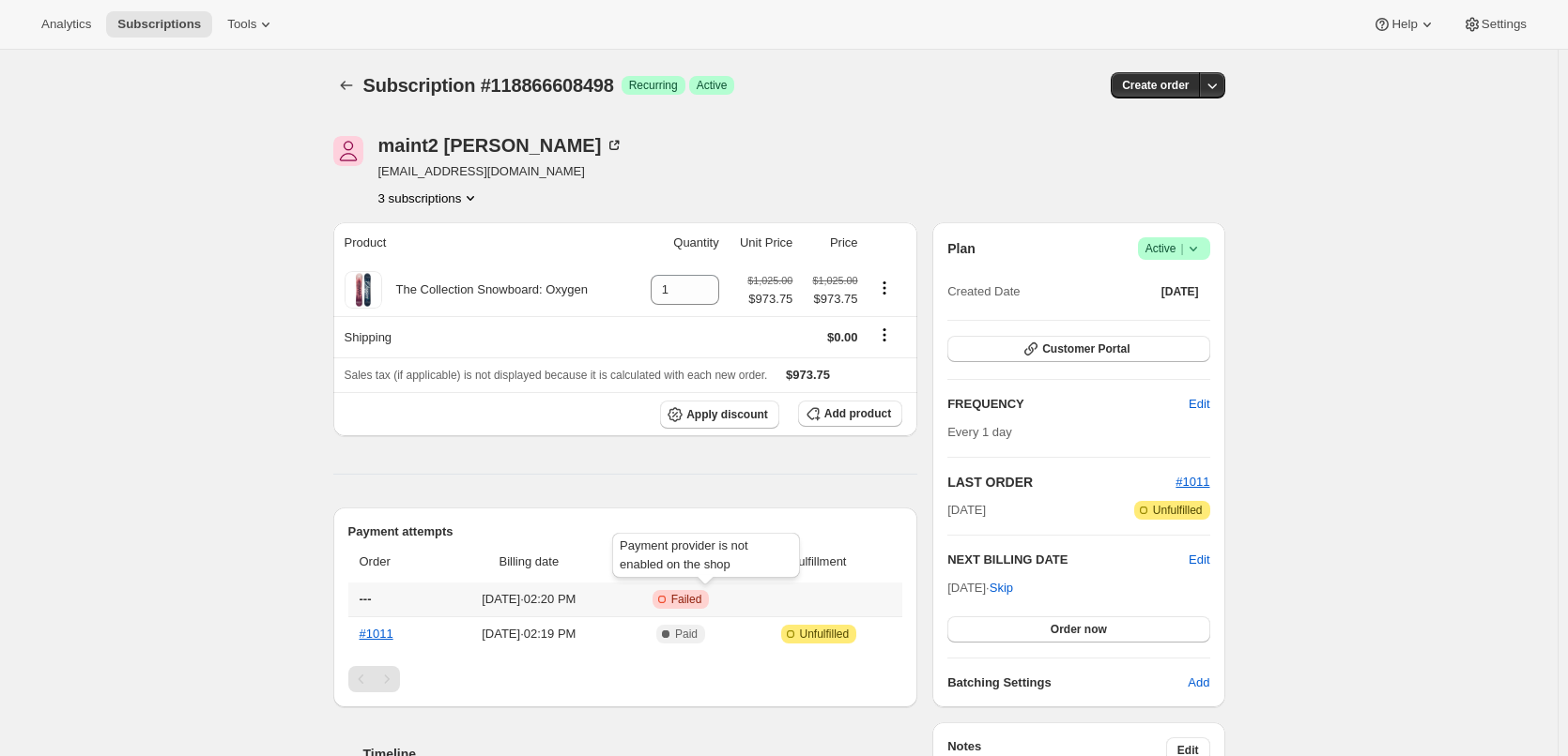
click at [706, 567] on div "Payment provider is not enabled on the shop" at bounding box center [706, 559] width 195 height 60
click at [693, 573] on div at bounding box center [693, 573] width 0 height 0
click at [740, 557] on th "Status" at bounding box center [680, 562] width 119 height 41
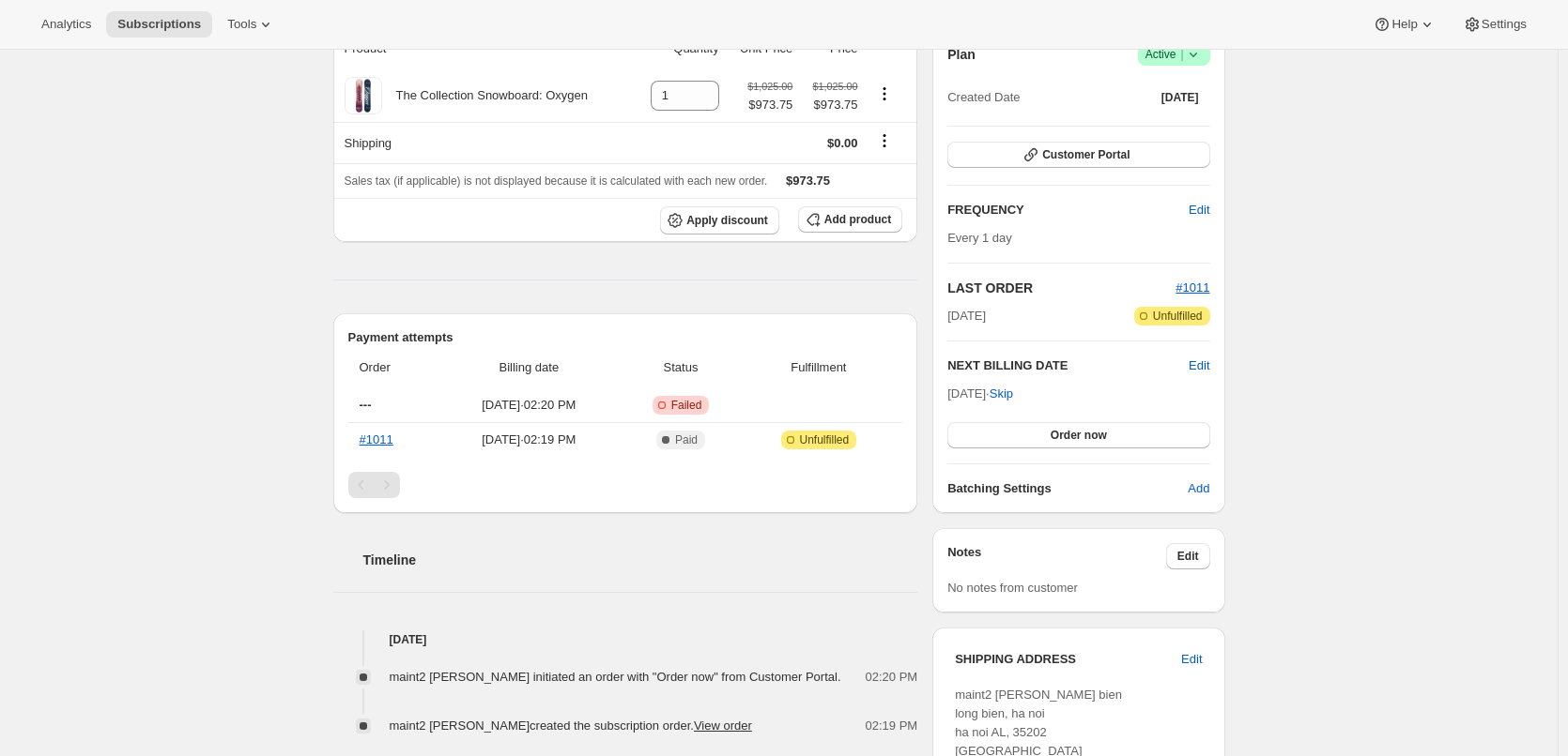
scroll to position [188, 0]
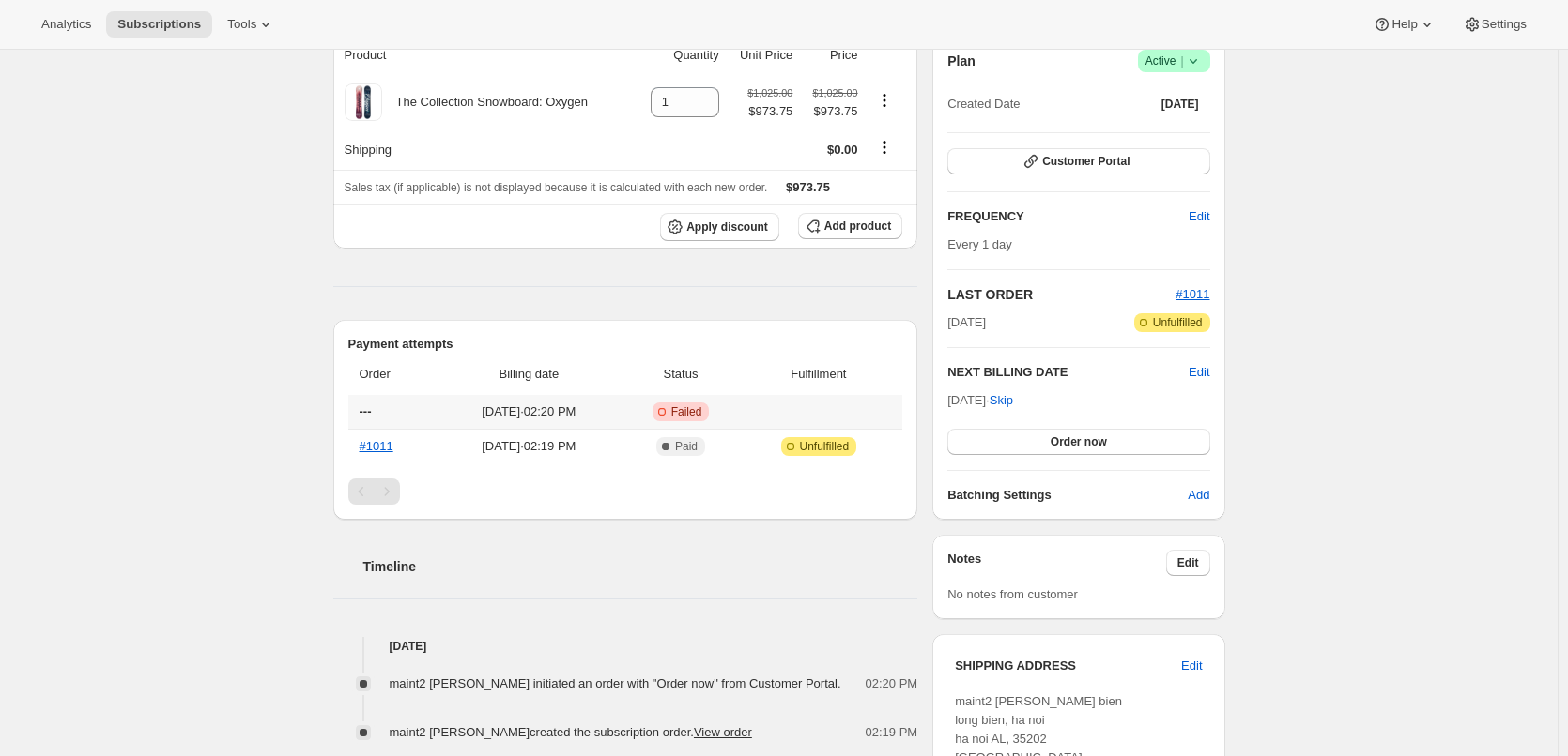
click at [366, 413] on span "---" at bounding box center [365, 411] width 12 height 14
